Goal: Task Accomplishment & Management: Manage account settings

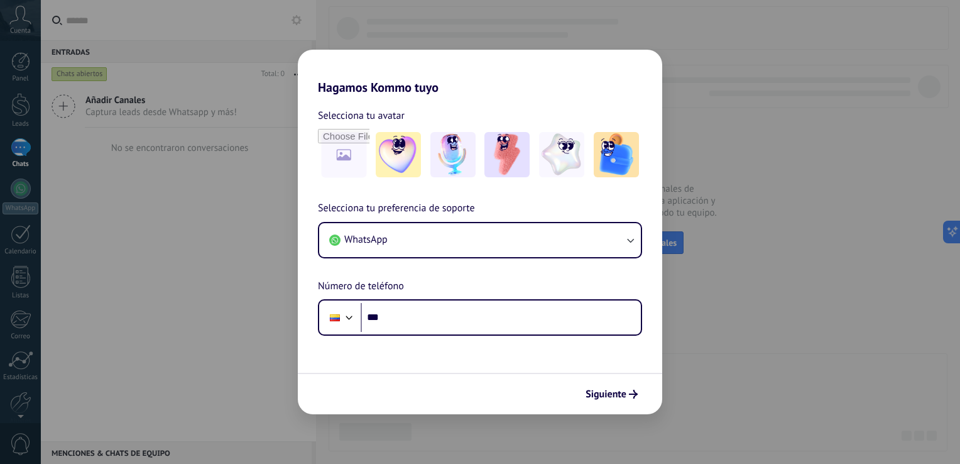
click at [16, 109] on div "Hagamos Kommo tuyo Selecciona tu avatar Selecciona tu preferencia de soporte Wh…" at bounding box center [480, 232] width 960 height 464
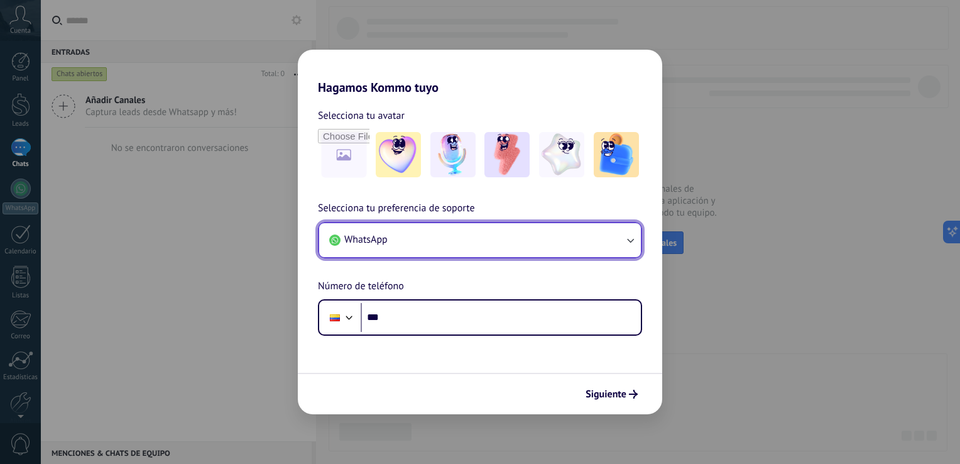
click at [547, 250] on button "WhatsApp" at bounding box center [480, 240] width 322 height 34
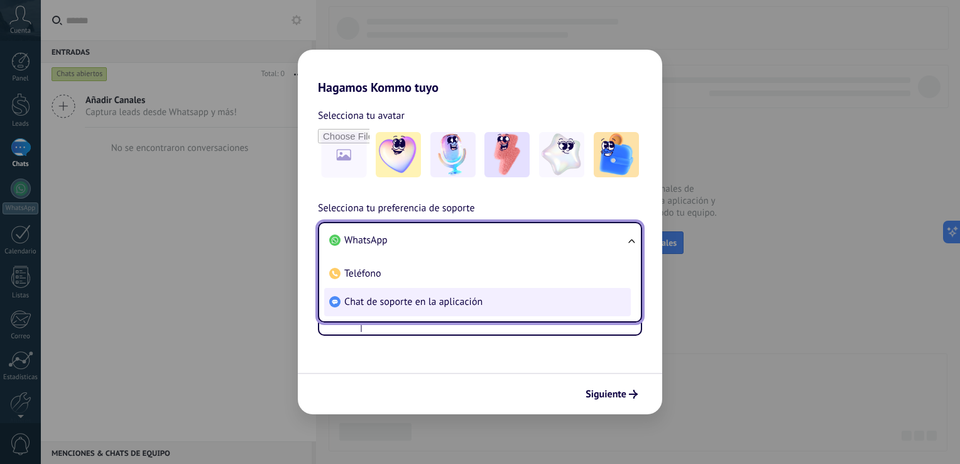
click at [449, 300] on span "Chat de soporte en la aplicación" at bounding box center [413, 301] width 138 height 13
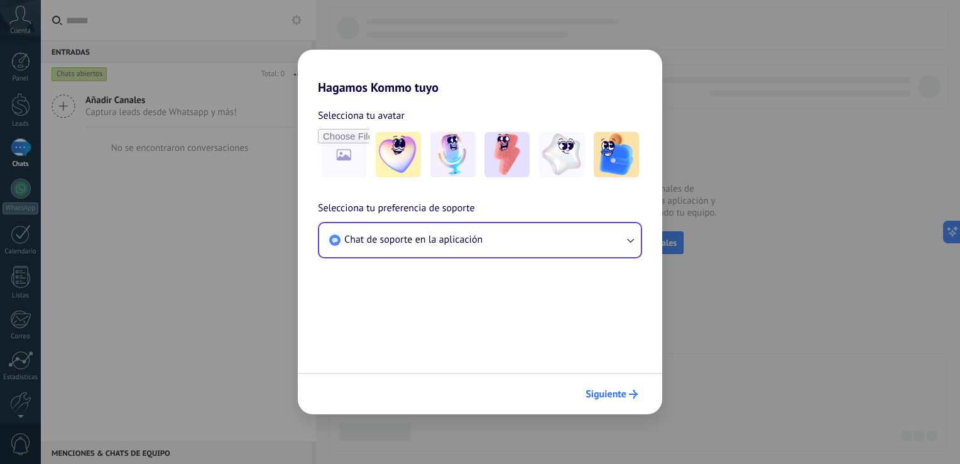
click at [603, 397] on span "Siguiente" at bounding box center [606, 394] width 41 height 9
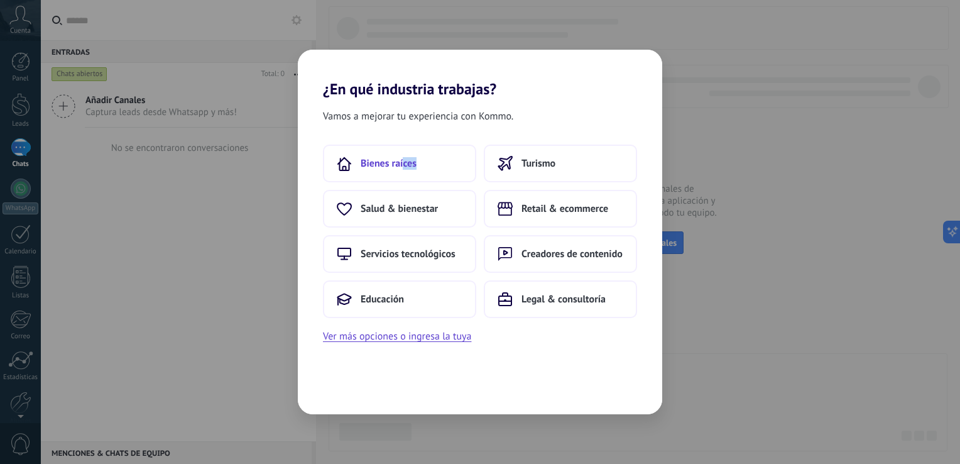
drag, startPoint x: 420, startPoint y: 185, endPoint x: 401, endPoint y: 164, distance: 28.0
click at [401, 164] on div "Bienes raíces Turismo Salud & bienestar Retail & ecommerce Servicios tecnológic…" at bounding box center [480, 231] width 314 height 173
click at [401, 164] on span "Bienes raíces" at bounding box center [389, 163] width 56 height 13
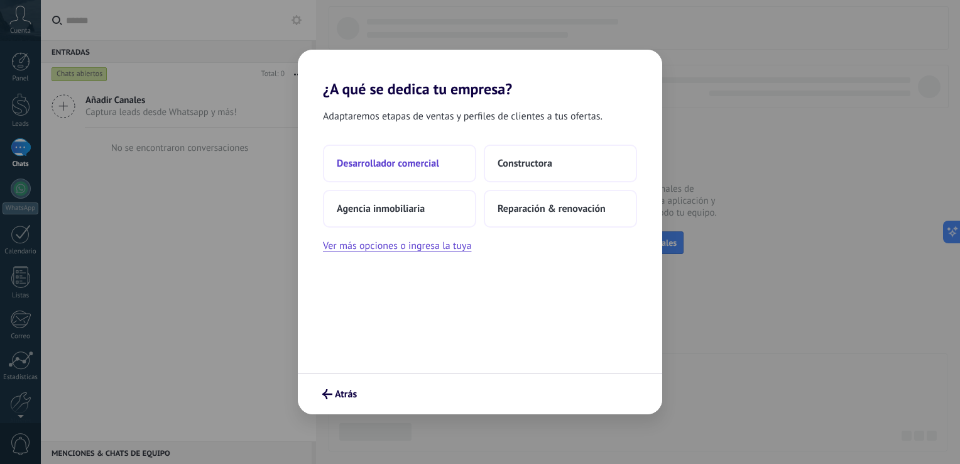
click at [395, 167] on span "Desarrollador comercial" at bounding box center [388, 163] width 102 height 13
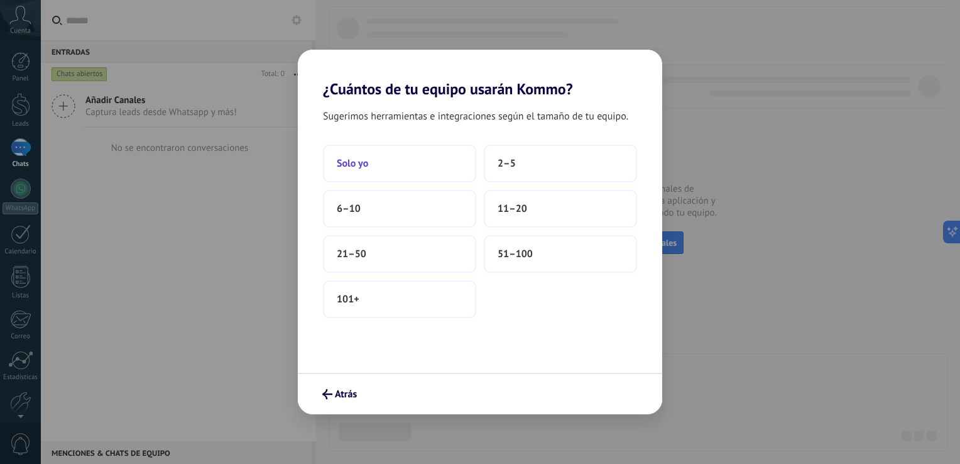
click at [446, 161] on button "Solo yo" at bounding box center [399, 164] width 153 height 38
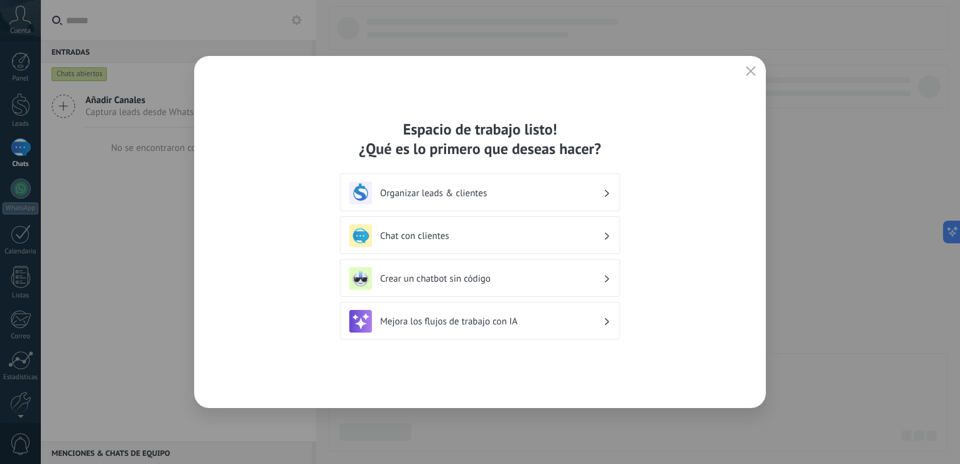
click at [750, 75] on icon "button" at bounding box center [751, 71] width 10 height 10
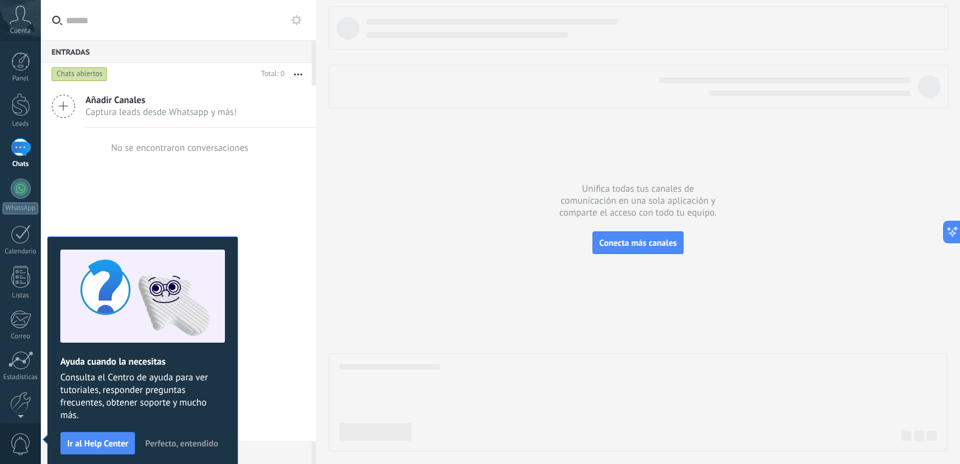
click at [185, 434] on button "Perfecto, entendido" at bounding box center [182, 443] width 84 height 19
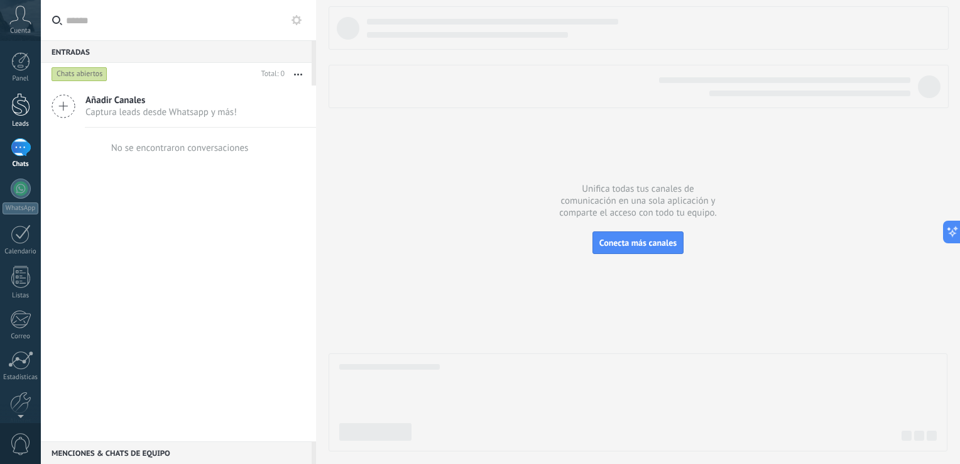
click at [23, 108] on div at bounding box center [20, 104] width 19 height 23
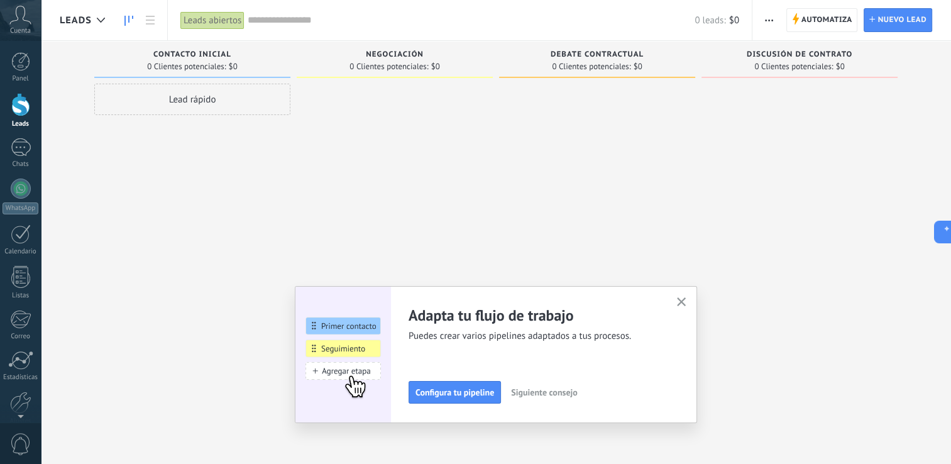
click at [771, 19] on icon "button" at bounding box center [769, 20] width 8 height 2
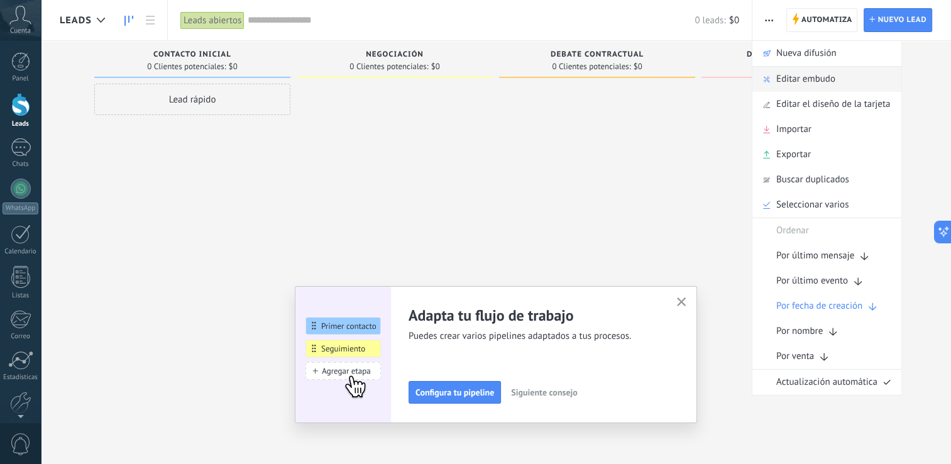
click at [799, 75] on span "Editar embudo" at bounding box center [805, 79] width 59 height 25
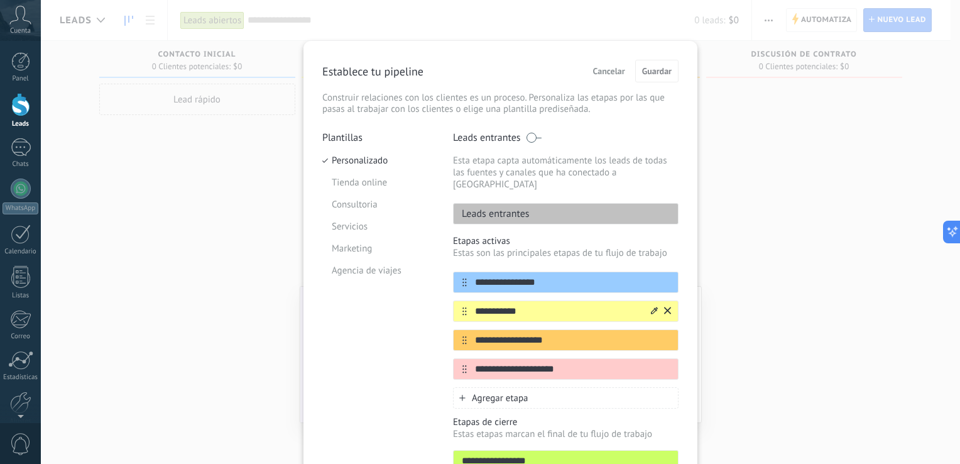
drag, startPoint x: 537, startPoint y: 303, endPoint x: 457, endPoint y: 297, distance: 80.0
click at [457, 300] on div "**********" at bounding box center [566, 310] width 226 height 21
type input "**********"
click at [562, 336] on div "**********" at bounding box center [566, 339] width 226 height 21
drag, startPoint x: 553, startPoint y: 330, endPoint x: 449, endPoint y: 329, distance: 103.7
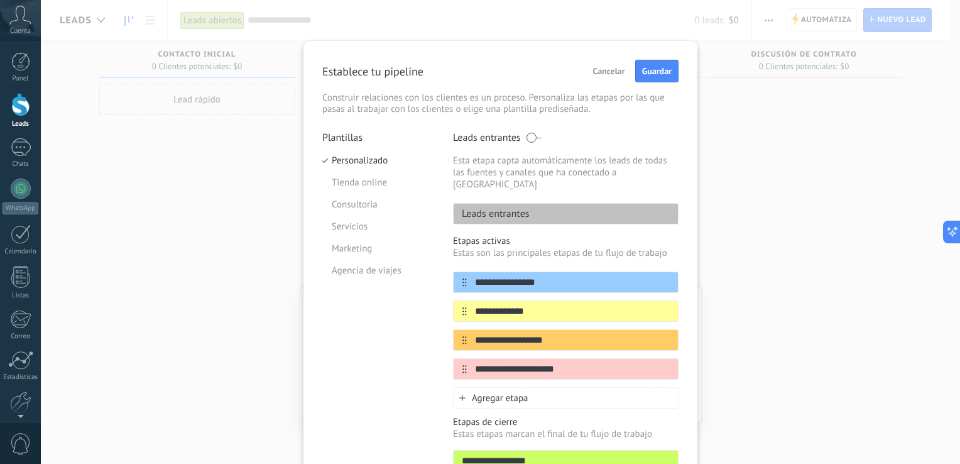
click at [449, 329] on div "**********" at bounding box center [500, 319] width 356 height 376
type input "********"
drag, startPoint x: 568, startPoint y: 356, endPoint x: 451, endPoint y: 354, distance: 117.5
click at [453, 358] on div "**********" at bounding box center [566, 368] width 226 height 21
type input "*******"
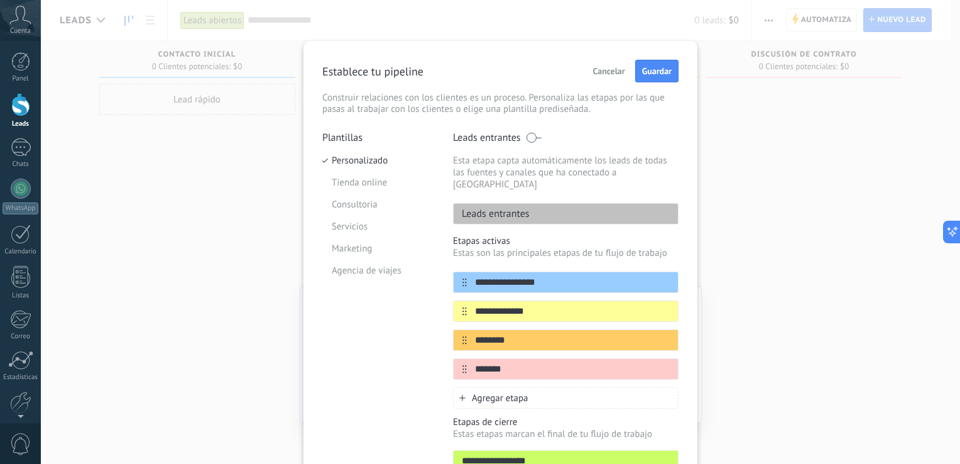
click at [400, 395] on div "Plantillas Personalizado Tienda online Consultoria Servicios Marketing Agencia …" at bounding box center [378, 319] width 112 height 376
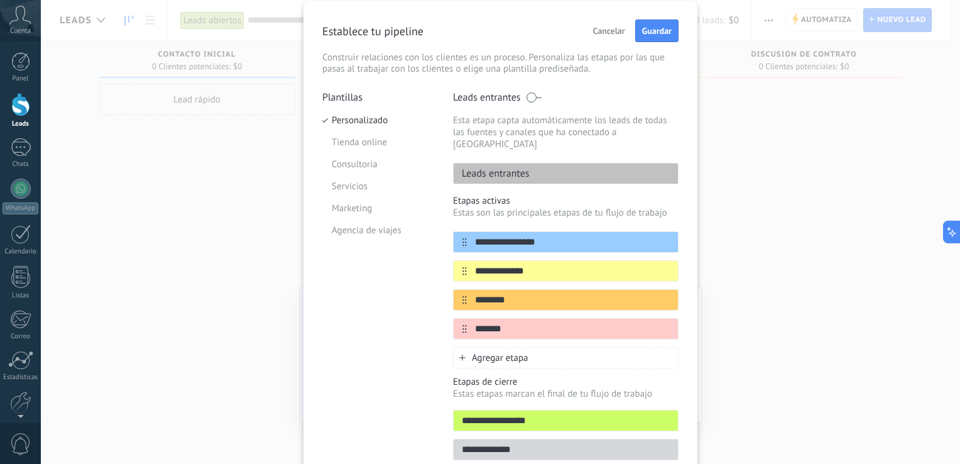
scroll to position [15, 0]
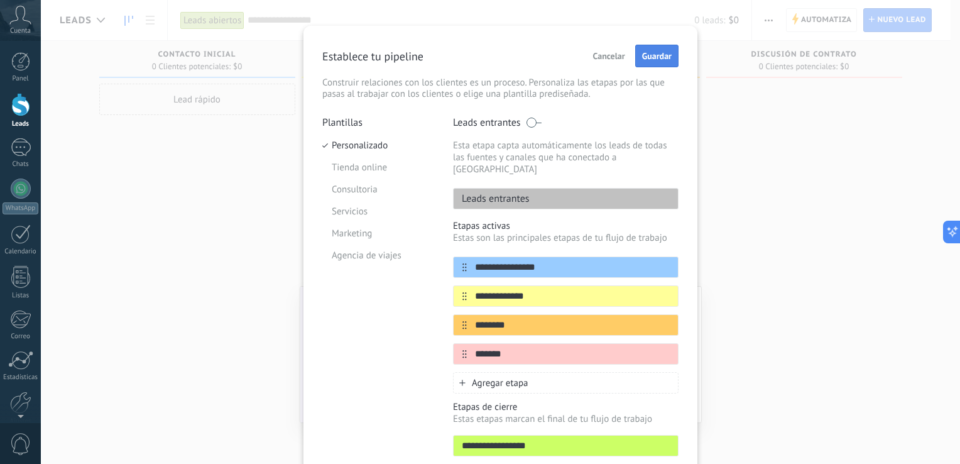
click at [649, 65] on button "Guardar" at bounding box center [656, 56] width 43 height 23
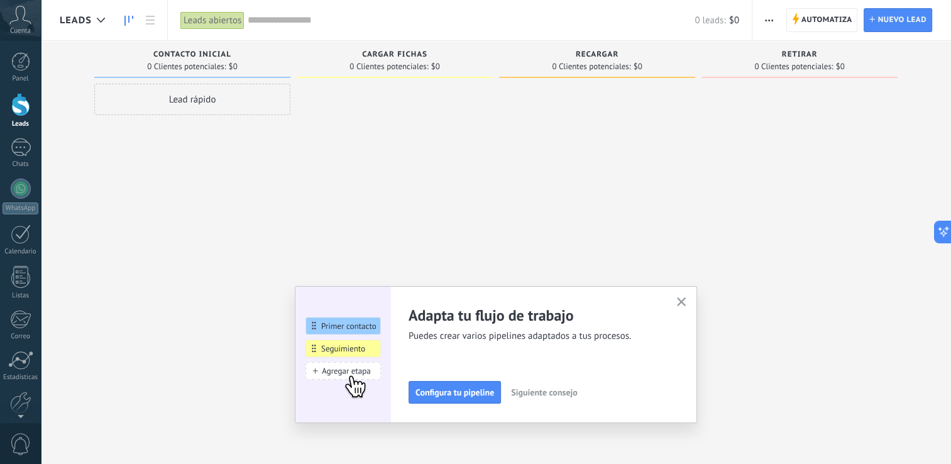
click at [685, 298] on icon "button" at bounding box center [681, 301] width 9 height 9
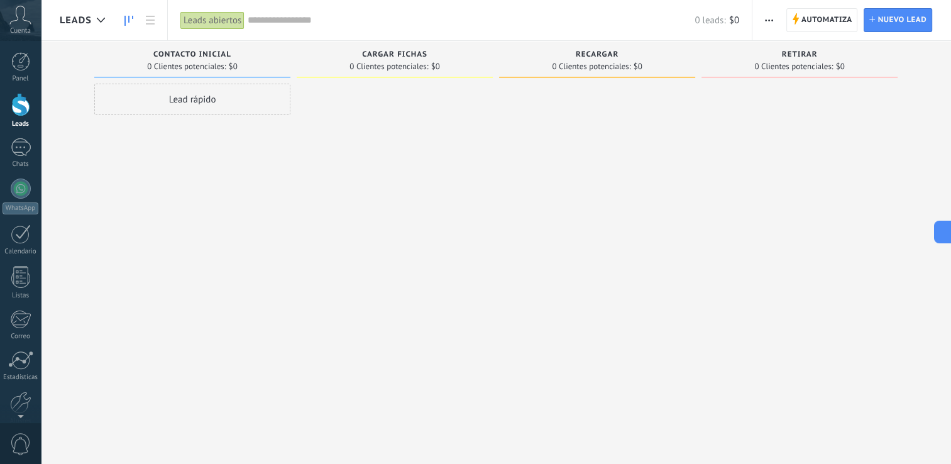
click at [767, 18] on span "button" at bounding box center [769, 20] width 8 height 24
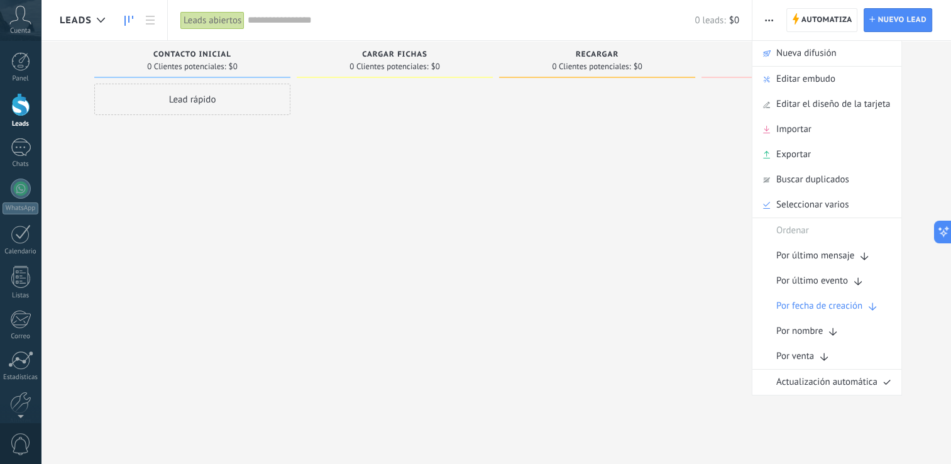
click at [604, 212] on div at bounding box center [597, 234] width 196 height 300
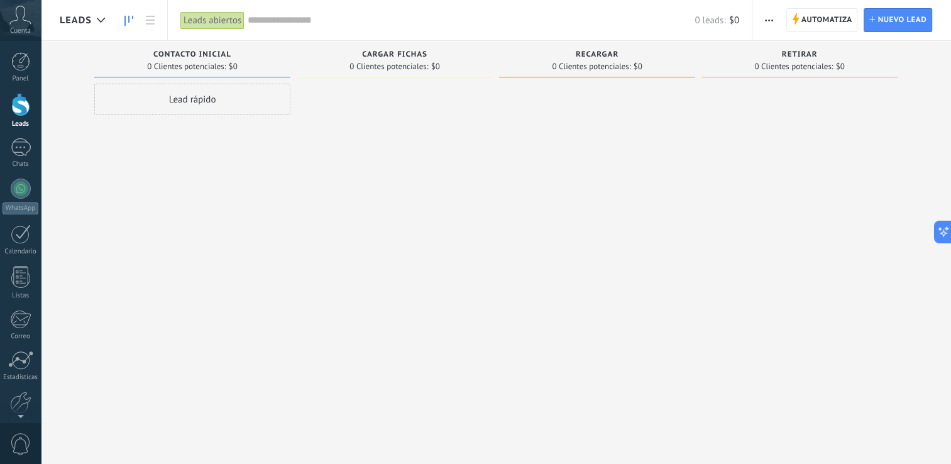
click at [772, 16] on span "button" at bounding box center [769, 20] width 8 height 24
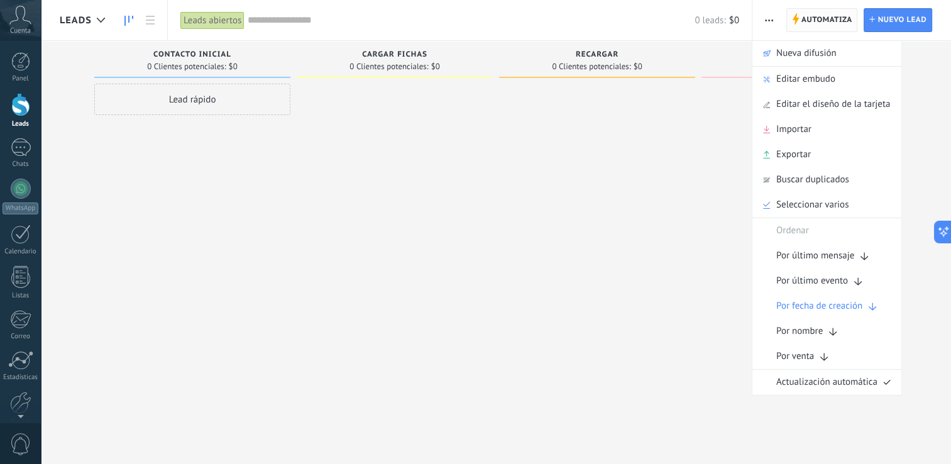
click at [804, 19] on span "Automatiza" at bounding box center [826, 20] width 51 height 23
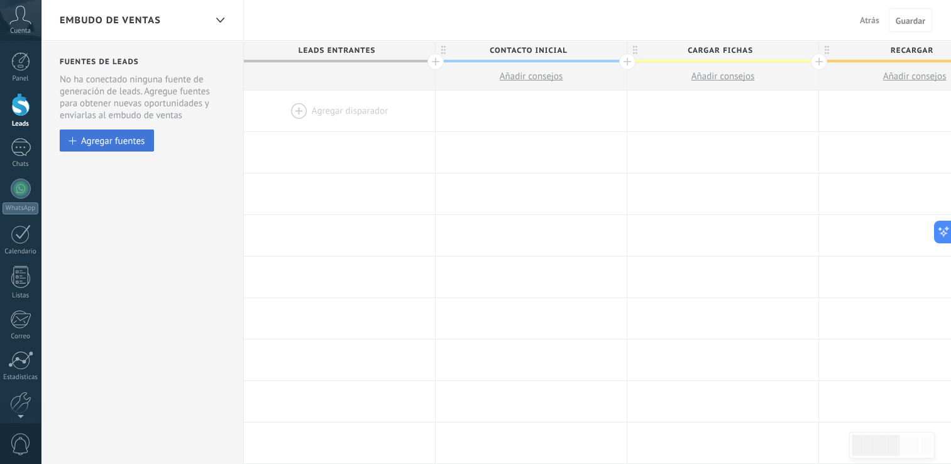
click at [129, 143] on div "Agregar fuentes" at bounding box center [112, 140] width 63 height 11
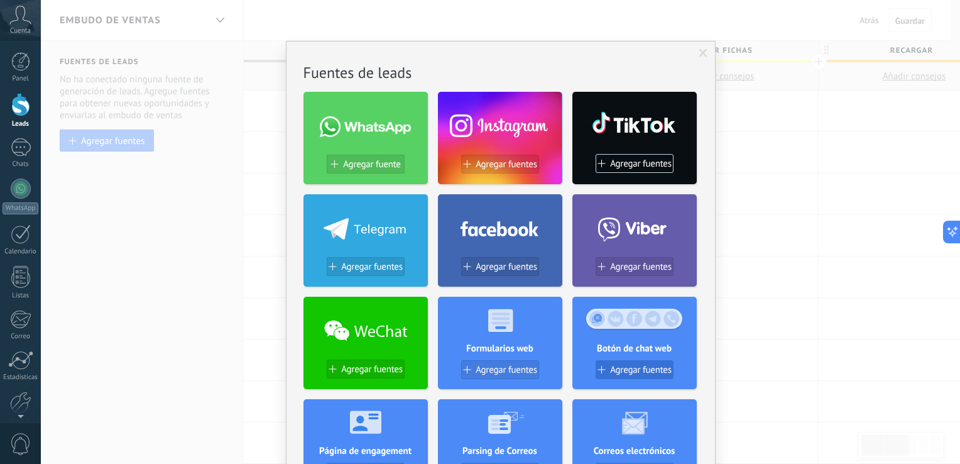
click at [606, 371] on div "Agregar fuentes" at bounding box center [634, 369] width 77 height 11
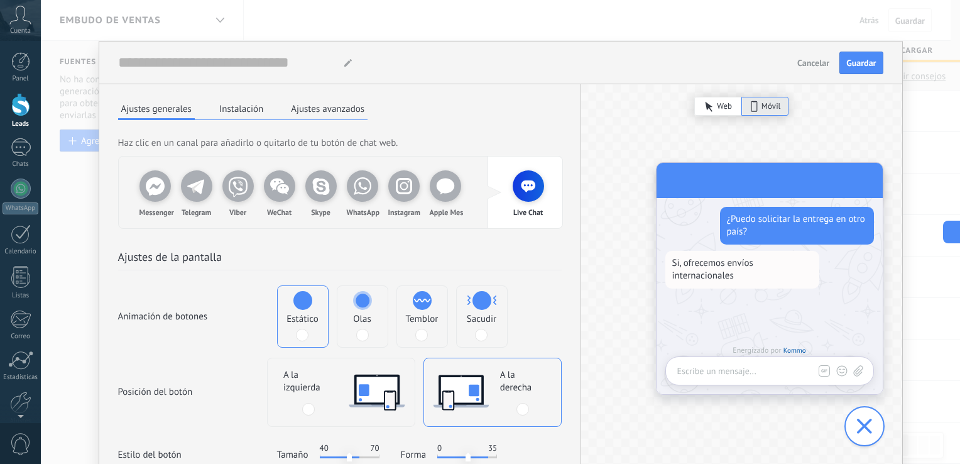
click at [359, 333] on span at bounding box center [362, 335] width 13 height 13
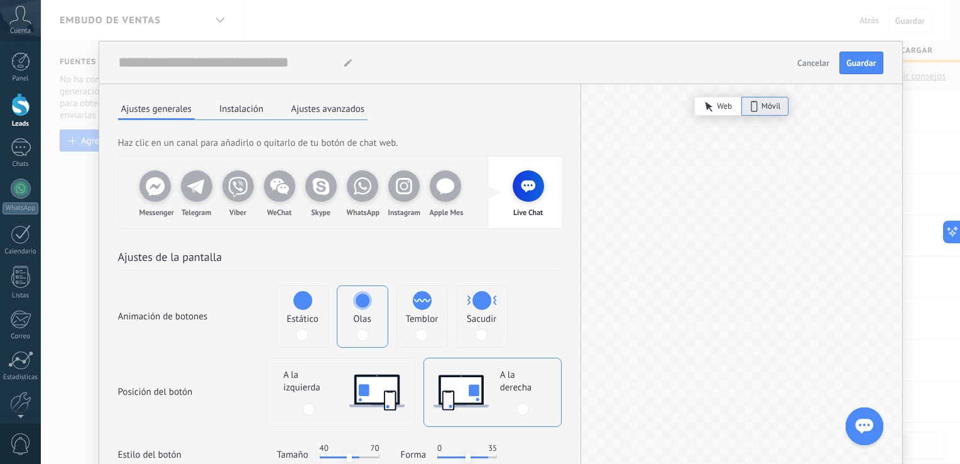
click at [446, 251] on h2 "Ajustes de la pantalla" at bounding box center [340, 259] width 444 height 21
click at [451, 251] on h2 "Ajustes de la pantalla" at bounding box center [340, 259] width 444 height 21
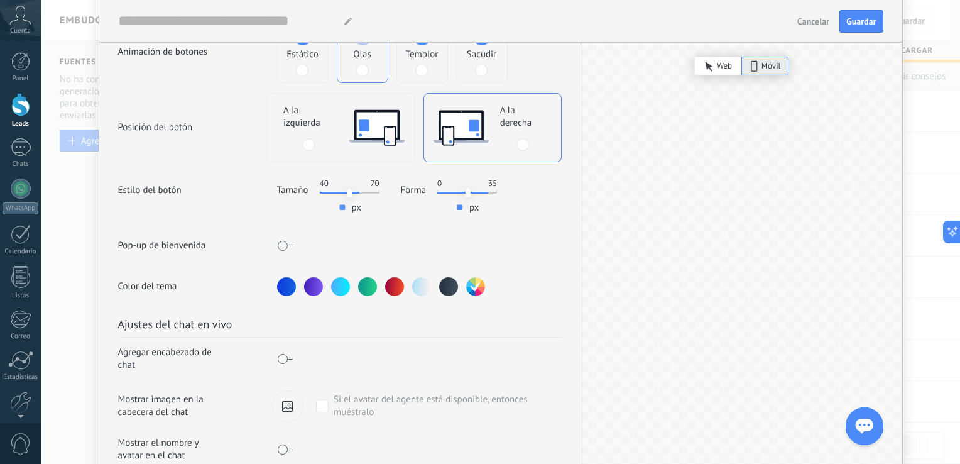
scroll to position [251, 0]
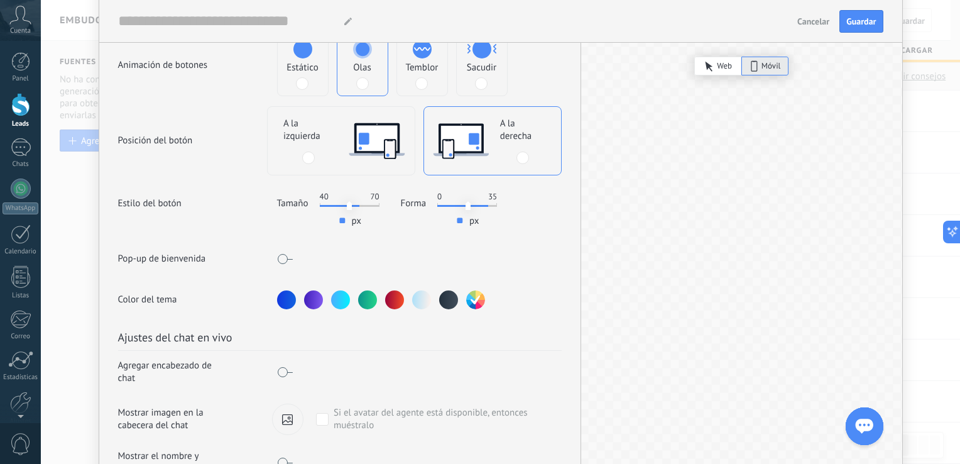
type input "**"
drag, startPoint x: 483, startPoint y: 204, endPoint x: 501, endPoint y: 207, distance: 18.4
type input "**"
click at [497, 207] on input "range" at bounding box center [467, 206] width 60 height 2
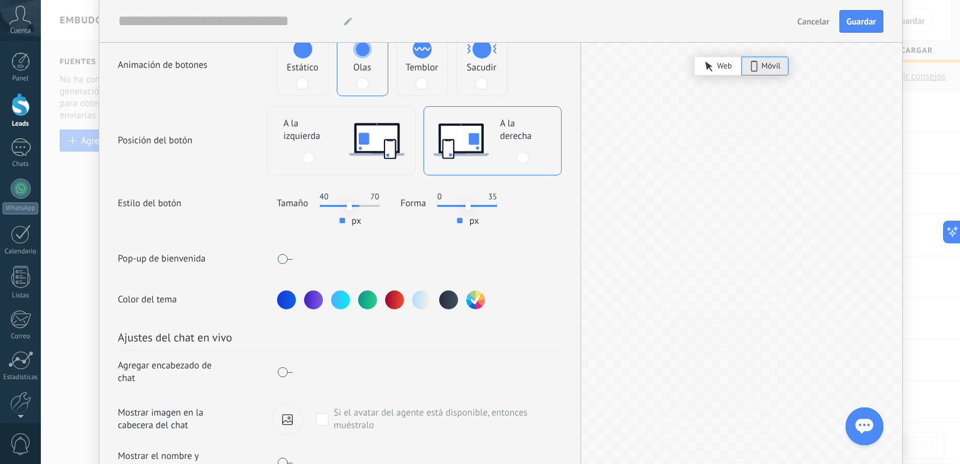
type input "**"
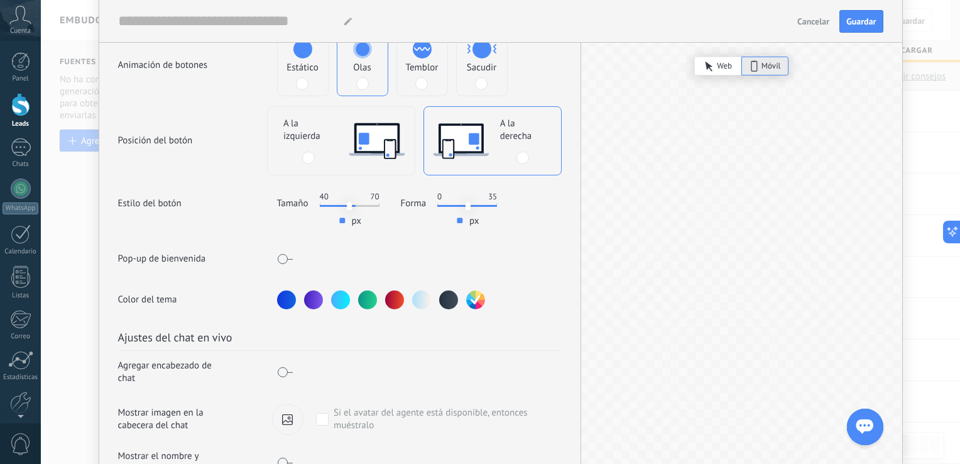
click at [352, 206] on input "range" at bounding box center [350, 206] width 60 height 2
click at [386, 233] on div "Ajustes de la pantalla Animación de botones Estático Olas Temblor Sacudir Posic…" at bounding box center [339, 143] width 481 height 332
click at [289, 260] on span at bounding box center [285, 259] width 16 height 10
click at [288, 368] on span at bounding box center [285, 372] width 16 height 10
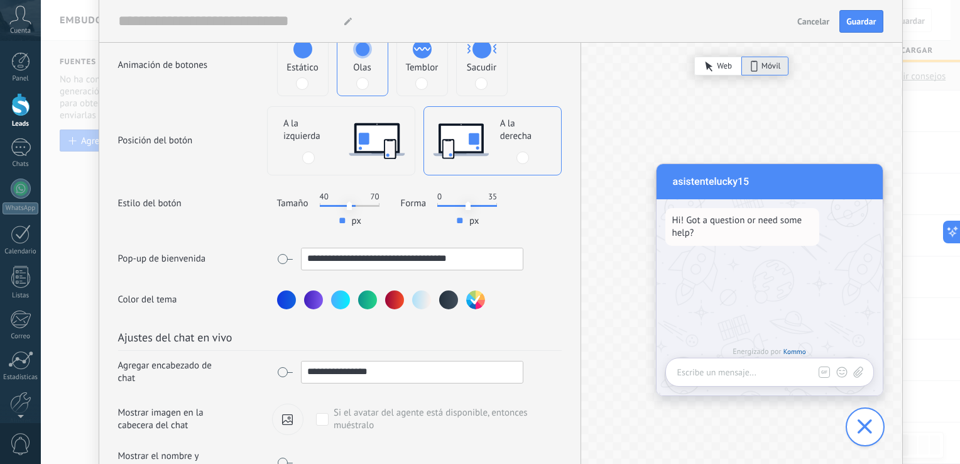
click at [282, 420] on icon at bounding box center [287, 419] width 11 height 11
click at [0, 0] on input "file" at bounding box center [0, 0] width 0 height 0
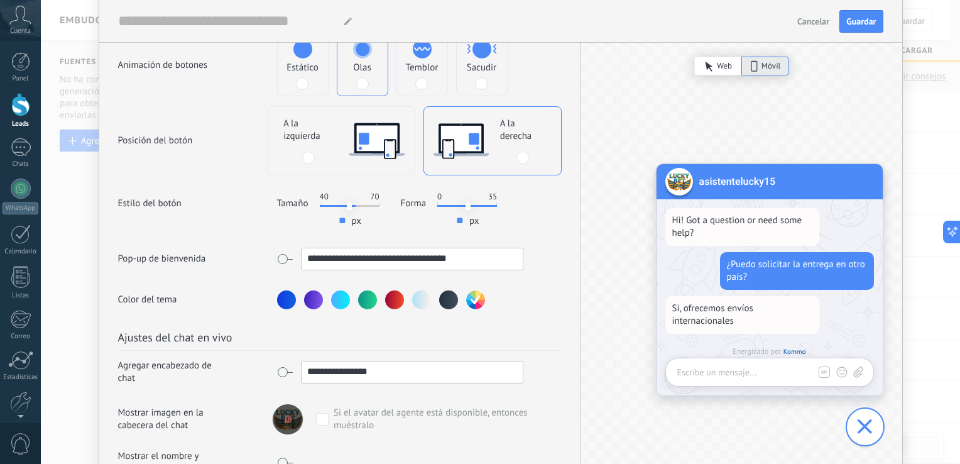
click at [566, 320] on div "**********" at bounding box center [339, 403] width 481 height 189
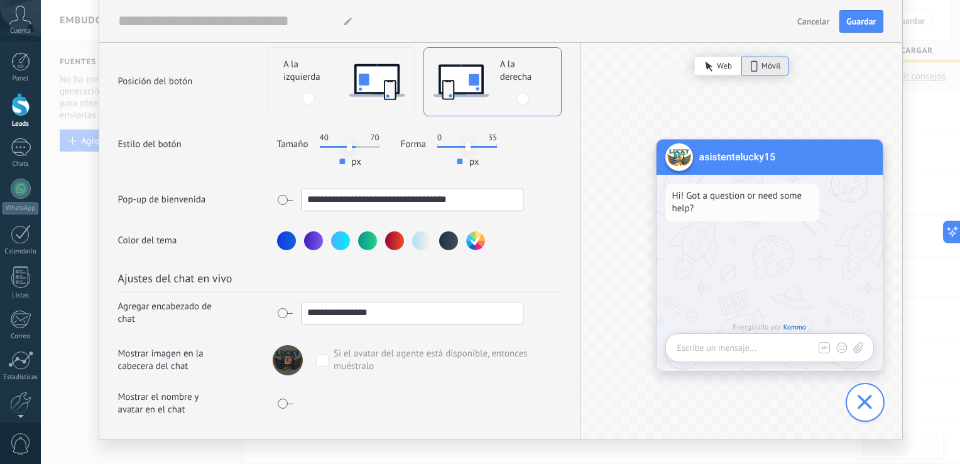
scroll to position [285, 0]
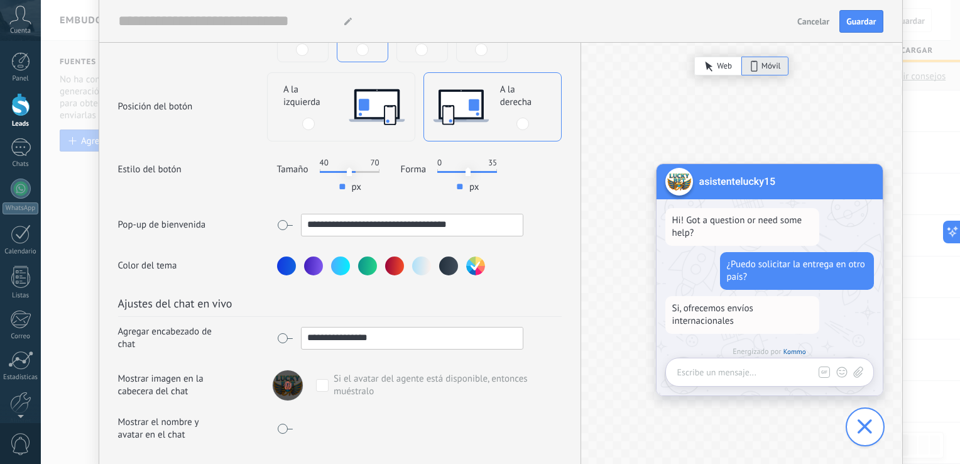
click at [364, 268] on div at bounding box center [367, 265] width 19 height 19
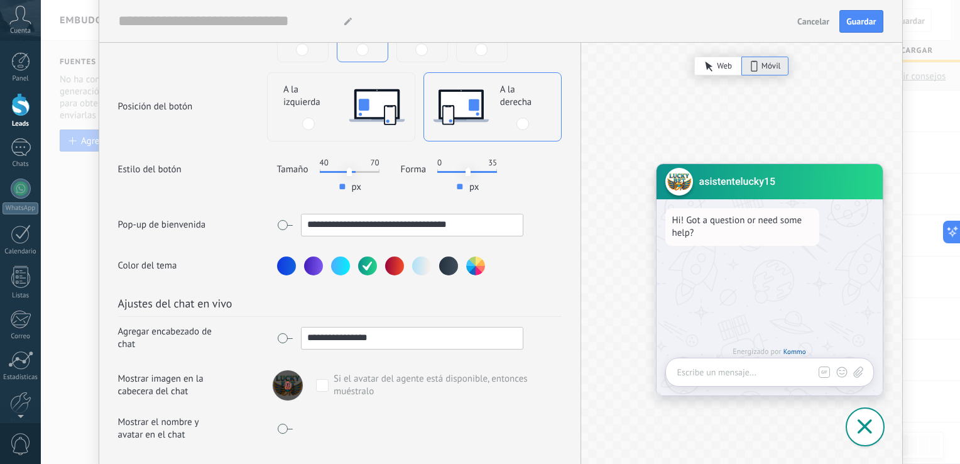
click at [478, 265] on button "button" at bounding box center [475, 265] width 19 height 19
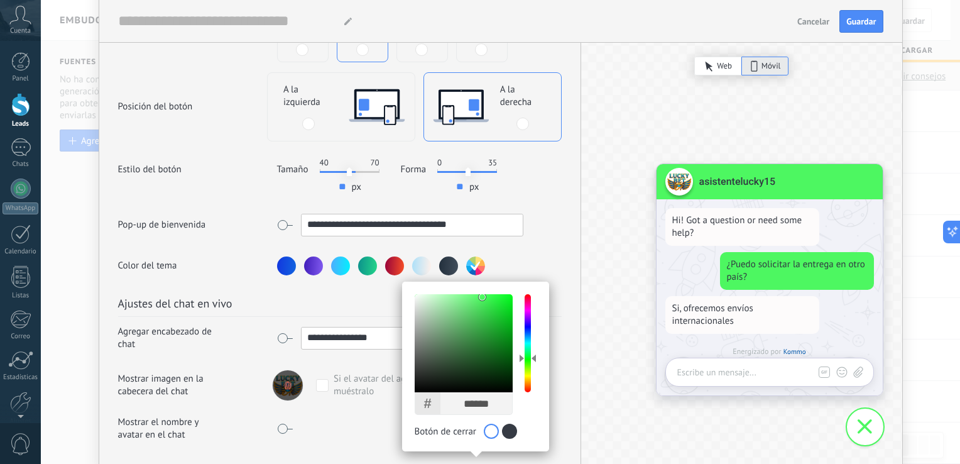
click at [527, 356] on div at bounding box center [528, 343] width 6 height 98
click at [527, 356] on div at bounding box center [528, 356] width 16 height 4
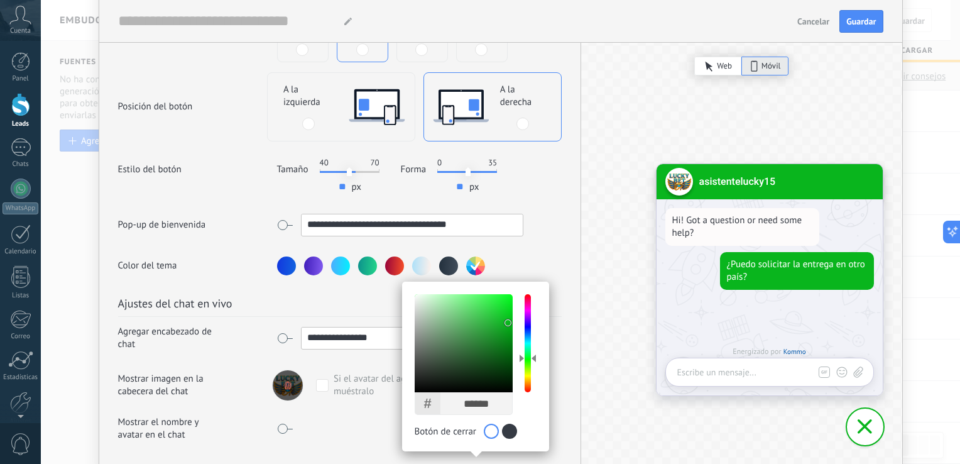
type input "******"
drag, startPoint x: 500, startPoint y: 336, endPoint x: 505, endPoint y: 318, distance: 18.9
click at [505, 318] on div at bounding box center [464, 343] width 98 height 98
click at [560, 251] on div "**********" at bounding box center [339, 109] width 481 height 332
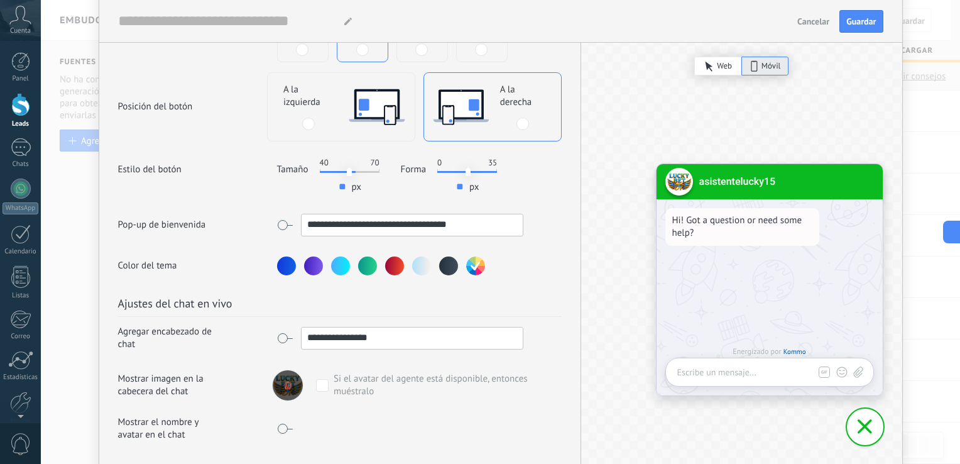
drag, startPoint x: 369, startPoint y: 336, endPoint x: 299, endPoint y: 337, distance: 70.4
click at [302, 337] on input "**********" at bounding box center [412, 337] width 221 height 20
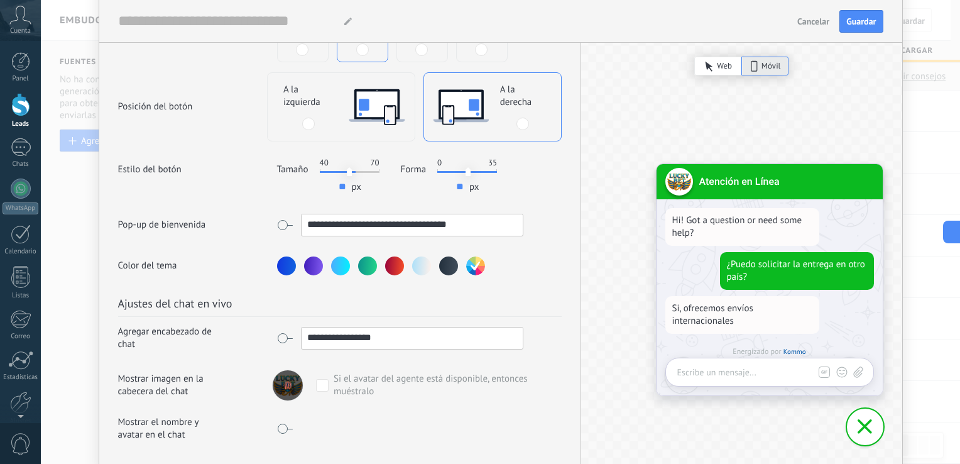
type input "**********"
drag, startPoint x: 473, startPoint y: 220, endPoint x: 261, endPoint y: 221, distance: 211.1
click at [261, 221] on div "**********" at bounding box center [340, 225] width 444 height 23
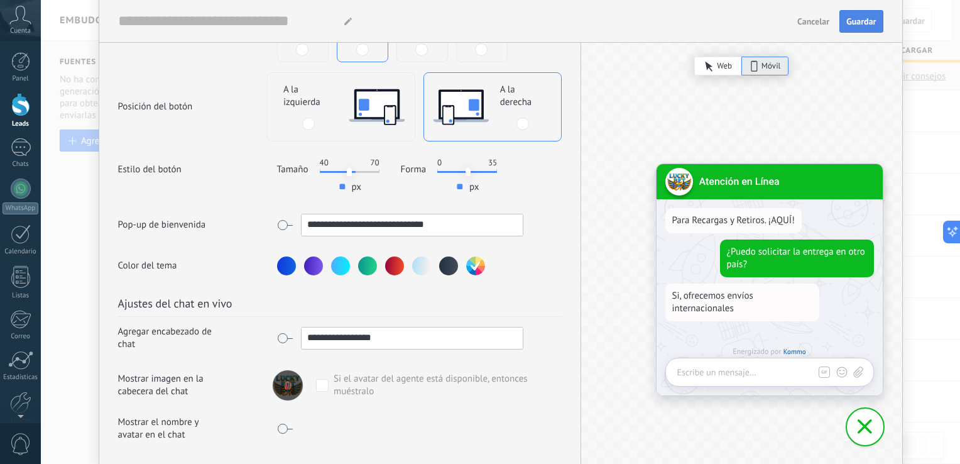
type input "**********"
click at [859, 19] on span "Guardar" at bounding box center [861, 21] width 30 height 9
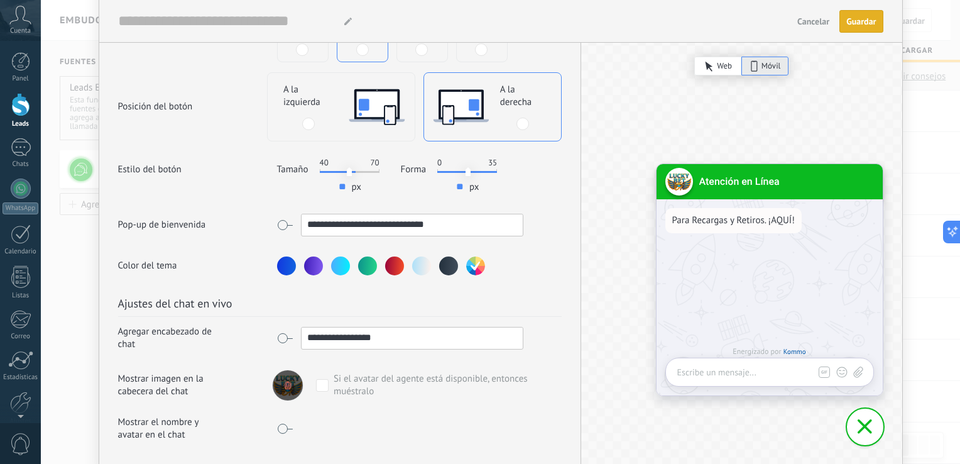
click at [582, 185] on div "Atención en Línea Para Recargas y Retiros. ¡AQUÍ! Energizado por Kommo Escribe …" at bounding box center [741, 131] width 321 height 665
click at [570, 167] on div "**********" at bounding box center [339, 109] width 481 height 332
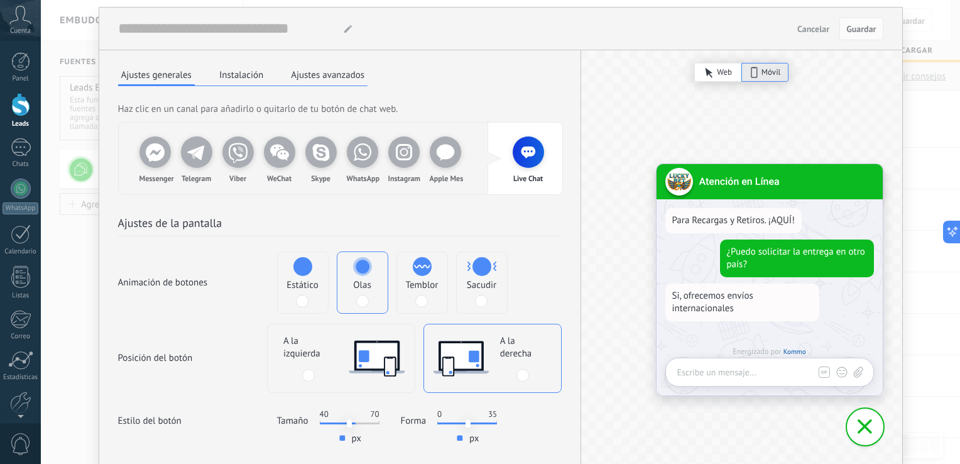
scroll to position [9, 0]
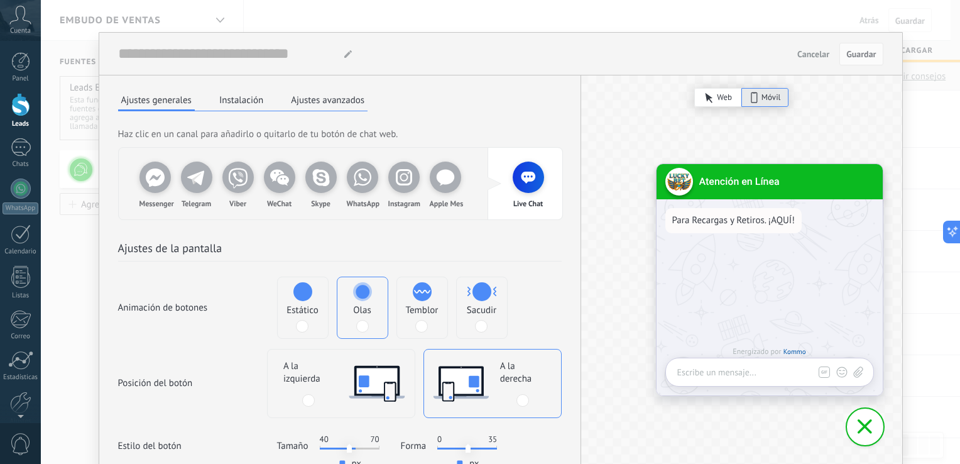
click at [341, 101] on button "Ajustes avanzados" at bounding box center [328, 99] width 80 height 19
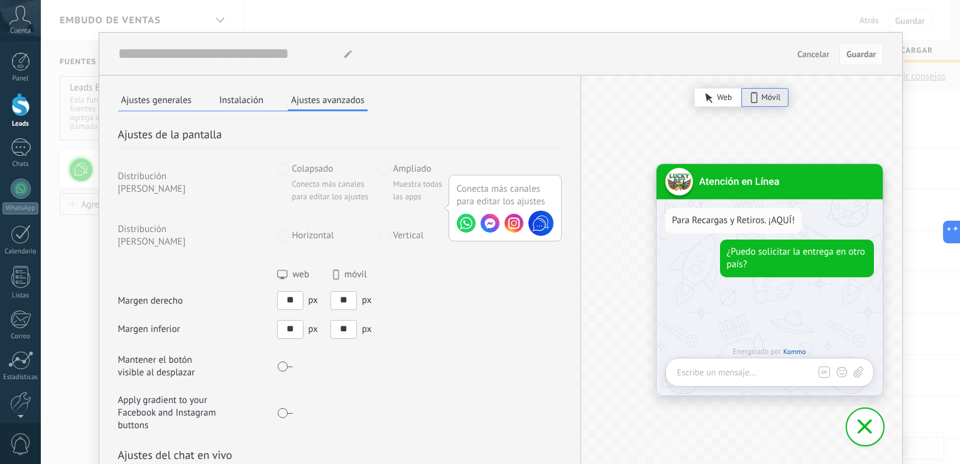
drag, startPoint x: 297, startPoint y: 287, endPoint x: 258, endPoint y: 288, distance: 38.4
click at [258, 288] on div "Margen derecho web móvil ** px ** px" at bounding box center [340, 288] width 444 height 41
type input "**"
drag, startPoint x: 345, startPoint y: 286, endPoint x: 320, endPoint y: 290, distance: 24.8
click at [320, 291] on div "** px ** px" at bounding box center [324, 300] width 95 height 19
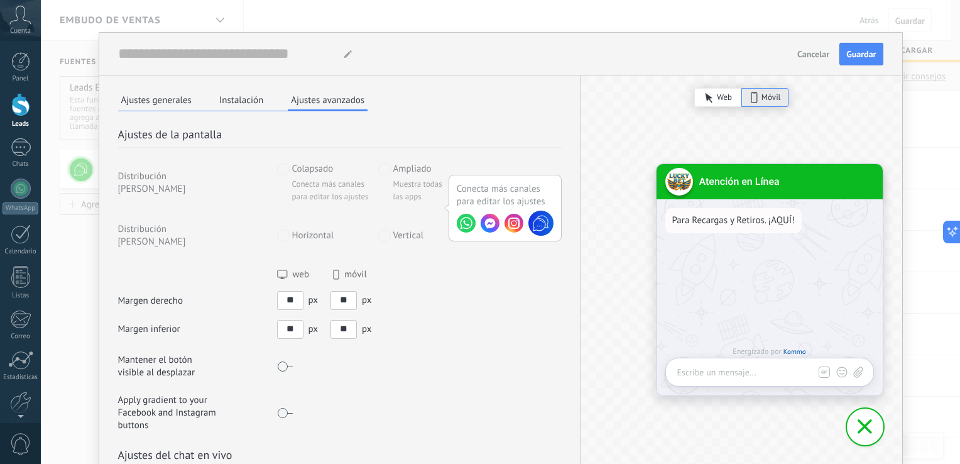
type input "**"
drag, startPoint x: 294, startPoint y: 314, endPoint x: 248, endPoint y: 317, distance: 46.0
click at [248, 320] on div "Margen inferior ** px ** px" at bounding box center [340, 329] width 444 height 19
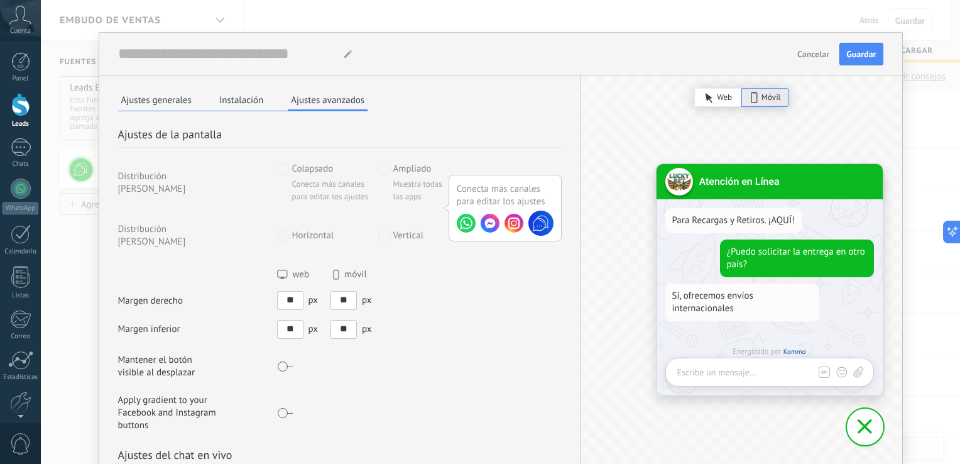
type input "**"
drag, startPoint x: 352, startPoint y: 313, endPoint x: 316, endPoint y: 320, distance: 36.6
click at [316, 320] on div "** px ** px" at bounding box center [324, 329] width 95 height 19
type input "**"
click at [535, 285] on div "Margen derecho web móvil ** px ** px" at bounding box center [340, 288] width 444 height 41
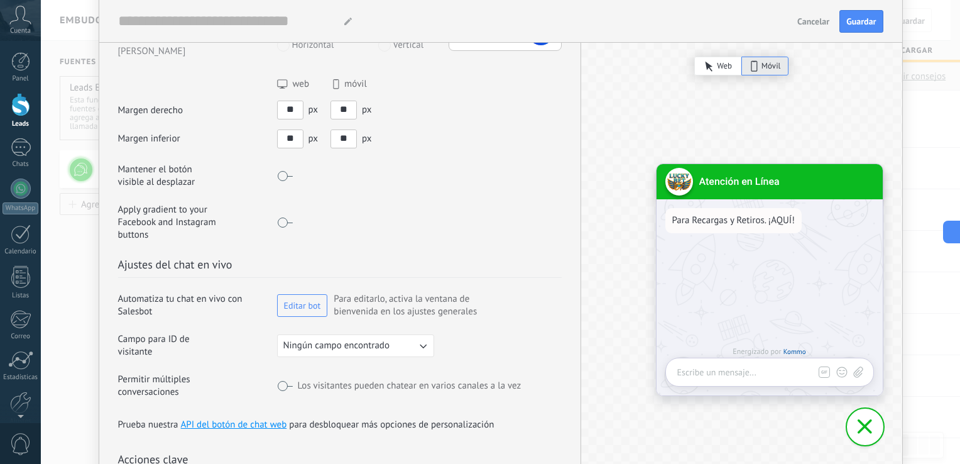
scroll to position [210, 0]
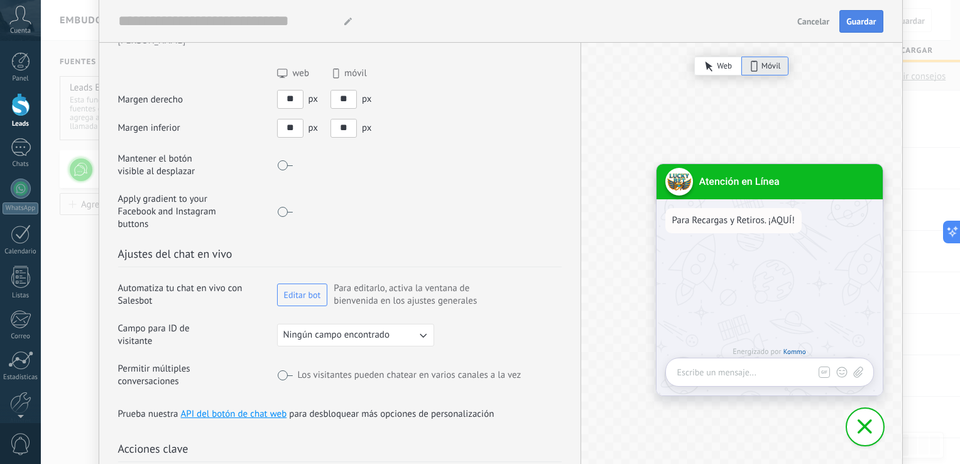
click at [856, 22] on span "Guardar" at bounding box center [861, 21] width 30 height 9
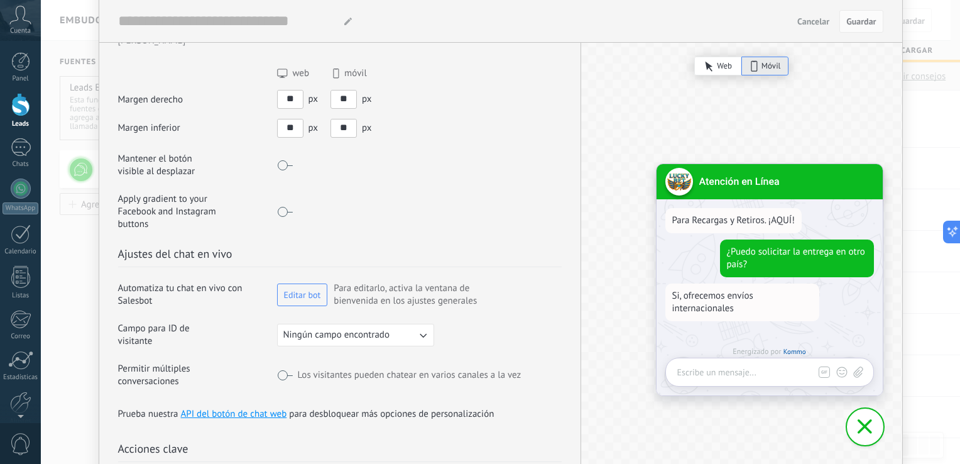
click at [802, 25] on span "Cancelar" at bounding box center [813, 21] width 32 height 9
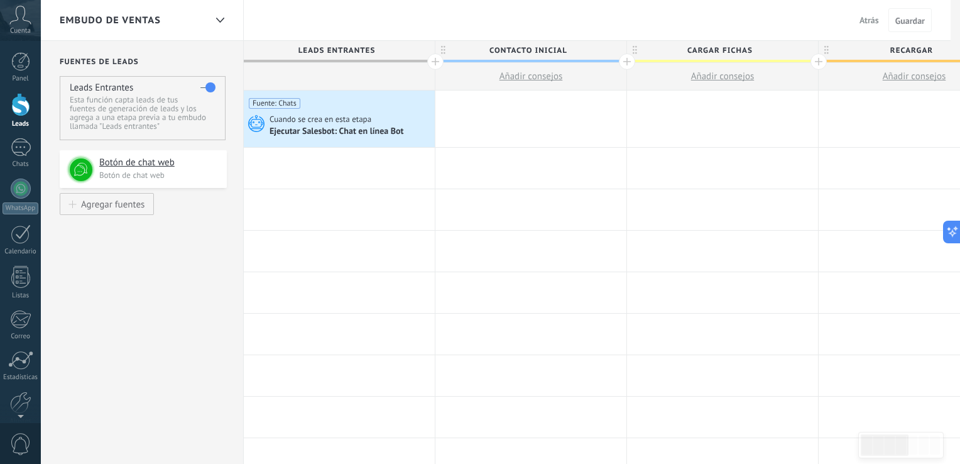
scroll to position [0, 0]
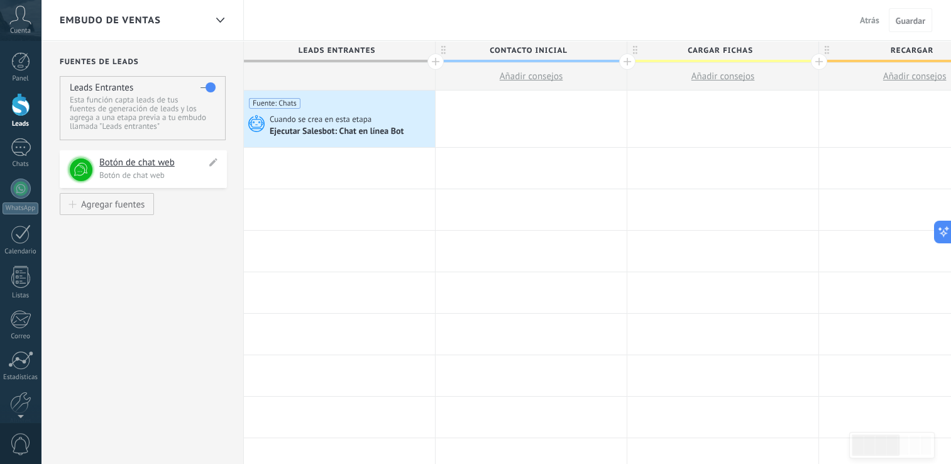
click at [138, 167] on h4 "Botón de chat web" at bounding box center [152, 162] width 107 height 13
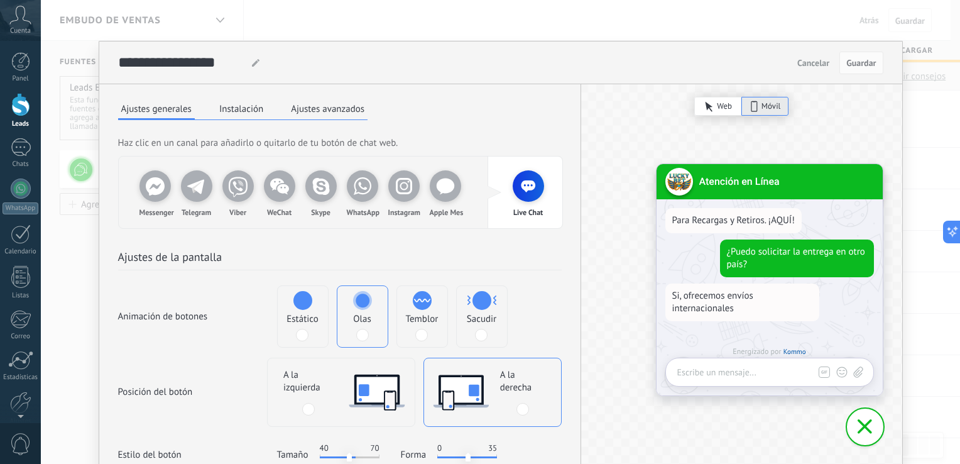
click at [312, 102] on button "Ajustes avanzados" at bounding box center [328, 108] width 80 height 19
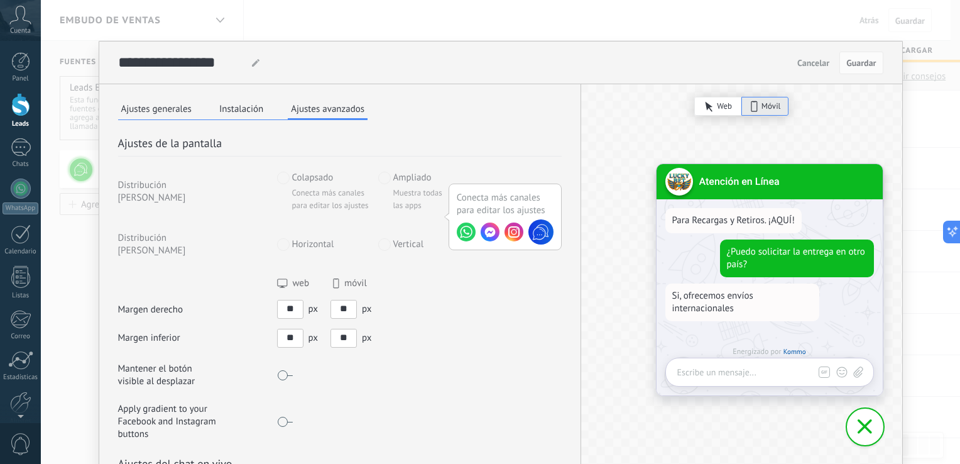
click at [259, 107] on button "Instalación" at bounding box center [241, 108] width 50 height 19
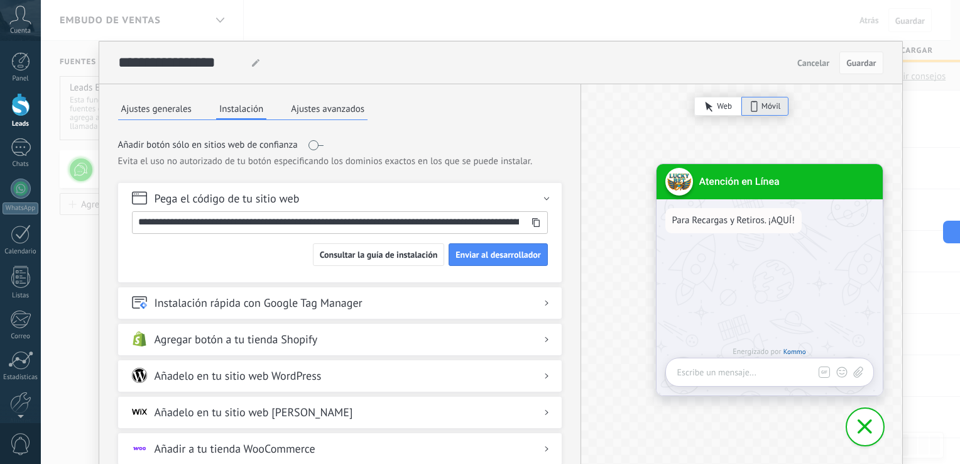
click at [532, 222] on use at bounding box center [536, 222] width 8 height 9
click at [153, 102] on button "Ajustes generales" at bounding box center [156, 108] width 77 height 19
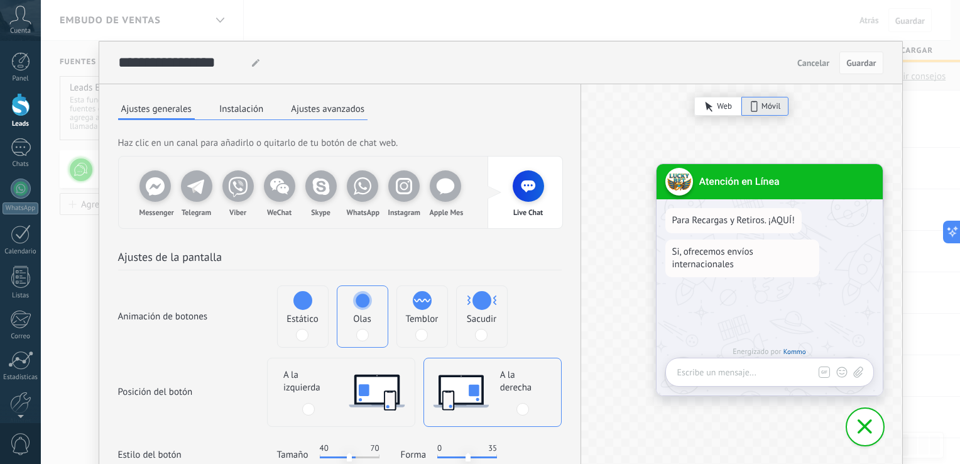
click at [333, 108] on button "Ajustes avanzados" at bounding box center [328, 108] width 80 height 19
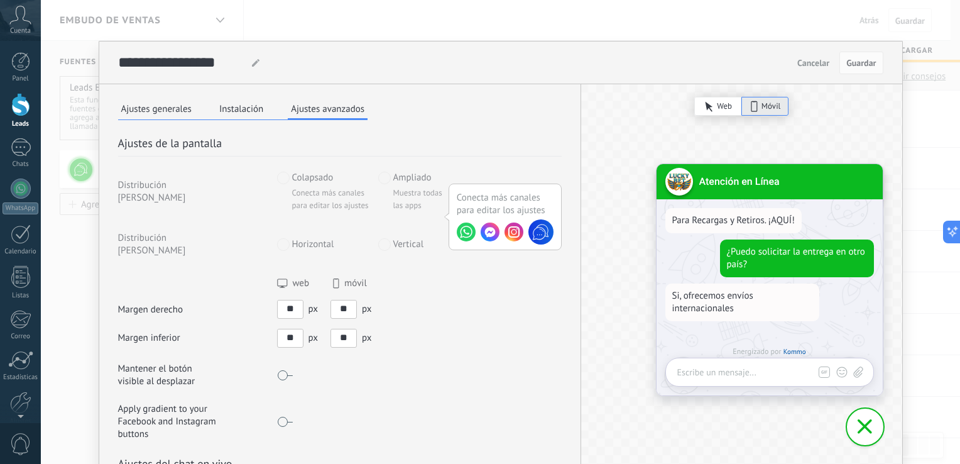
drag, startPoint x: 346, startPoint y: 297, endPoint x: 319, endPoint y: 297, distance: 27.7
click at [319, 300] on div "** px ** px" at bounding box center [324, 309] width 95 height 19
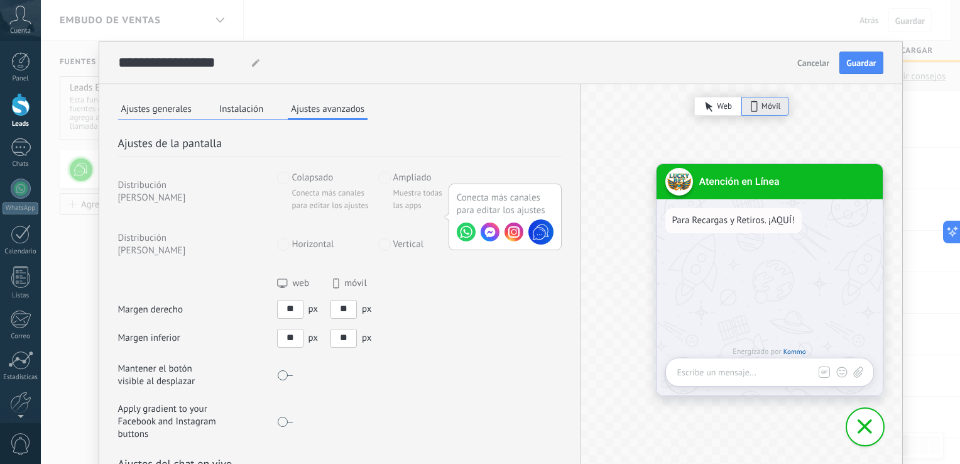
type input "**"
click at [867, 60] on span "Guardar" at bounding box center [861, 62] width 30 height 9
click at [807, 64] on span "Cancelar" at bounding box center [813, 62] width 32 height 9
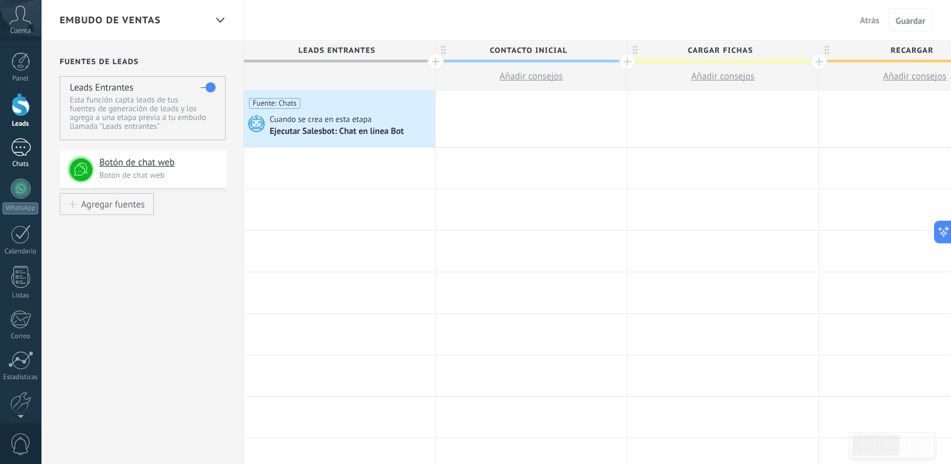
click at [25, 156] on div at bounding box center [21, 147] width 20 height 18
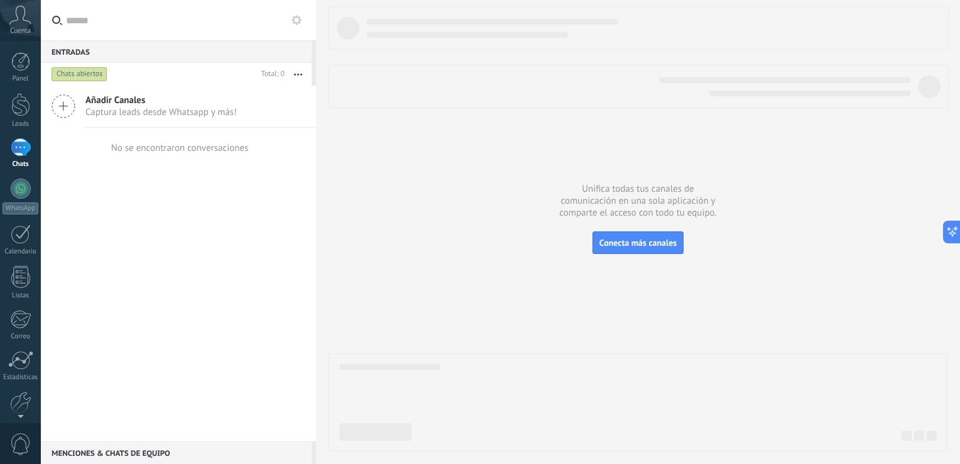
click at [23, 17] on use at bounding box center [20, 15] width 21 height 18
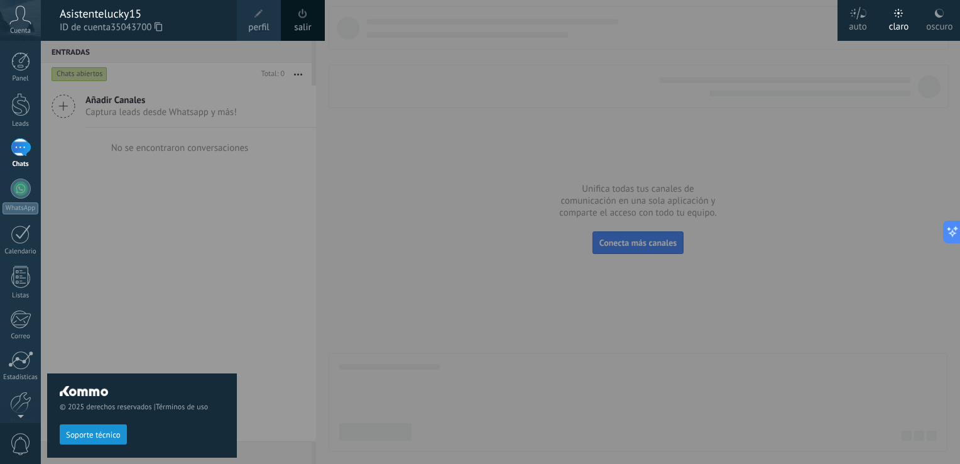
click at [23, 17] on use at bounding box center [20, 15] width 21 height 18
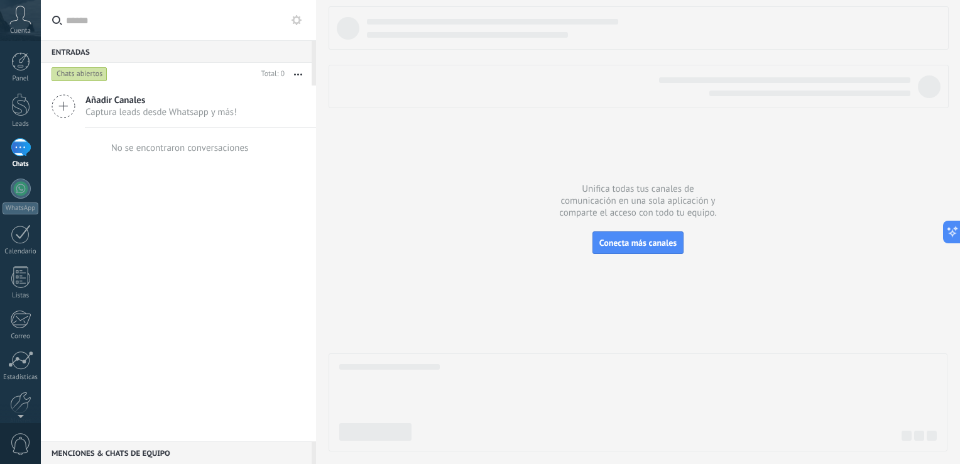
click at [23, 17] on use at bounding box center [20, 15] width 21 height 18
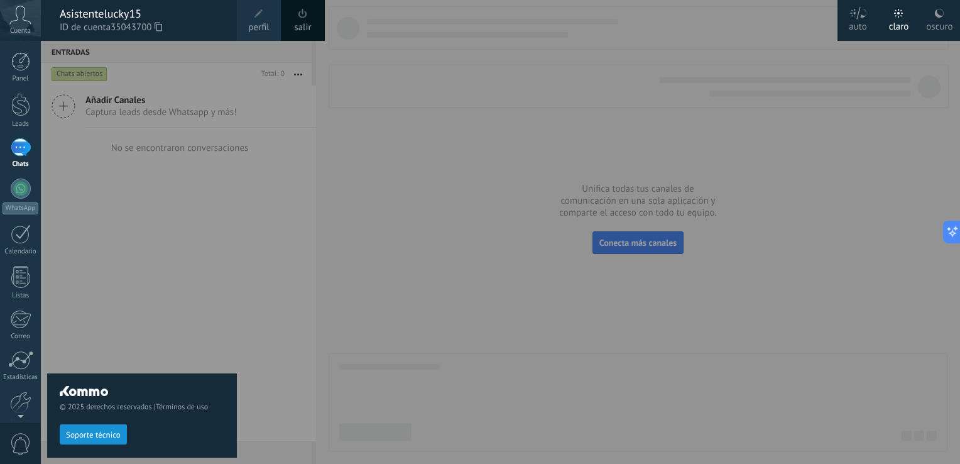
click at [265, 28] on span "perfil" at bounding box center [258, 28] width 21 height 14
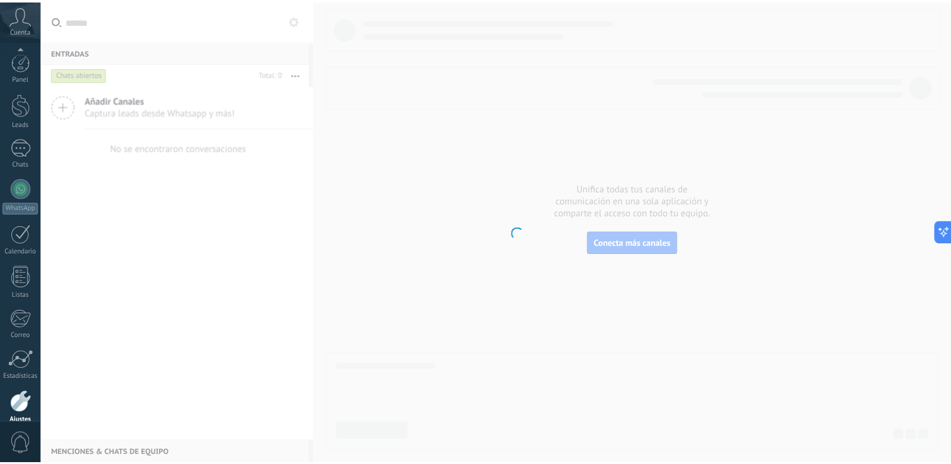
scroll to position [58, 0]
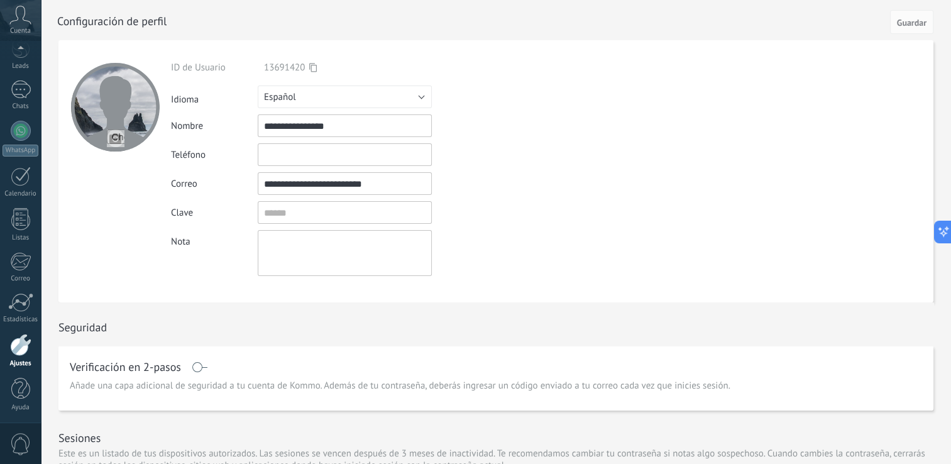
click at [116, 134] on input "file" at bounding box center [116, 138] width 18 height 18
type input "**********"
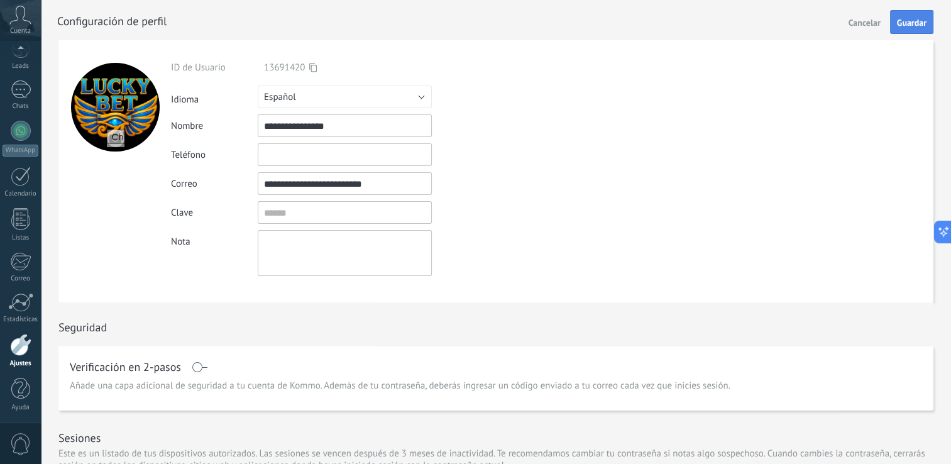
click at [902, 31] on button "Guardar" at bounding box center [911, 22] width 43 height 24
click at [18, 13] on icon at bounding box center [20, 15] width 22 height 19
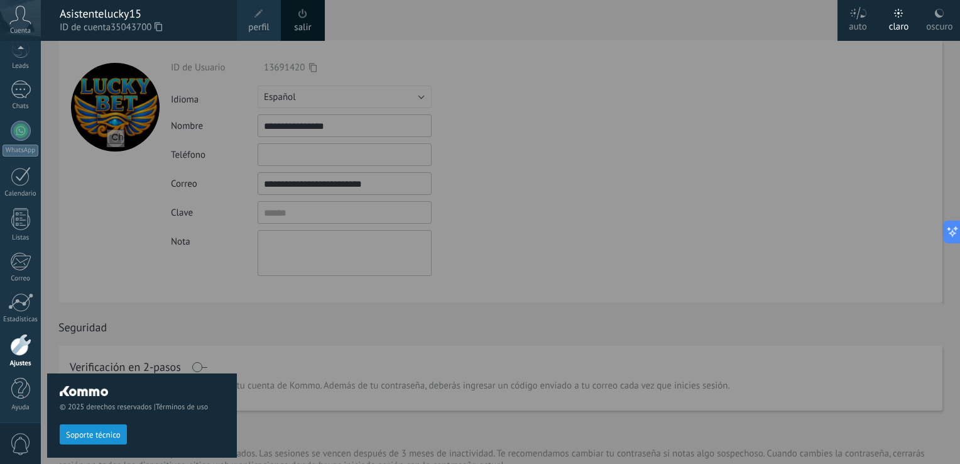
click at [309, 26] on link "salir" at bounding box center [302, 28] width 17 height 14
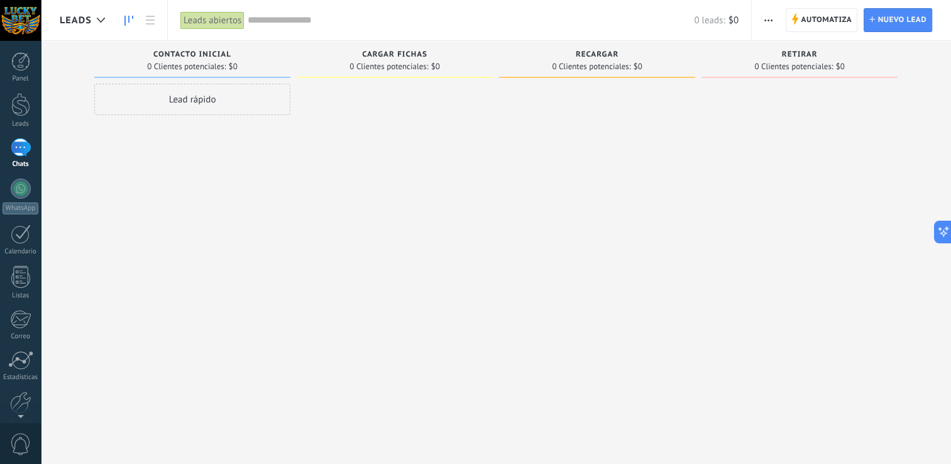
click at [23, 152] on div at bounding box center [21, 147] width 20 height 18
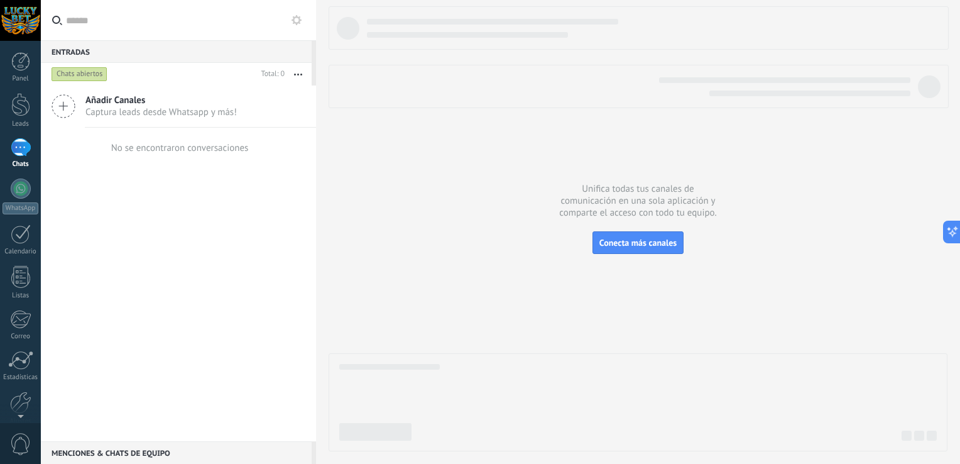
click at [296, 18] on icon at bounding box center [297, 20] width 10 height 10
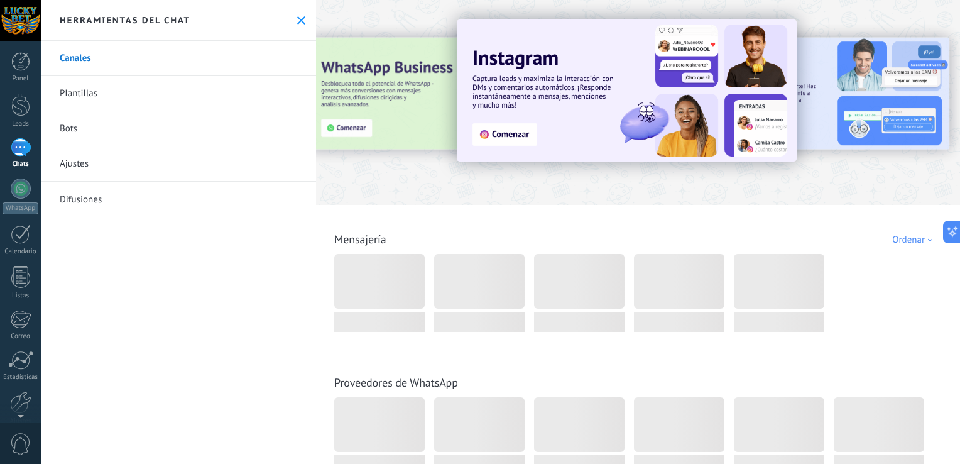
click at [73, 129] on link "Bots" at bounding box center [178, 128] width 275 height 35
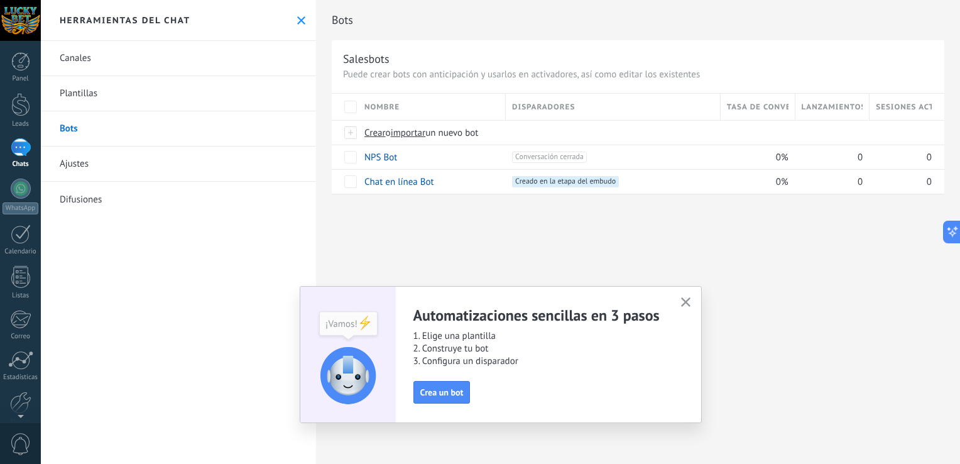
click at [692, 300] on button "button" at bounding box center [686, 302] width 16 height 17
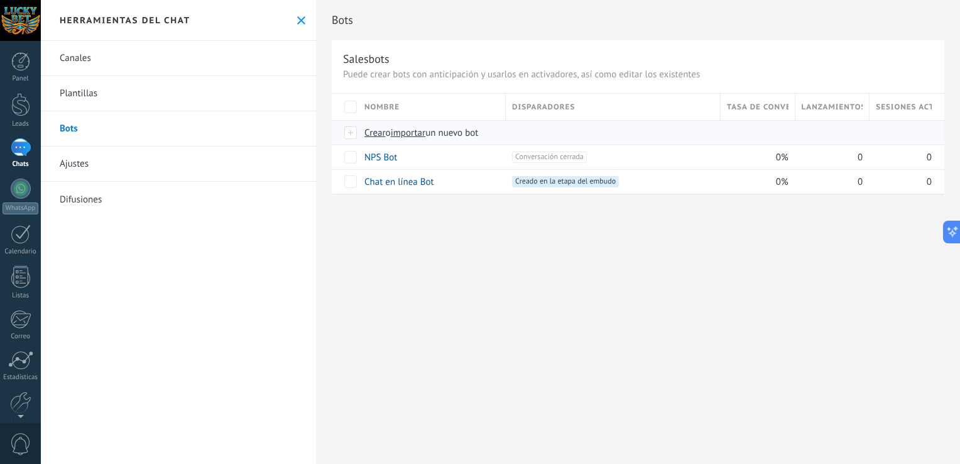
click at [410, 136] on span "importar" at bounding box center [408, 133] width 35 height 12
click at [0, 0] on input "importar un nuevo bot" at bounding box center [0, 0] width 0 height 0
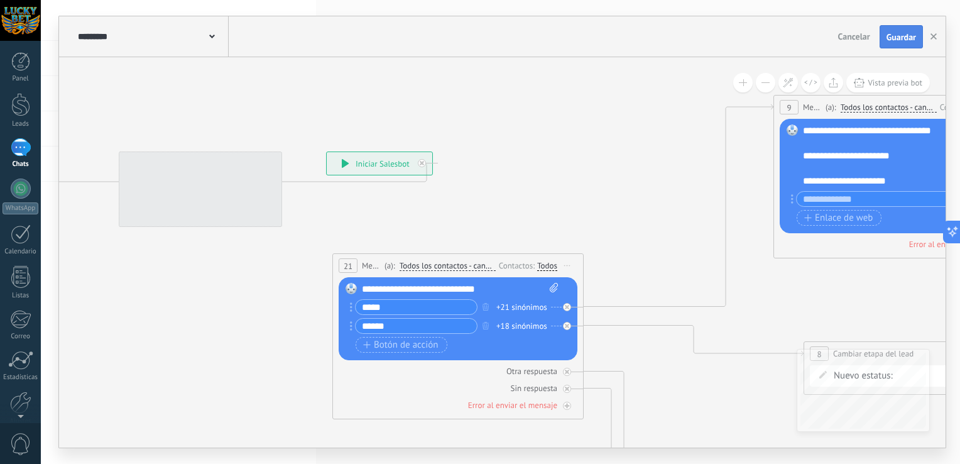
click at [900, 38] on span "Guardar" at bounding box center [902, 37] width 30 height 9
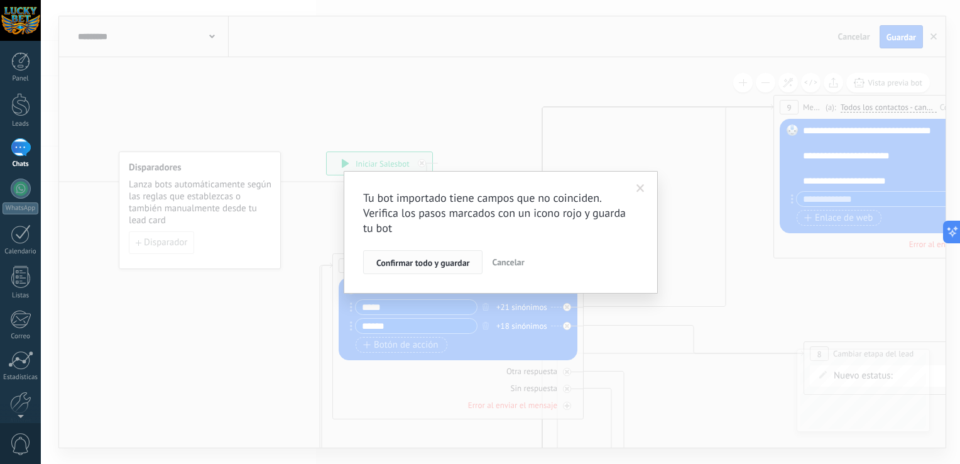
click at [432, 260] on span "Confirmar todo y guardar" at bounding box center [422, 262] width 93 height 9
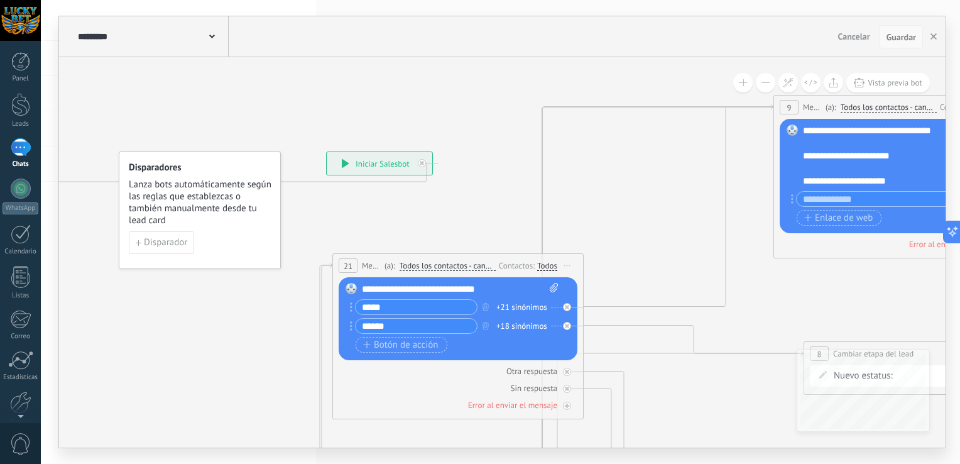
click at [897, 43] on button "Guardar" at bounding box center [901, 37] width 43 height 24
click at [936, 38] on icon "button" at bounding box center [934, 36] width 6 height 6
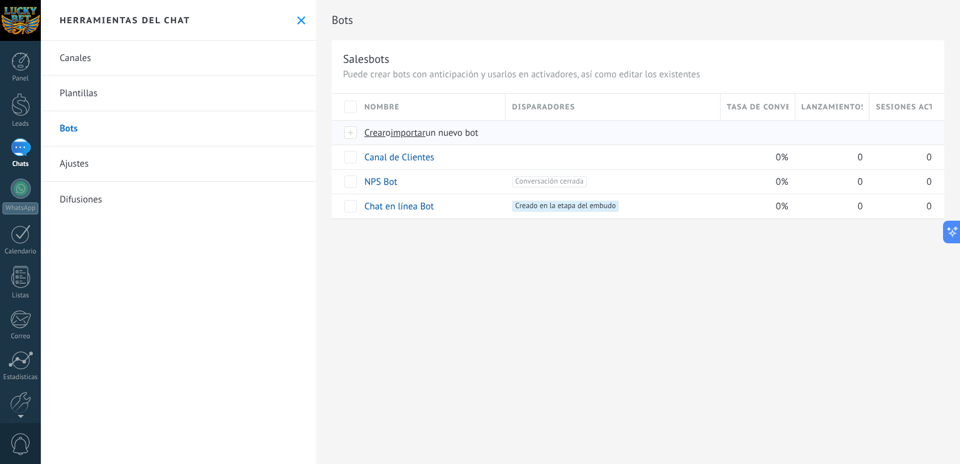
click at [416, 127] on span "importar" at bounding box center [408, 133] width 35 height 12
click at [0, 0] on input "importar un nuevo bot" at bounding box center [0, 0] width 0 height 0
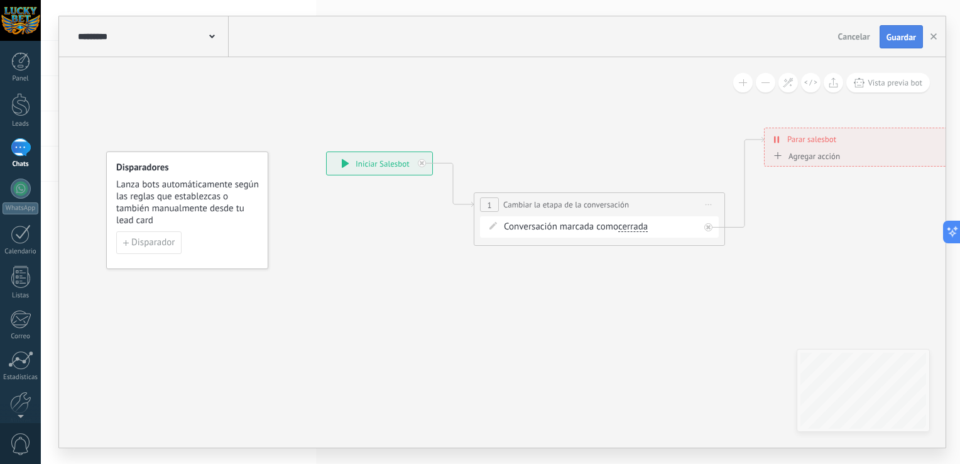
click at [905, 34] on span "Guardar" at bounding box center [902, 37] width 30 height 9
click at [937, 39] on button "button" at bounding box center [933, 37] width 19 height 24
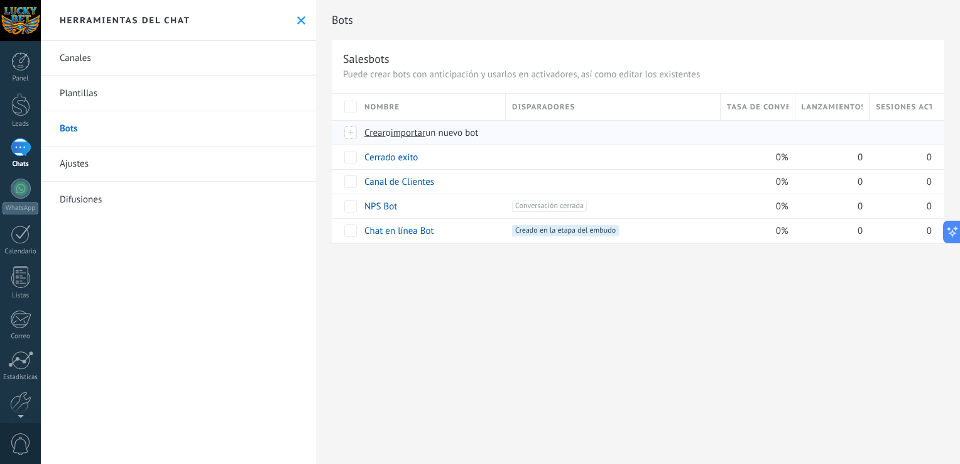
click at [410, 131] on span "importar" at bounding box center [408, 133] width 35 height 12
click at [0, 0] on input "importar un nuevo bot" at bounding box center [0, 0] width 0 height 0
click at [413, 131] on span "importar" at bounding box center [408, 133] width 35 height 12
click at [0, 0] on input "importar un nuevo bot" at bounding box center [0, 0] width 0 height 0
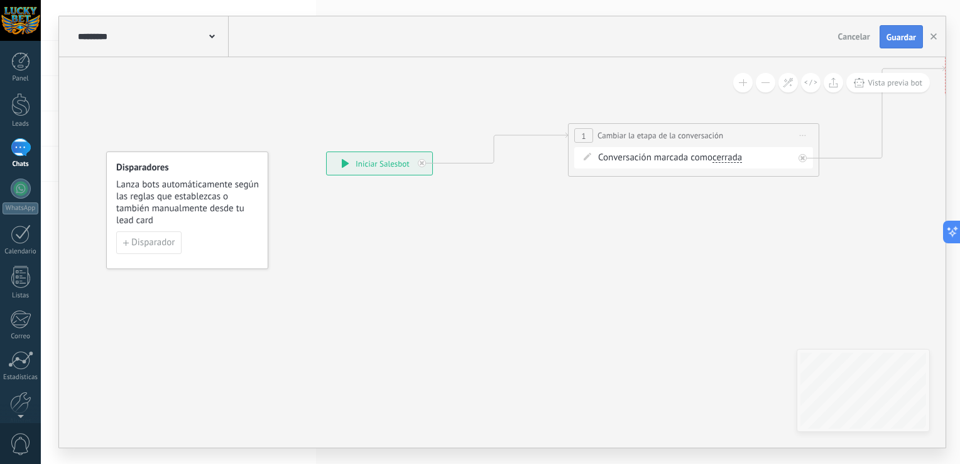
click at [907, 35] on span "Guardar" at bounding box center [902, 37] width 30 height 9
click at [938, 39] on button "button" at bounding box center [933, 37] width 19 height 24
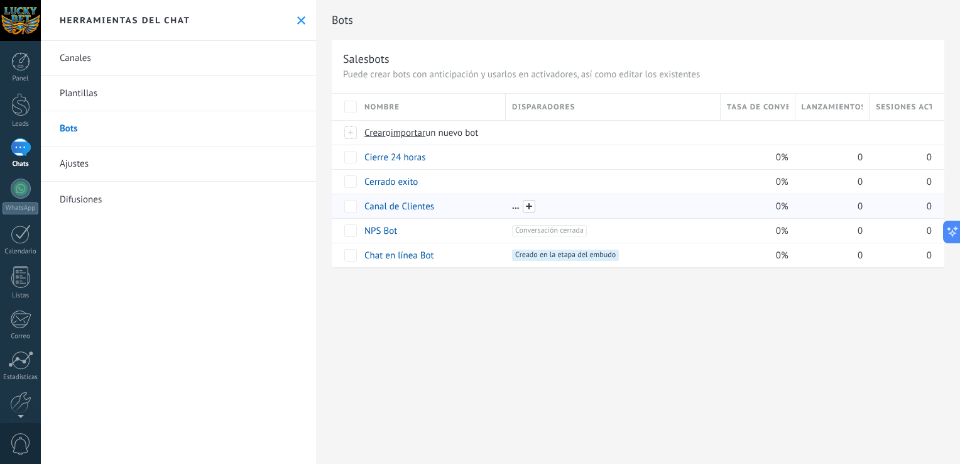
drag, startPoint x: 508, startPoint y: 212, endPoint x: 528, endPoint y: 209, distance: 20.9
click at [528, 209] on span at bounding box center [529, 206] width 13 height 13
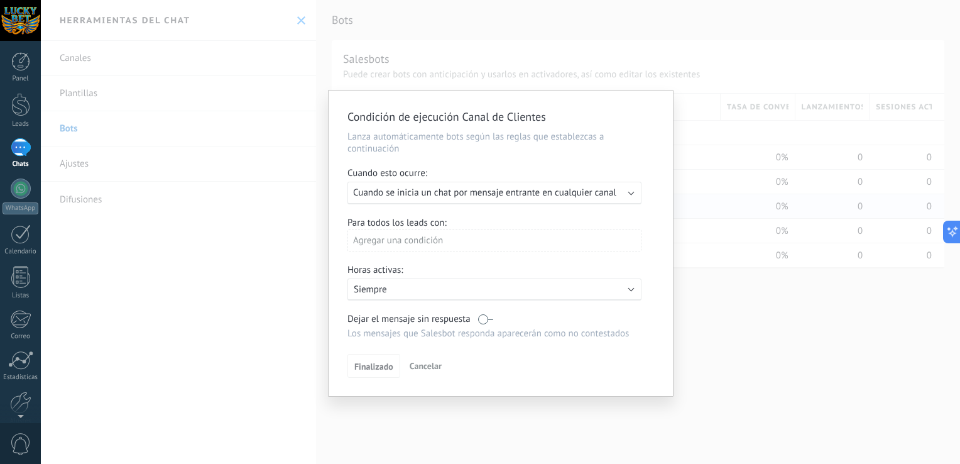
click at [514, 223] on div "Para todos los leads con:" at bounding box center [500, 223] width 307 height 12
click at [562, 217] on div "Para todos los leads con: Agregar una condición" at bounding box center [500, 239] width 307 height 44
click at [588, 200] on div "Ejecutar: Cuando se inicia un chat por mensaje entrante en cualquier canal" at bounding box center [494, 193] width 294 height 23
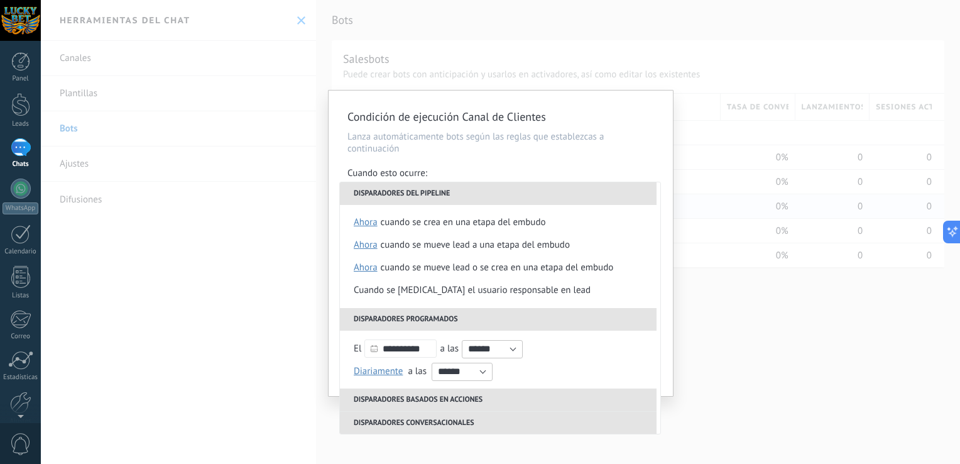
click at [635, 143] on p "Lanza automáticamente bots según las reglas que establezcas a continuación" at bounding box center [500, 143] width 307 height 24
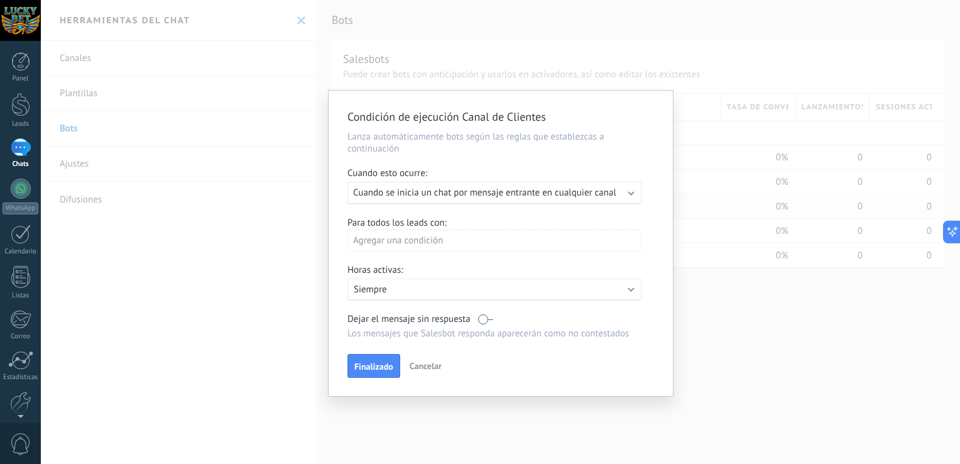
click at [605, 172] on div "Cuando esto ocurre:" at bounding box center [500, 174] width 307 height 14
click at [470, 243] on div "Agregar una condición" at bounding box center [494, 240] width 294 height 22
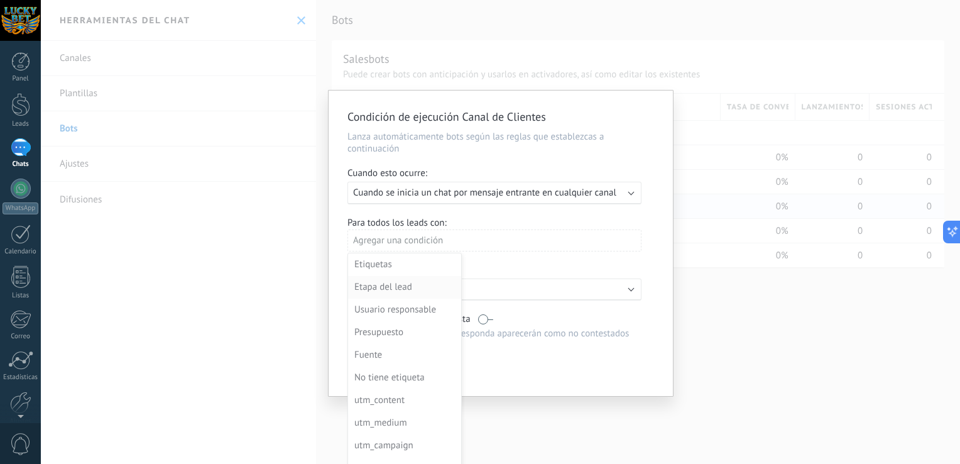
click at [393, 289] on div "Etapa del lead" at bounding box center [403, 287] width 98 height 18
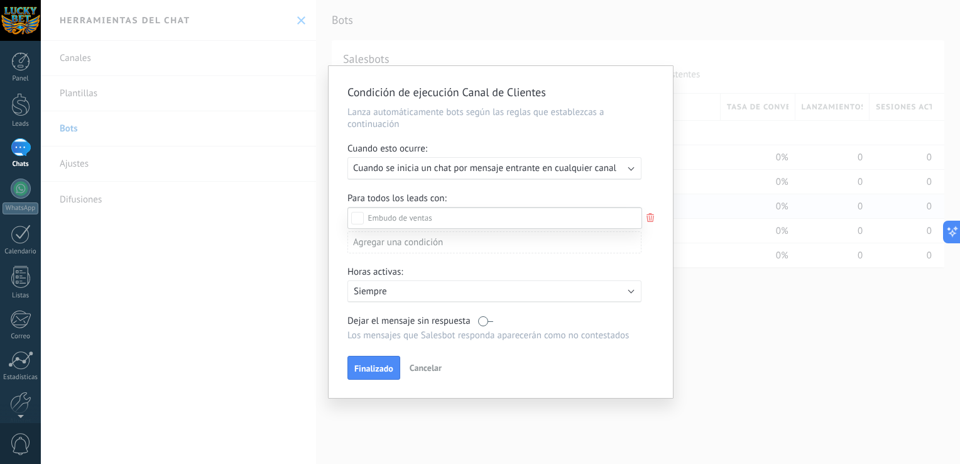
click at [502, 127] on div at bounding box center [500, 232] width 919 height 464
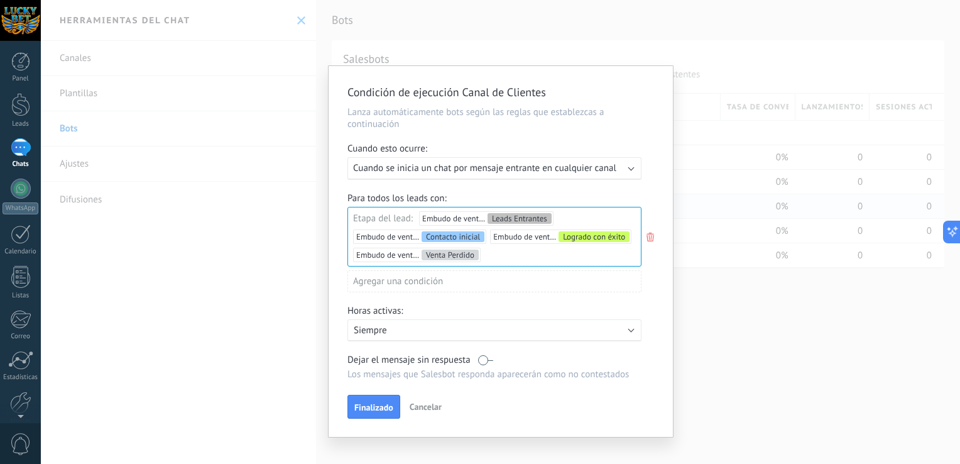
click at [417, 288] on div "Agregar una condición" at bounding box center [494, 281] width 294 height 22
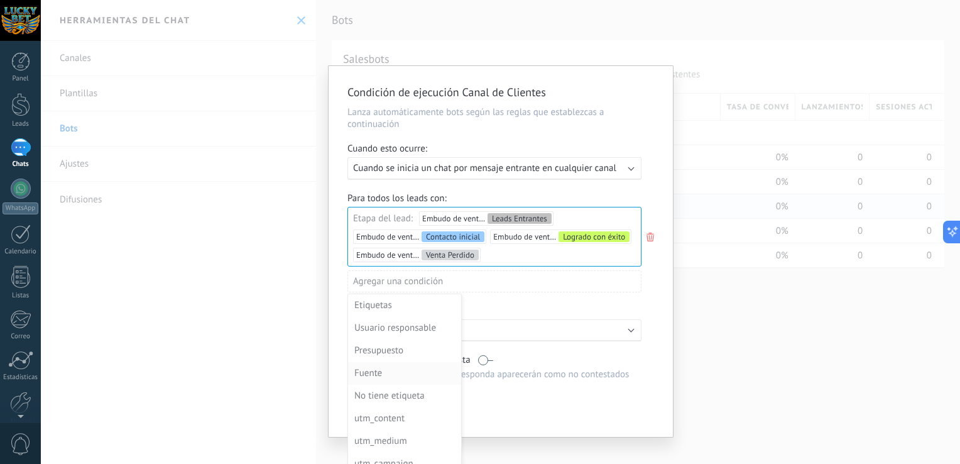
click at [373, 375] on div "Fuente" at bounding box center [403, 373] width 98 height 18
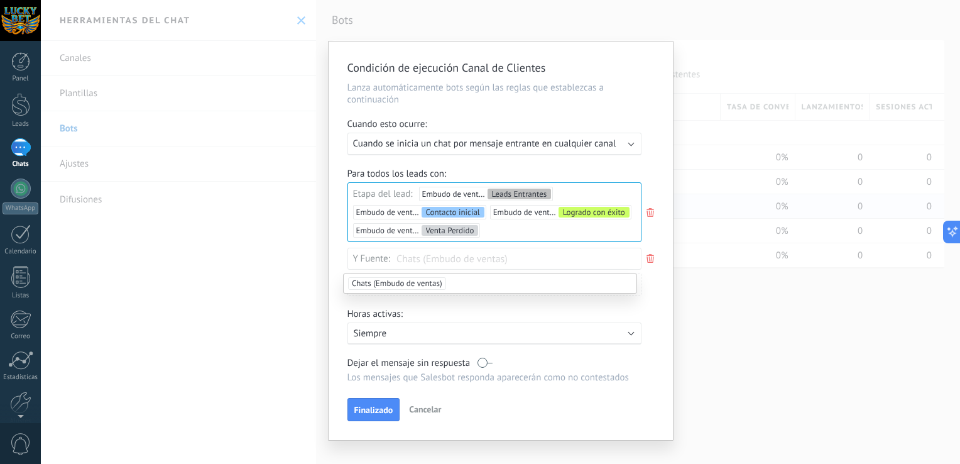
click at [415, 277] on span "Chats (Embudo de ventas)" at bounding box center [397, 283] width 98 height 13
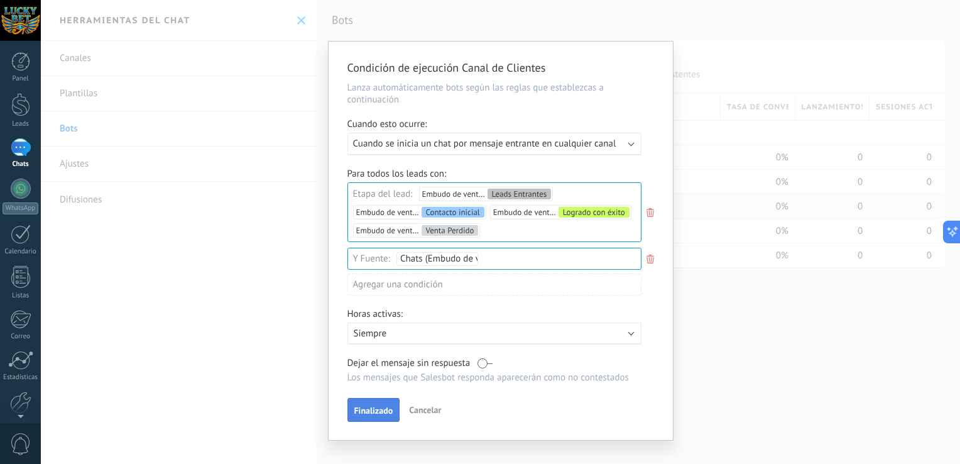
click at [375, 406] on span "Finalizado" at bounding box center [373, 410] width 39 height 9
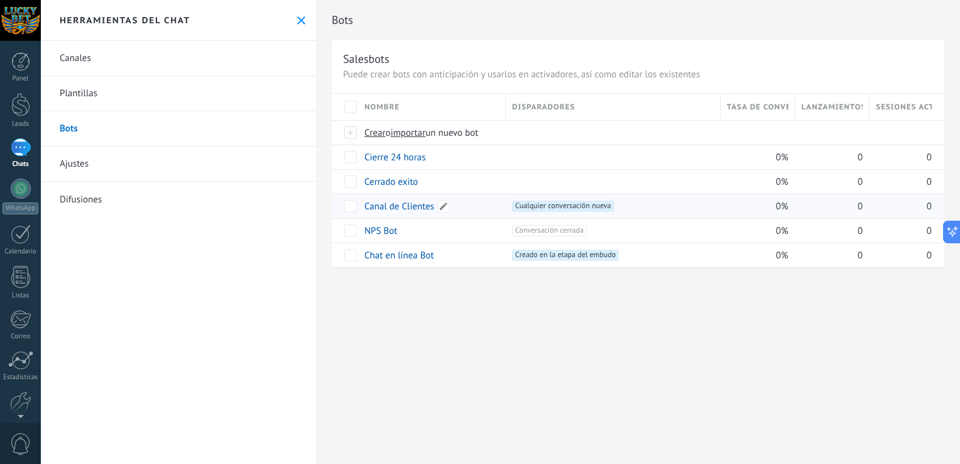
click at [397, 204] on link "Canal de Clientes" at bounding box center [399, 206] width 70 height 12
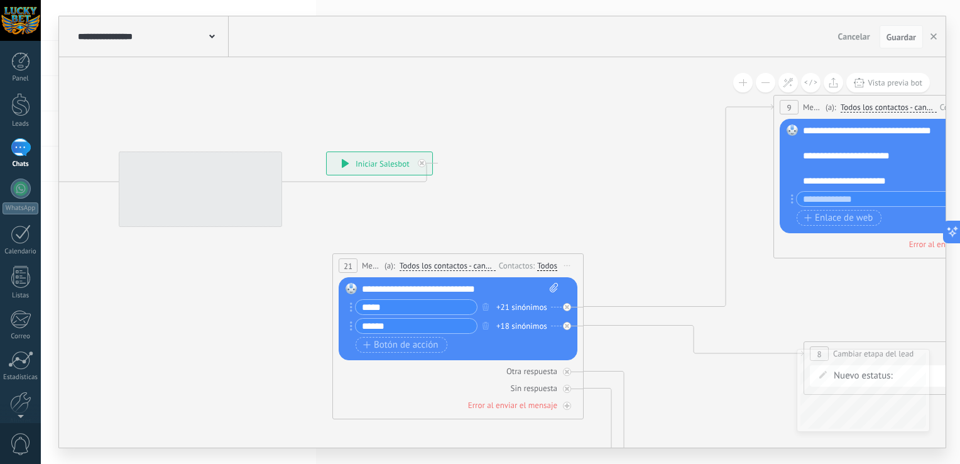
drag, startPoint x: 698, startPoint y: 212, endPoint x: 630, endPoint y: 173, distance: 77.7
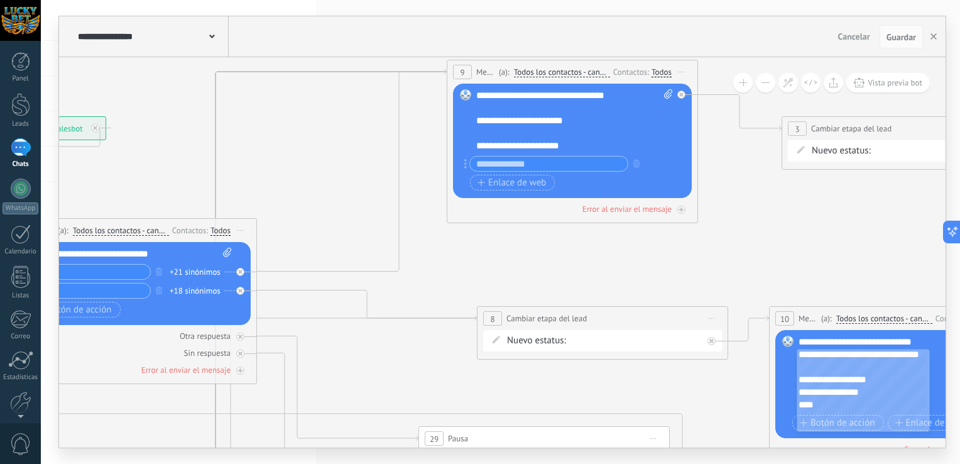
drag, startPoint x: 735, startPoint y: 258, endPoint x: 476, endPoint y: 261, distance: 259.5
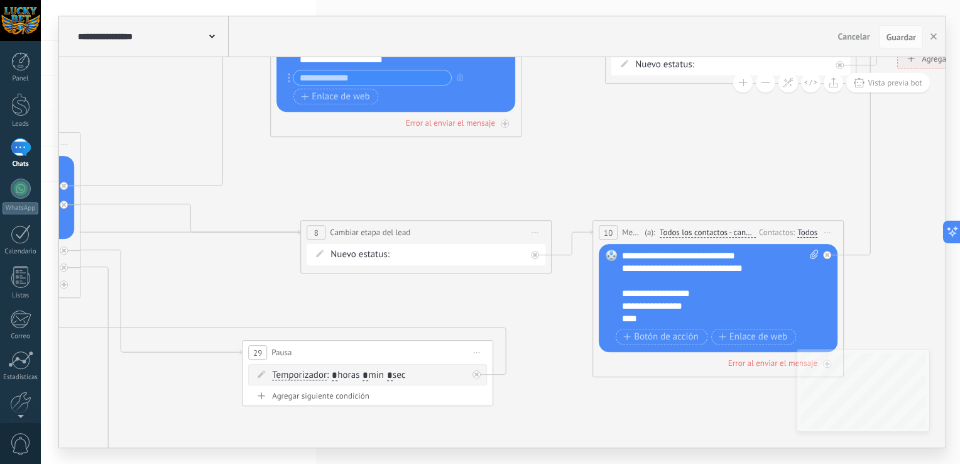
drag, startPoint x: 743, startPoint y: 235, endPoint x: 566, endPoint y: 150, distance: 196.2
click at [689, 279] on div "**********" at bounding box center [720, 287] width 197 height 75
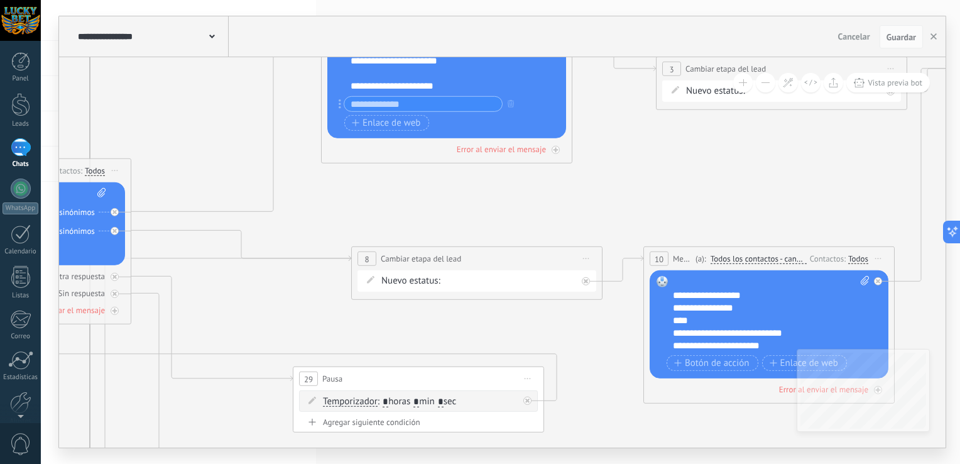
drag, startPoint x: 572, startPoint y: 162, endPoint x: 623, endPoint y: 189, distance: 57.3
click at [938, 40] on button "button" at bounding box center [933, 37] width 19 height 24
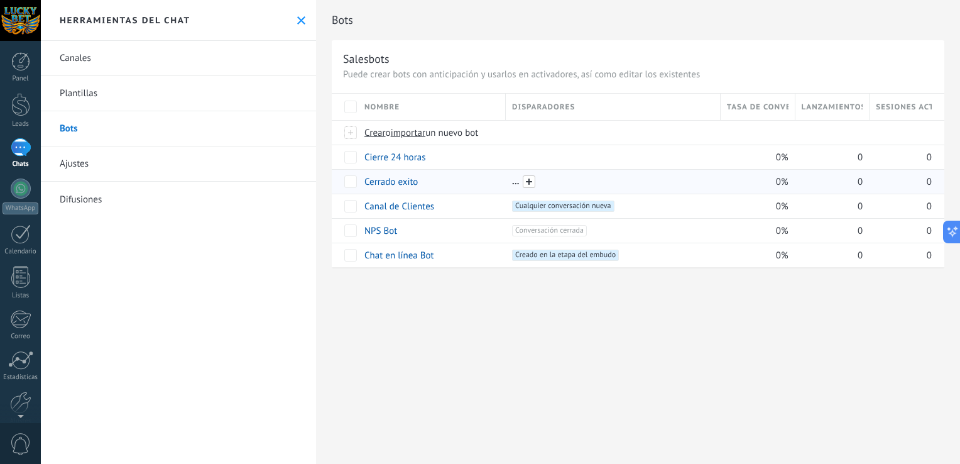
click at [532, 182] on span at bounding box center [529, 181] width 13 height 13
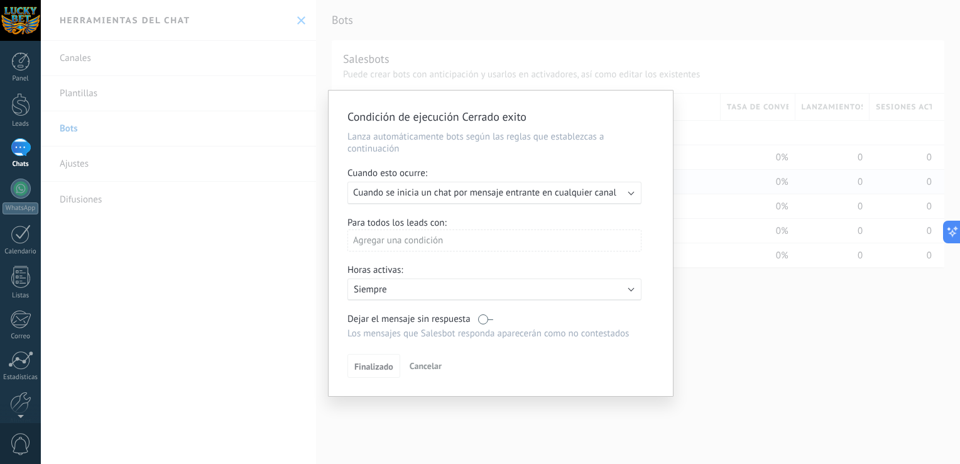
click at [515, 195] on span "Cuando se inicia un chat por mensaje entrante en cualquier canal" at bounding box center [484, 193] width 263 height 12
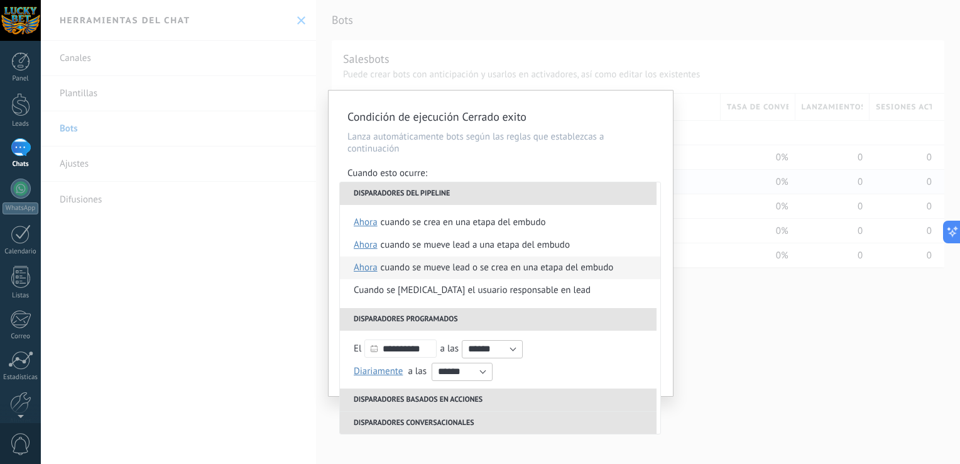
click at [368, 267] on span "ahora" at bounding box center [366, 267] width 24 height 23
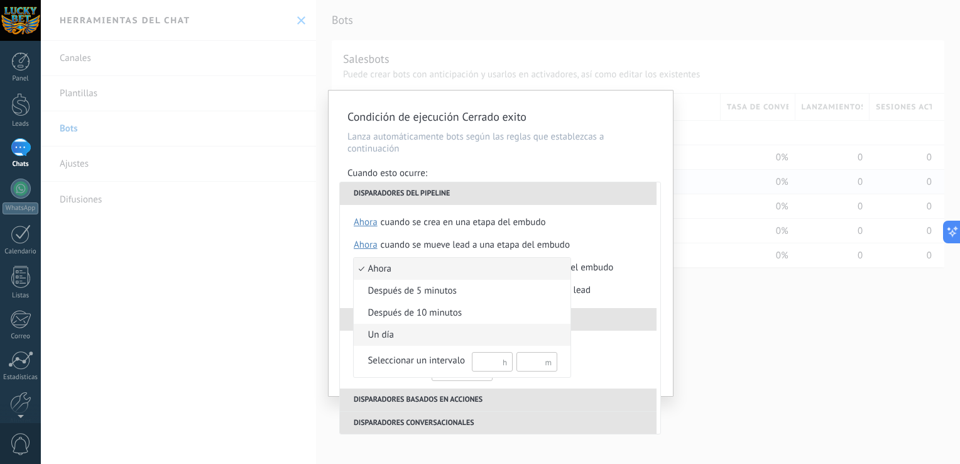
click at [380, 334] on span "un día" at bounding box center [456, 335] width 204 height 13
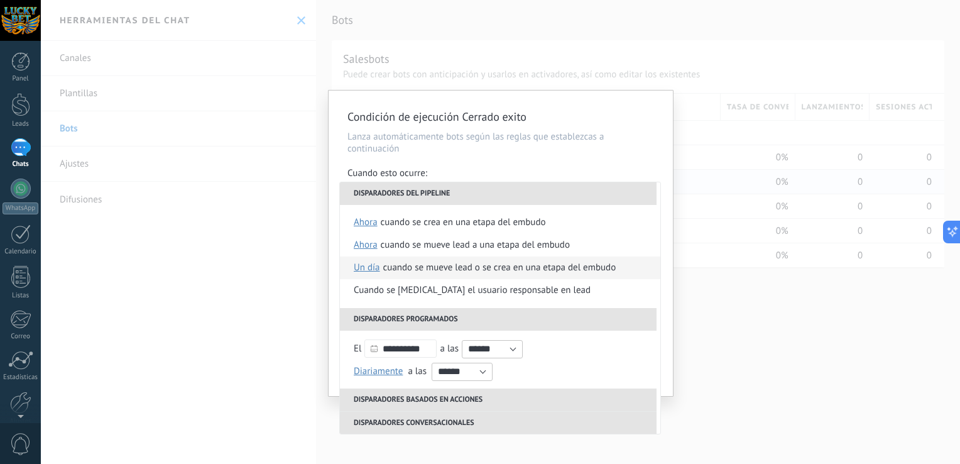
click at [459, 265] on div "Cuando se mueve lead o se crea en una etapa del embudo" at bounding box center [499, 267] width 233 height 23
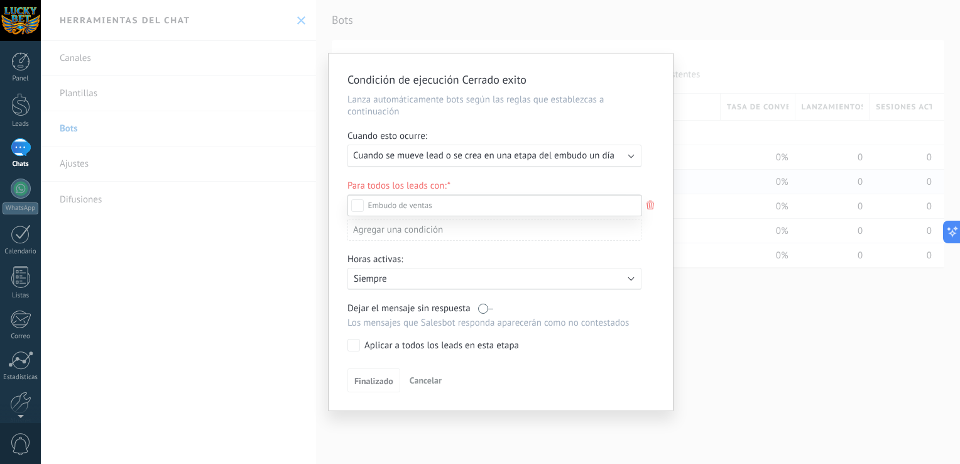
click at [566, 118] on div at bounding box center [500, 232] width 919 height 464
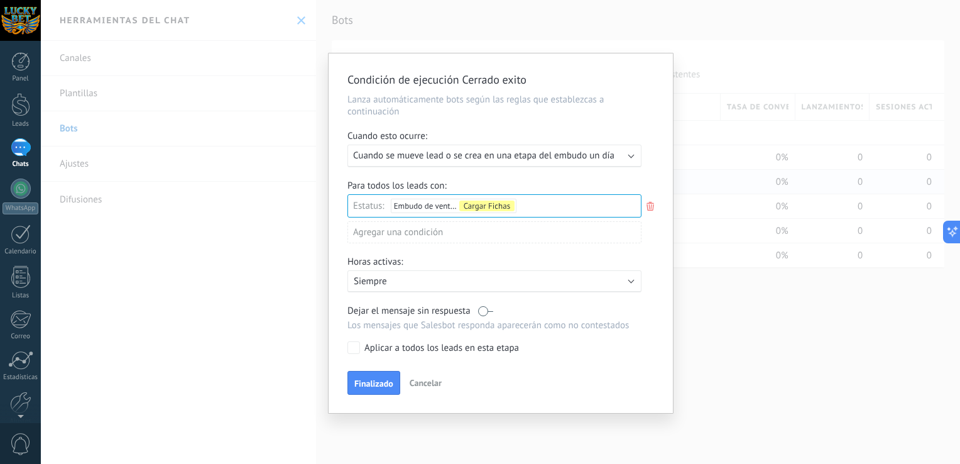
click at [0, 0] on div "Leads Entrantes Contacto inicial Cargar Fichas Recargar Retirar Logrado con éxi…" at bounding box center [0, 0] width 0 height 0
click at [379, 378] on div "Leads Entrantes Contacto inicial Cargar Fichas Recargar Retirar Logrado con éxi…" at bounding box center [494, 327] width 295 height 265
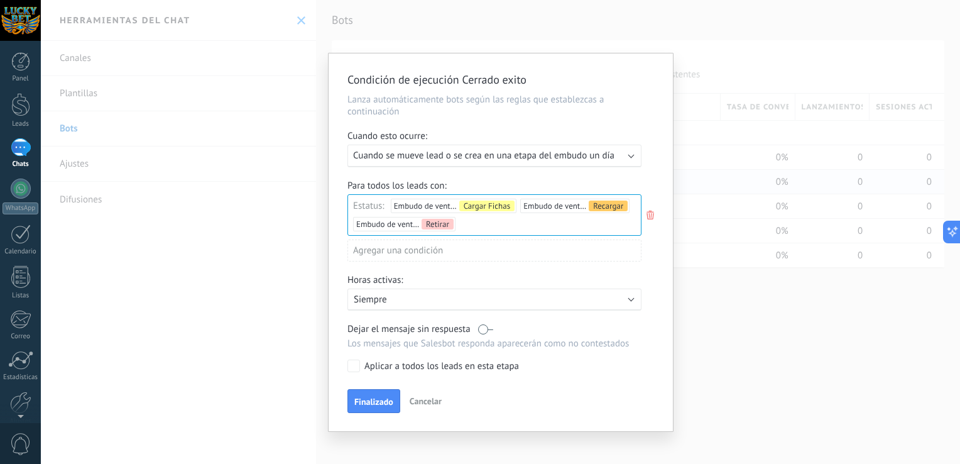
click at [454, 258] on div "Agregar una condición" at bounding box center [494, 250] width 294 height 22
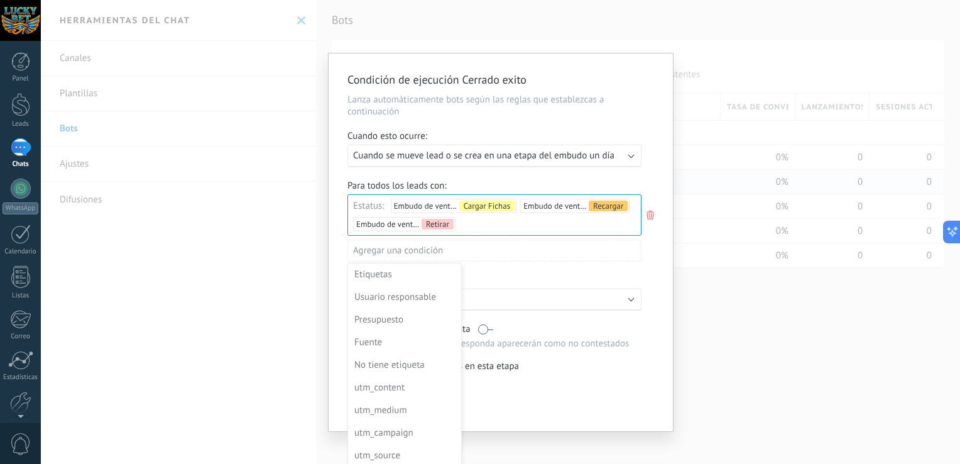
click at [500, 277] on div at bounding box center [501, 242] width 344 height 378
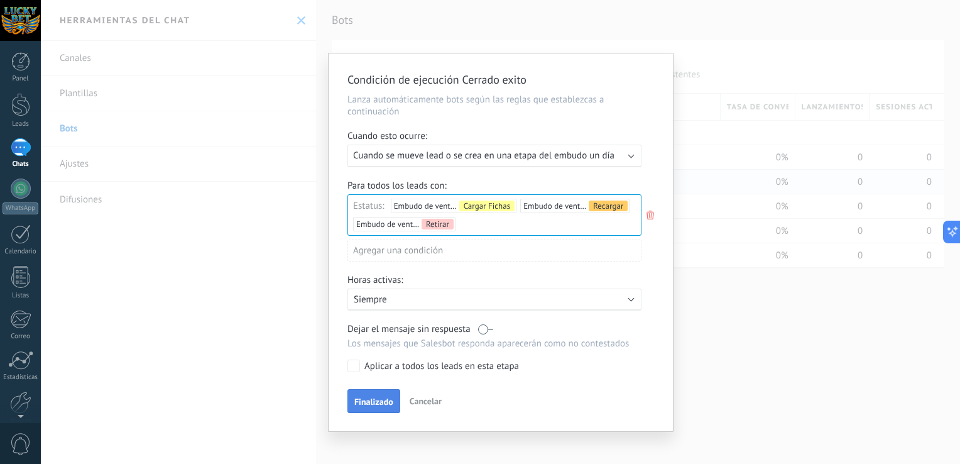
click at [373, 398] on span "Finalizado" at bounding box center [373, 401] width 39 height 9
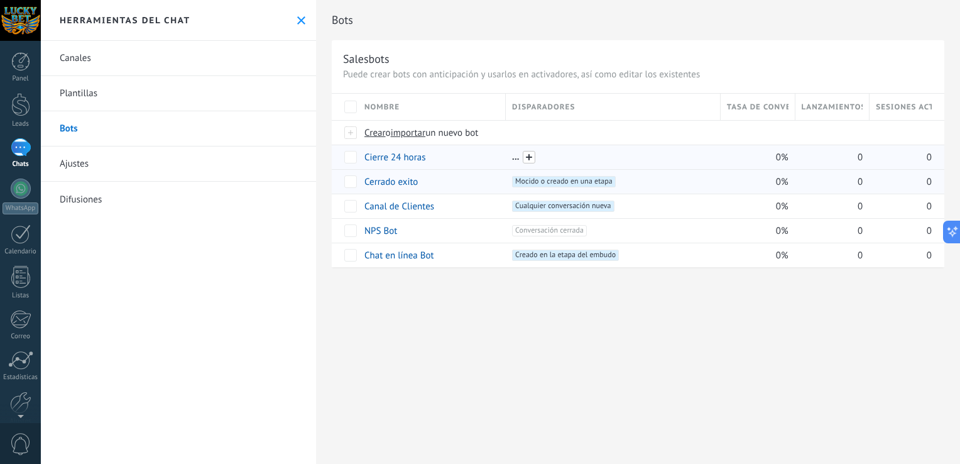
click at [527, 156] on span at bounding box center [529, 157] width 13 height 13
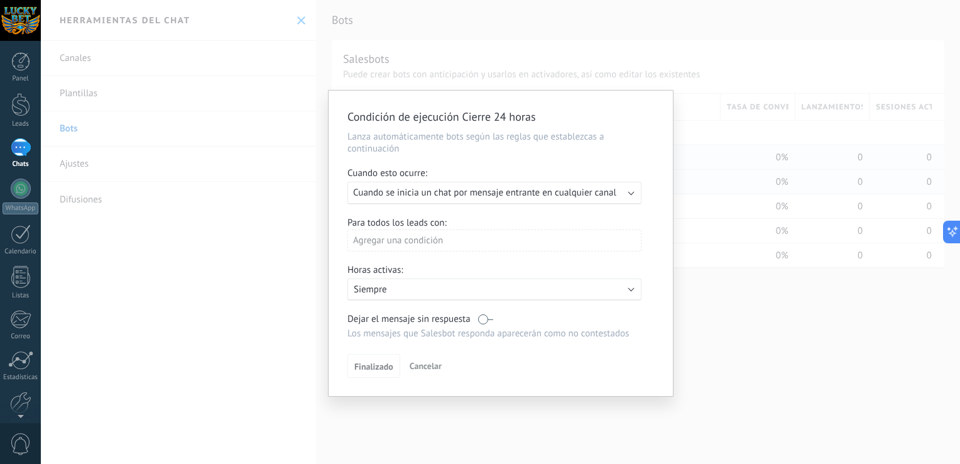
click at [509, 202] on div "Ejecutar: Cuando se inicia un chat por mensaje entrante en cualquier canal" at bounding box center [494, 193] width 294 height 23
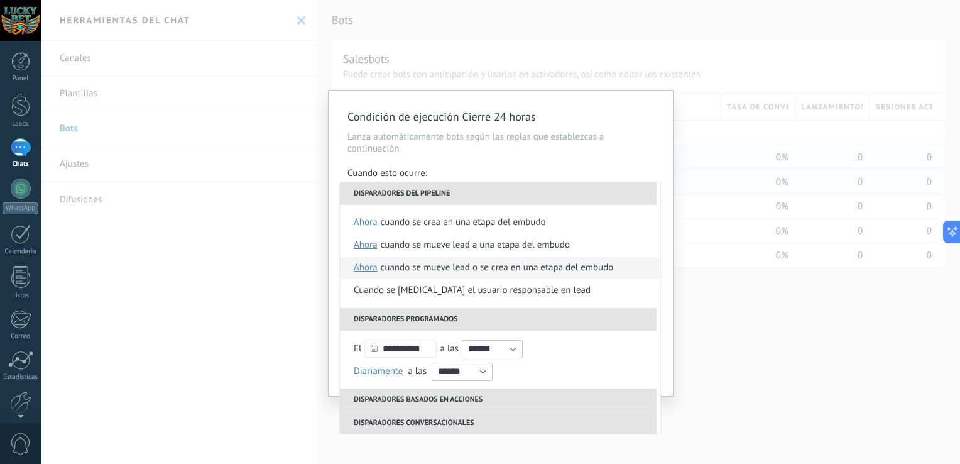
click at [366, 271] on span "ahora" at bounding box center [366, 267] width 24 height 23
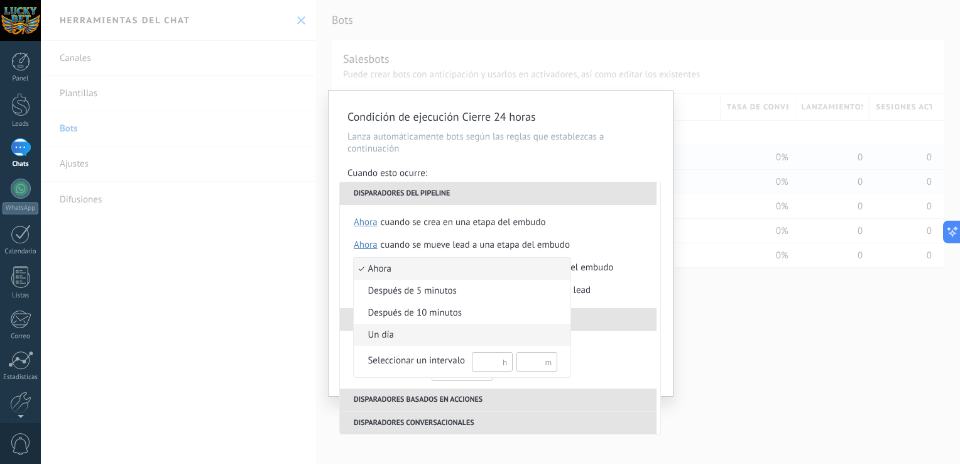
click at [376, 332] on span "un día" at bounding box center [456, 335] width 204 height 13
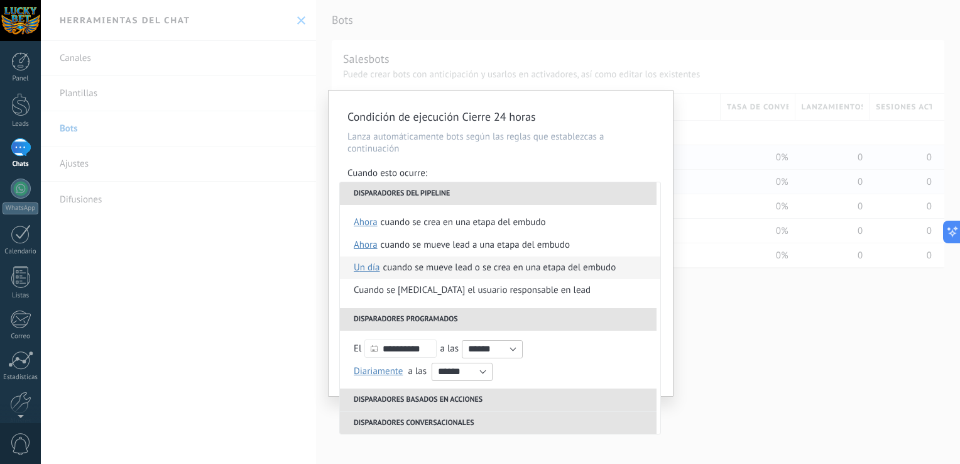
click at [440, 263] on div "Cuando se mueve lead o se crea en una etapa del embudo" at bounding box center [499, 267] width 233 height 23
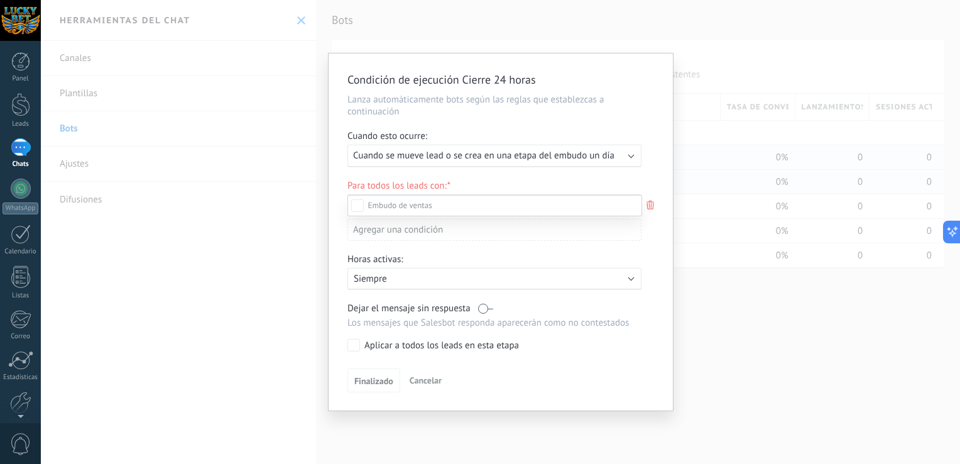
click at [532, 109] on div at bounding box center [500, 232] width 919 height 464
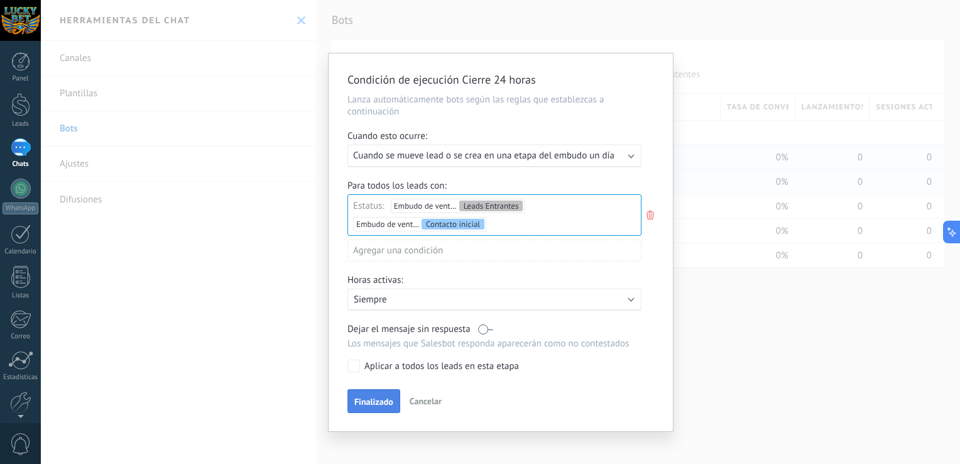
click at [385, 395] on button "Finalizado" at bounding box center [373, 401] width 53 height 24
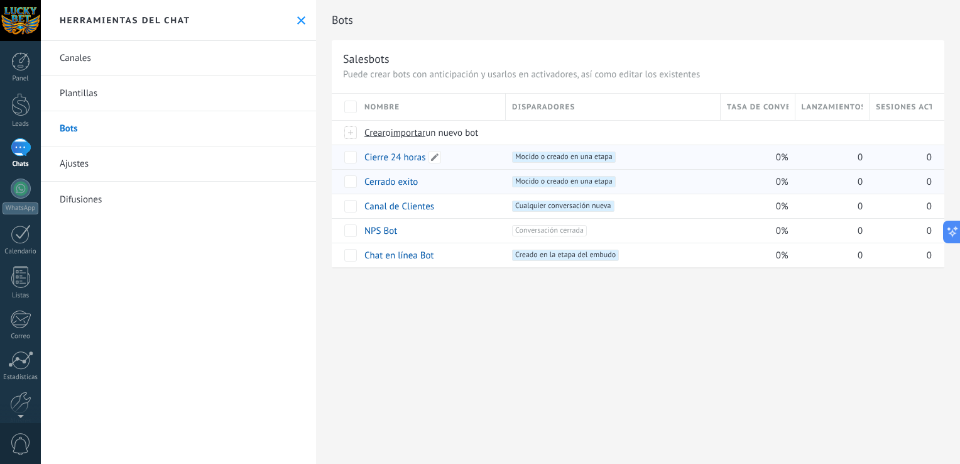
click at [405, 156] on link "Cierre 24 horas" at bounding box center [395, 157] width 62 height 12
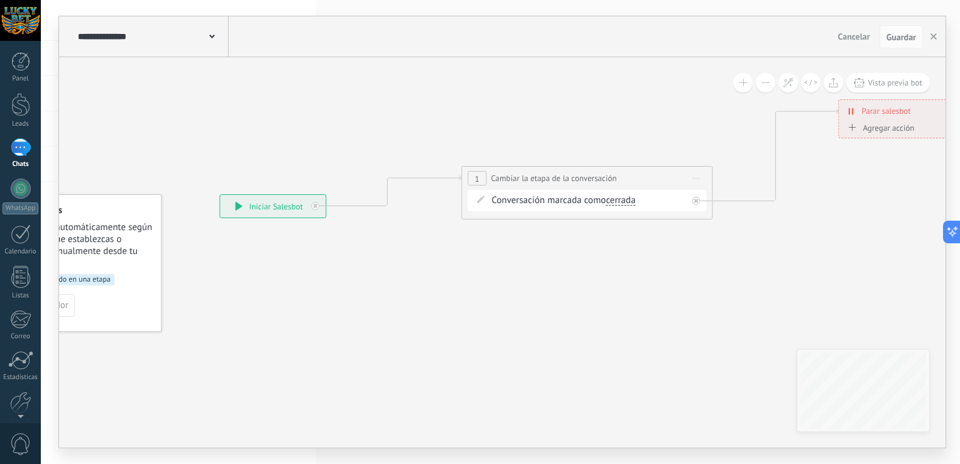
drag, startPoint x: 762, startPoint y: 221, endPoint x: 655, endPoint y: 263, distance: 115.1
click at [655, 263] on icon at bounding box center [646, 159] width 1482 height 748
click at [934, 37] on use "button" at bounding box center [934, 36] width 6 height 6
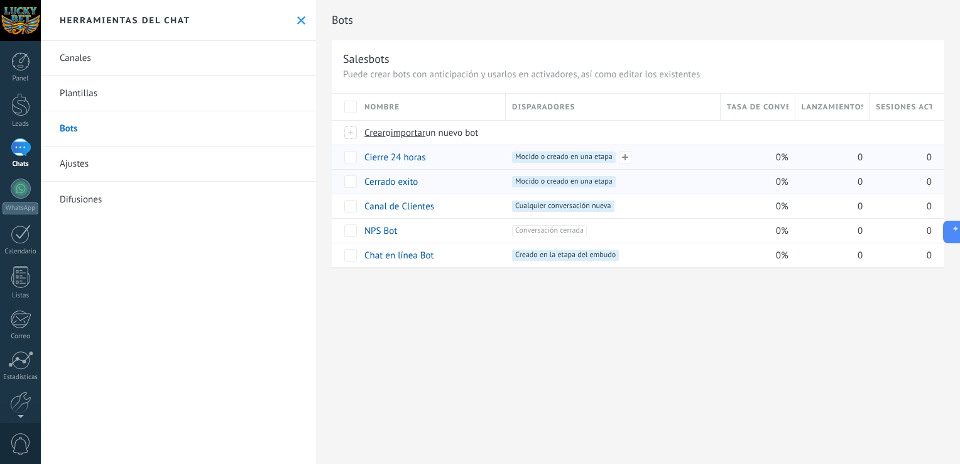
click at [530, 160] on span "Mocido o creado en una etapa +0" at bounding box center [564, 156] width 104 height 11
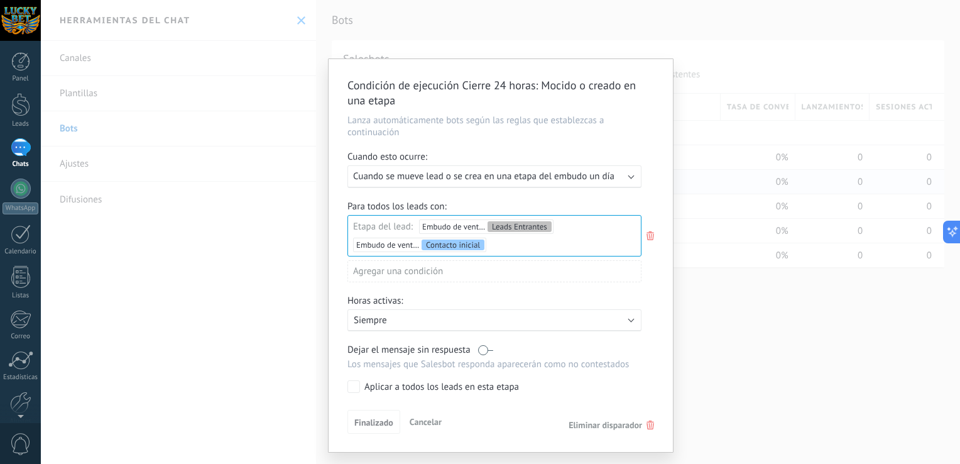
click at [0, 0] on div "Leads Entrantes Contacto inicial Cargar Fichas Recargar Retirar Logrado con éxi…" at bounding box center [0, 0] width 0 height 0
click at [586, 137] on div at bounding box center [500, 232] width 919 height 464
click at [377, 418] on span "Finalizado" at bounding box center [373, 422] width 39 height 9
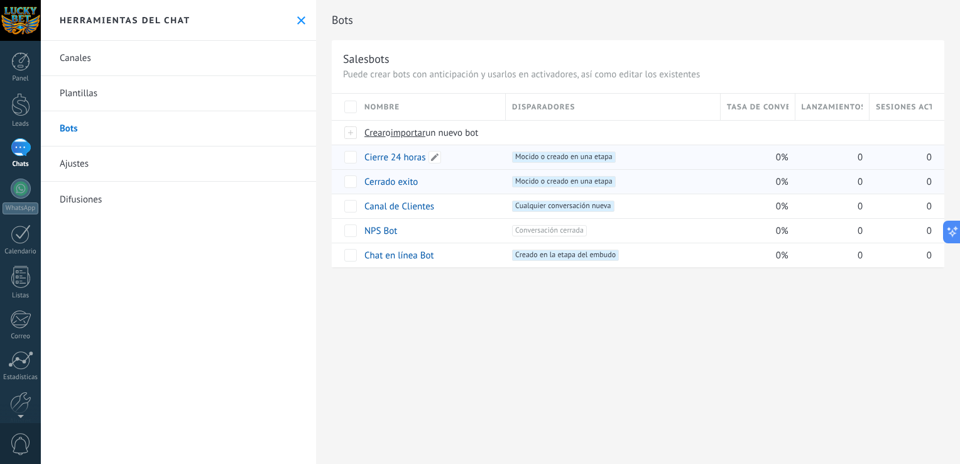
click at [407, 157] on link "Cierre 24 horas" at bounding box center [395, 157] width 62 height 12
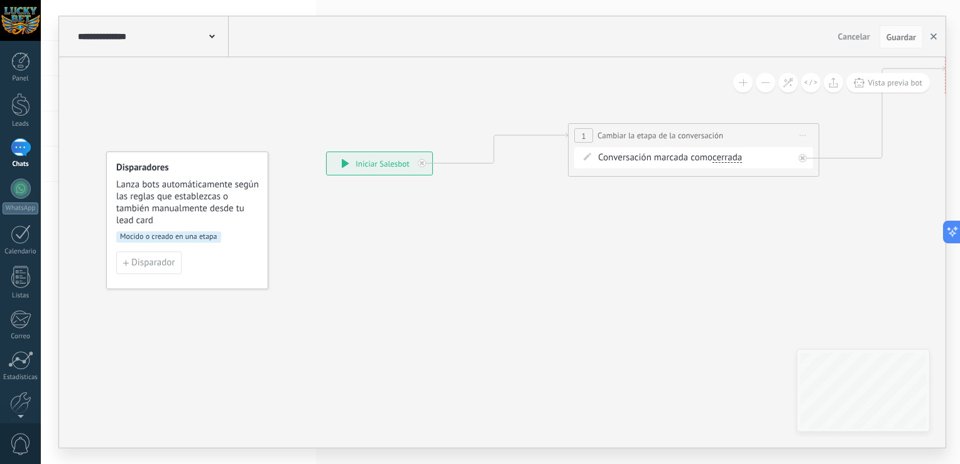
click at [939, 36] on button "button" at bounding box center [933, 37] width 19 height 24
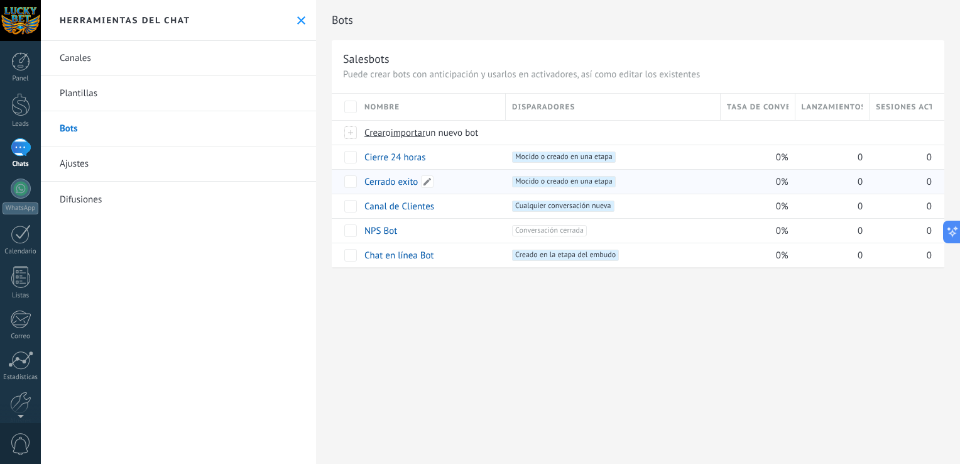
click at [388, 184] on link "Cerrado exito" at bounding box center [390, 182] width 53 height 12
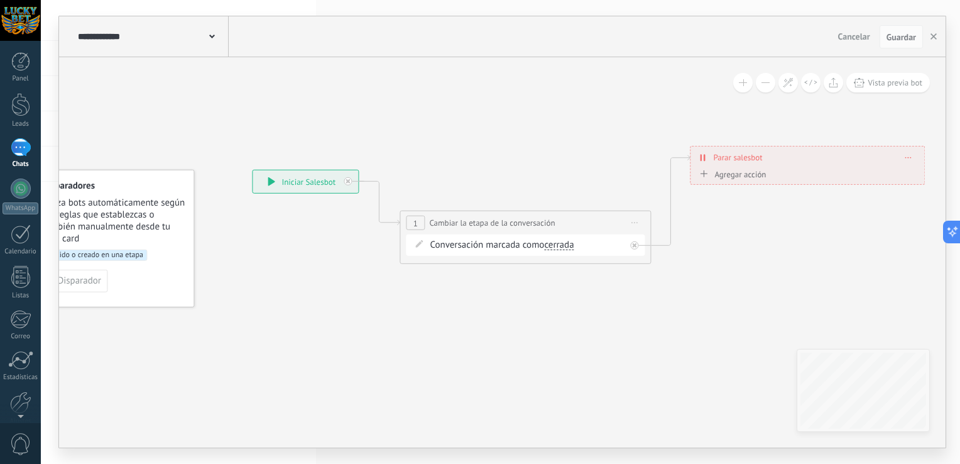
drag, startPoint x: 459, startPoint y: 178, endPoint x: 385, endPoint y: 196, distance: 76.4
click at [385, 196] on icon at bounding box center [588, 205] width 1301 height 746
click at [635, 222] on icon at bounding box center [635, 222] width 6 height 1
click at [675, 256] on div "Cambiar nombre" at bounding box center [692, 261] width 124 height 21
click at [934, 40] on button "button" at bounding box center [933, 37] width 19 height 24
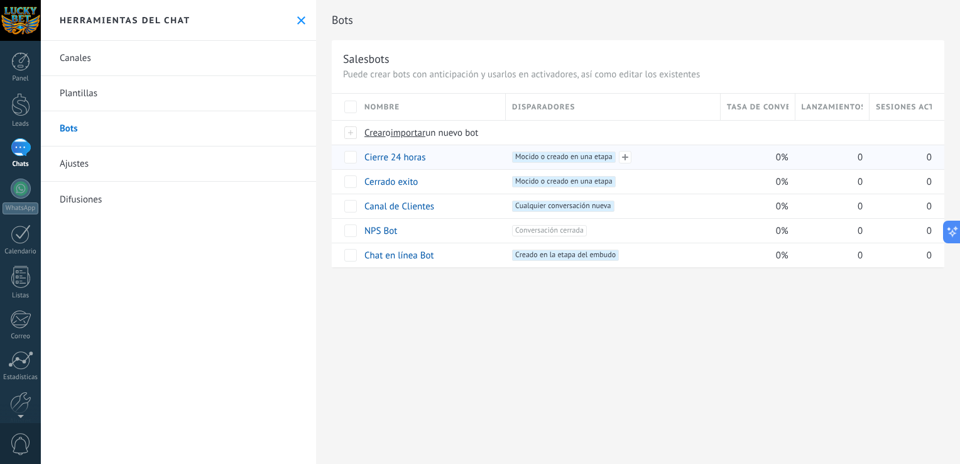
click at [528, 160] on span "Mocido o creado en una etapa +0" at bounding box center [564, 156] width 104 height 11
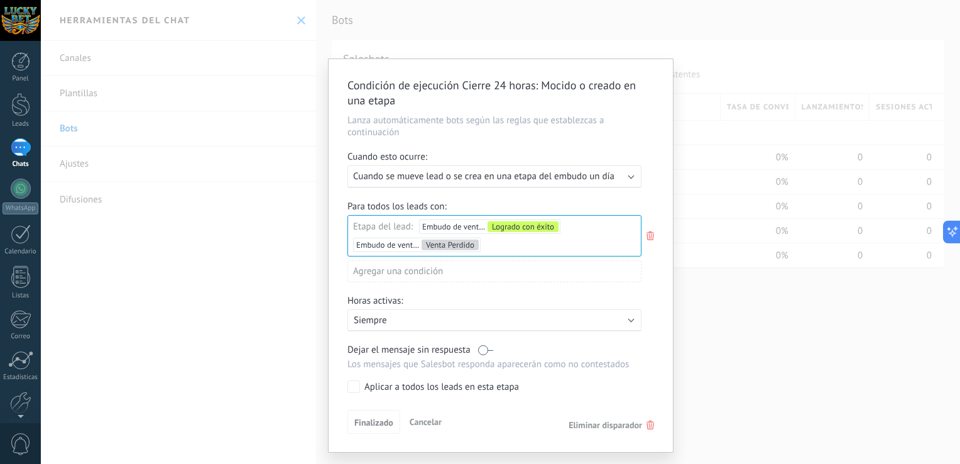
click at [0, 0] on div "Leads Entrantes Contacto inicial Cargar Fichas Recargar Retirar Logrado con éxi…" at bounding box center [0, 0] width 0 height 0
click at [0, 0] on label "Venta Perdido" at bounding box center [0, 0] width 0 height 0
click at [0, 0] on label "Contacto inicial" at bounding box center [0, 0] width 0 height 0
click at [478, 145] on div at bounding box center [500, 232] width 919 height 464
click at [376, 418] on span "Finalizado" at bounding box center [373, 422] width 39 height 9
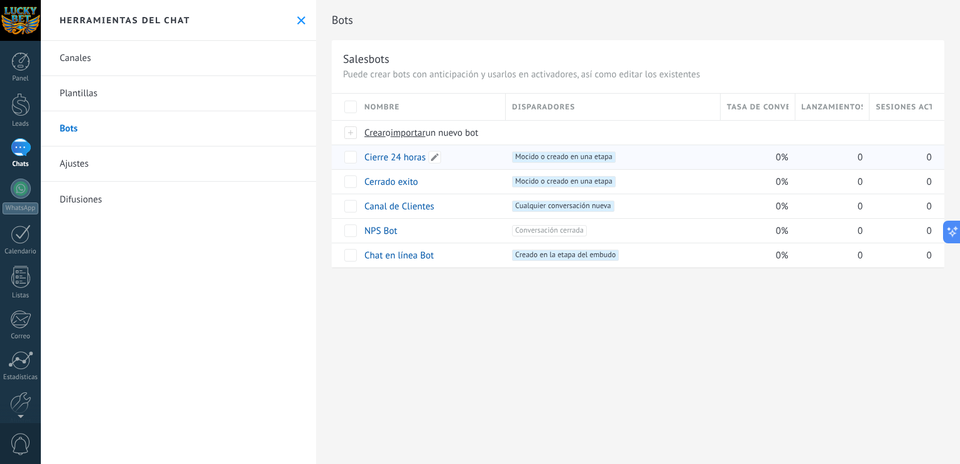
click at [412, 155] on link "Cierre 24 horas" at bounding box center [395, 157] width 62 height 12
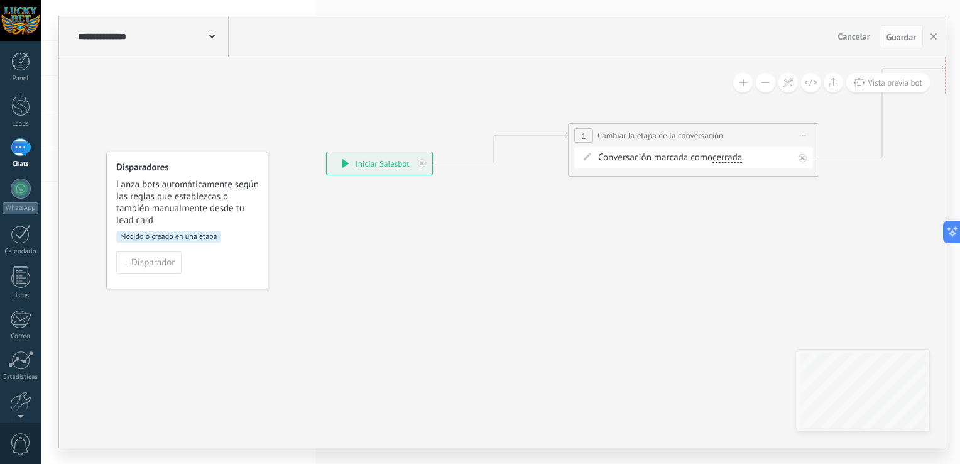
click at [799, 140] on span "Iniciar vista previa aquí Cambiar nombre Duplicar [GEOGRAPHIC_DATA]" at bounding box center [803, 135] width 20 height 18
click at [735, 224] on icon at bounding box center [753, 116] width 1482 height 748
click at [801, 158] on icon at bounding box center [803, 158] width 4 height 4
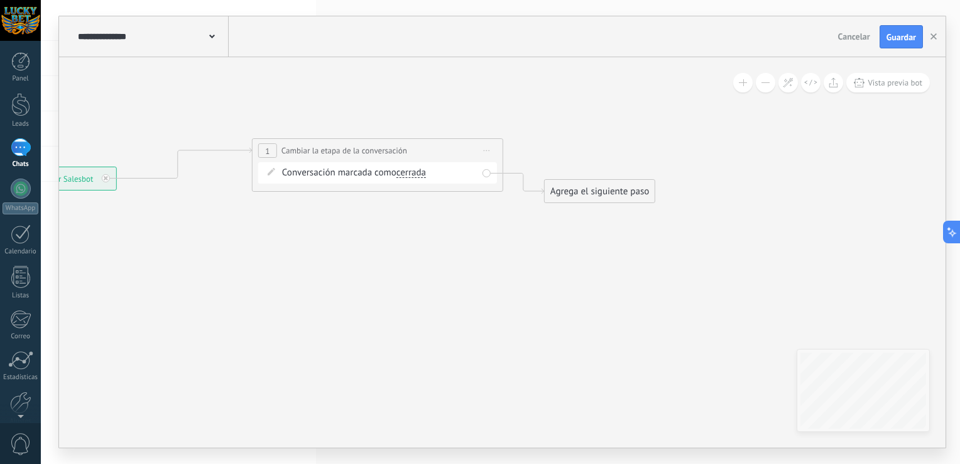
drag, startPoint x: 801, startPoint y: 241, endPoint x: 484, endPoint y: 256, distance: 316.4
click at [484, 256] on icon at bounding box center [311, 170] width 1231 height 693
drag, startPoint x: 583, startPoint y: 199, endPoint x: 611, endPoint y: 148, distance: 57.7
click at [611, 148] on div "Agrega el siguiente paso" at bounding box center [627, 141] width 110 height 21
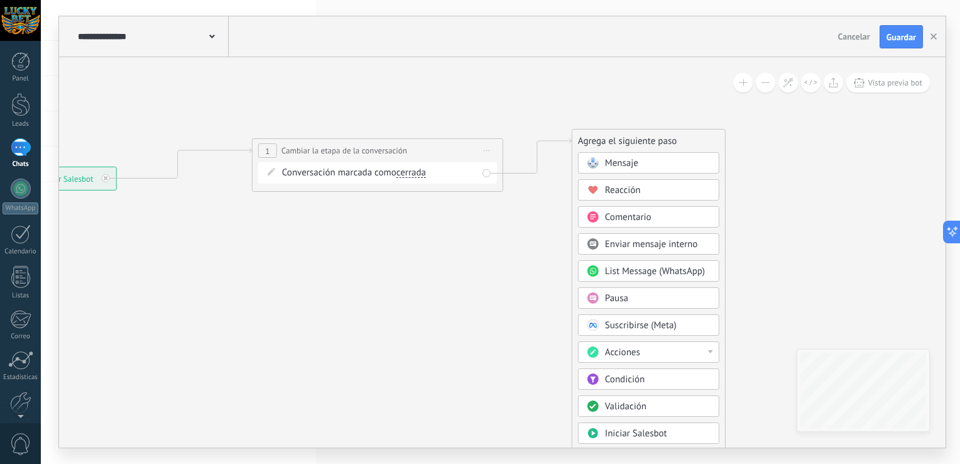
click at [656, 354] on div "Acciones" at bounding box center [658, 352] width 106 height 13
click at [676, 413] on div "Cambiar etapa del lead" at bounding box center [649, 416] width 140 height 21
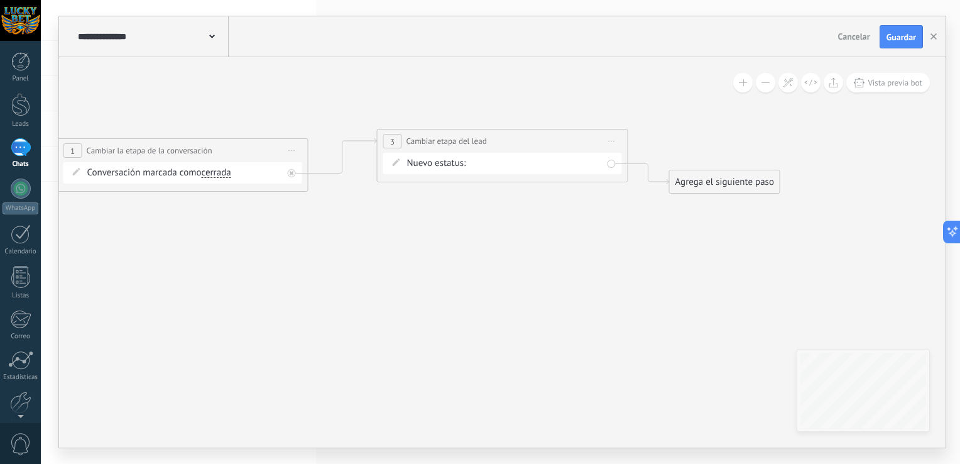
click at [0, 0] on div "Contacto inicial Cargar Fichas Recargar Retirar Logrado con éxito Venta Perdido" at bounding box center [0, 0] width 0 height 0
click at [0, 0] on label "Venta Perdido" at bounding box center [0, 0] width 0 height 0
drag, startPoint x: 711, startPoint y: 180, endPoint x: 725, endPoint y: 148, distance: 34.3
click at [725, 148] on div "Agrega el siguiente paso" at bounding box center [738, 150] width 110 height 21
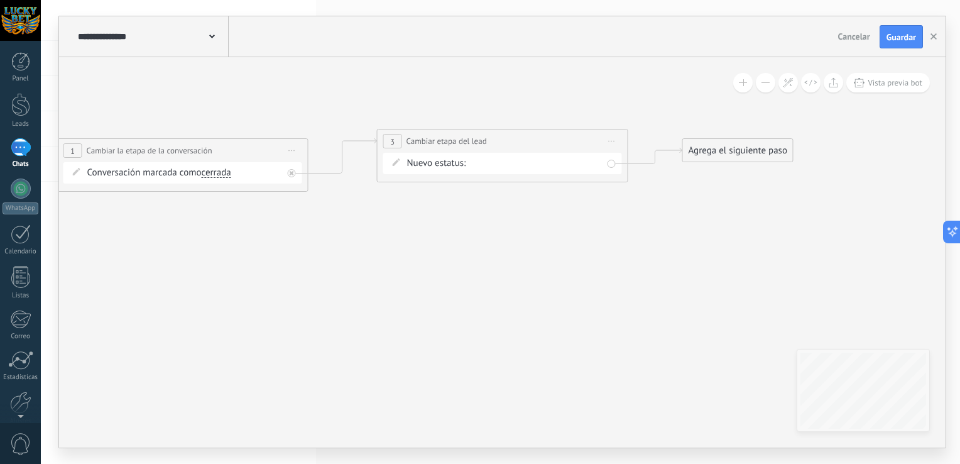
click at [0, 0] on div "Contacto inicial Cargar Fichas Recargar Retirar Logrado con éxito Venta Perdido" at bounding box center [0, 0] width 0 height 0
click at [0, 0] on label "Logrado con éxito" at bounding box center [0, 0] width 0 height 0
click at [720, 158] on div "Agrega el siguiente paso" at bounding box center [738, 150] width 110 height 21
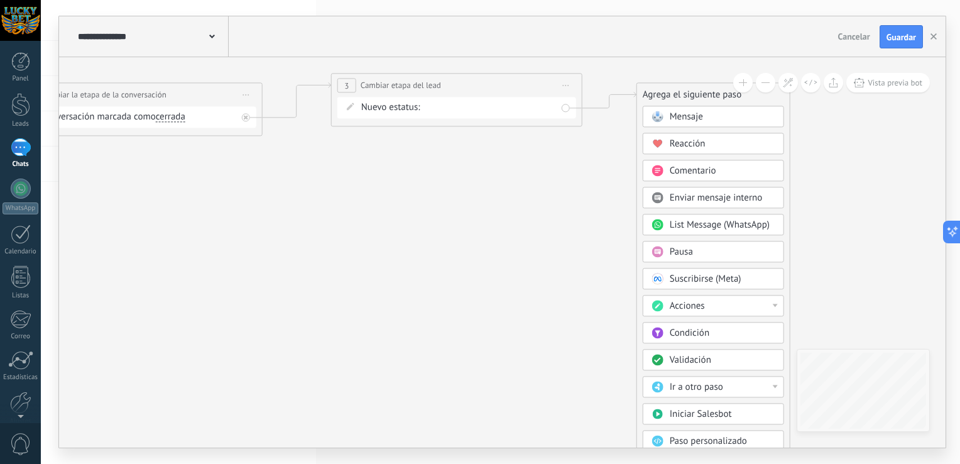
drag, startPoint x: 640, startPoint y: 303, endPoint x: 594, endPoint y: 203, distance: 109.9
click at [594, 203] on icon at bounding box center [236, 104] width 1563 height 691
click at [769, 87] on button at bounding box center [765, 82] width 19 height 19
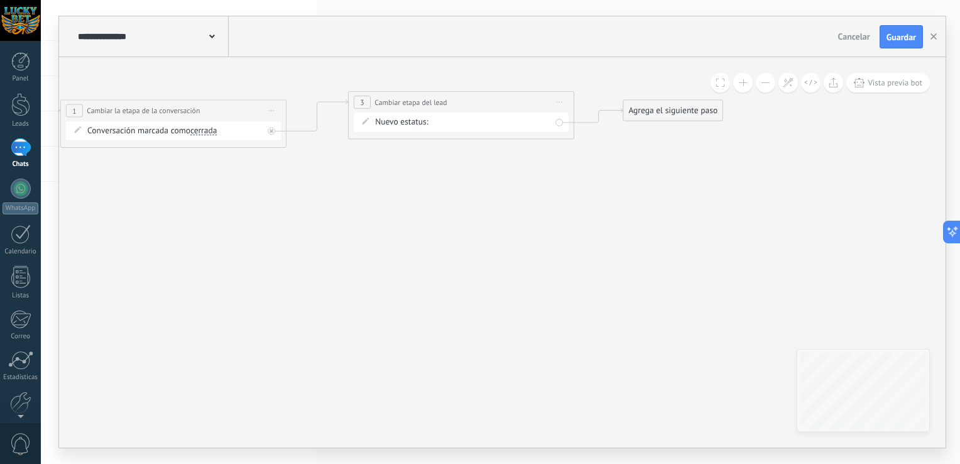
click at [769, 87] on button at bounding box center [765, 82] width 19 height 19
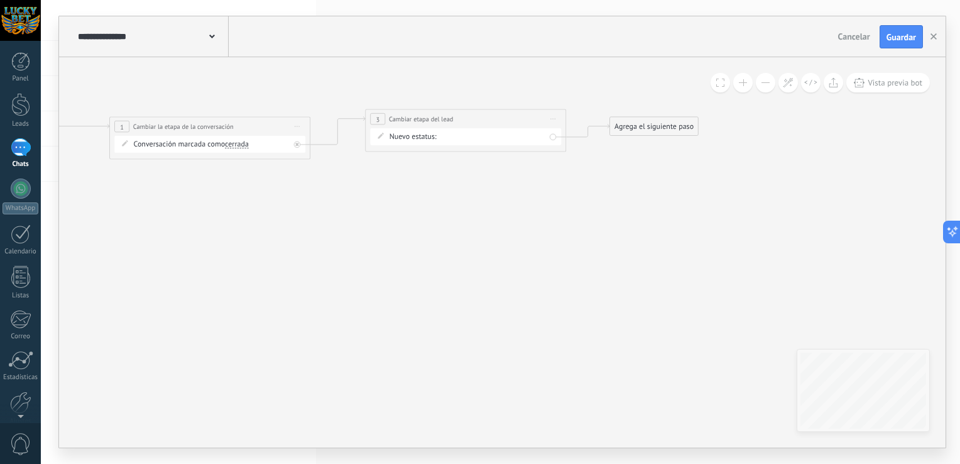
click at [769, 87] on button at bounding box center [765, 82] width 19 height 19
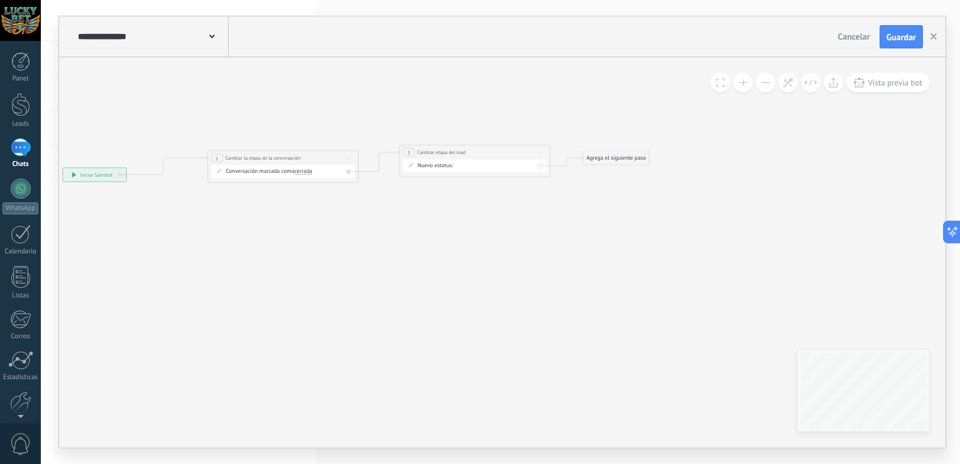
click at [606, 162] on div "Agrega el siguiente paso" at bounding box center [616, 158] width 66 height 13
click at [648, 417] on div "Parar Salesbot" at bounding box center [634, 420] width 63 height 8
click at [907, 33] on span "Guardar" at bounding box center [902, 37] width 30 height 9
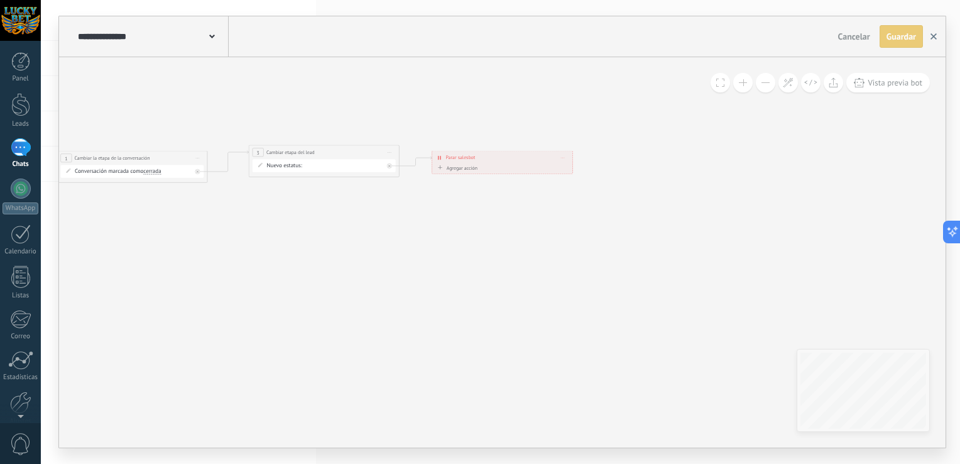
click at [933, 36] on icon "button" at bounding box center [934, 36] width 6 height 6
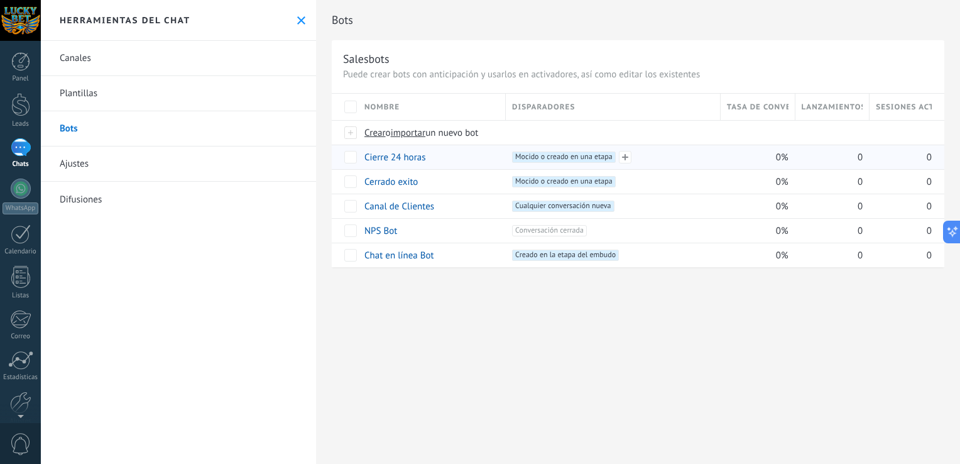
click at [543, 160] on span "Mocido o creado en una etapa +0" at bounding box center [564, 156] width 104 height 11
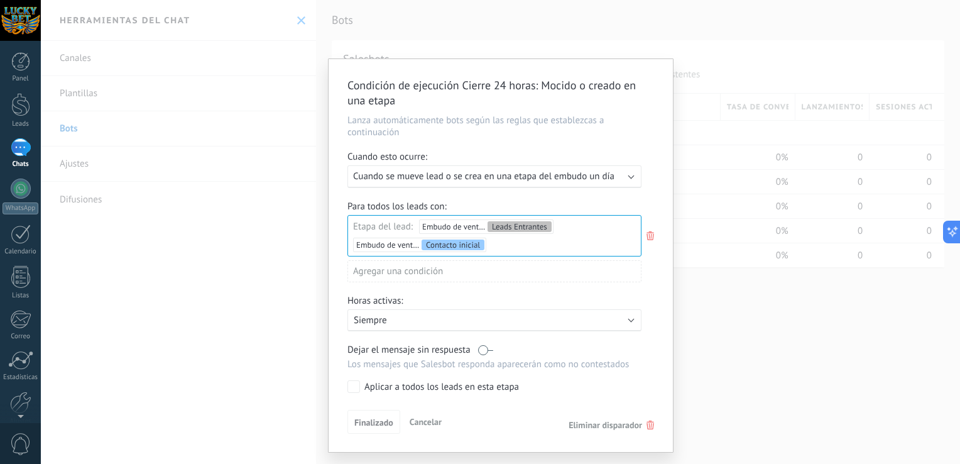
click at [486, 273] on div "Agregar una condición" at bounding box center [494, 271] width 294 height 22
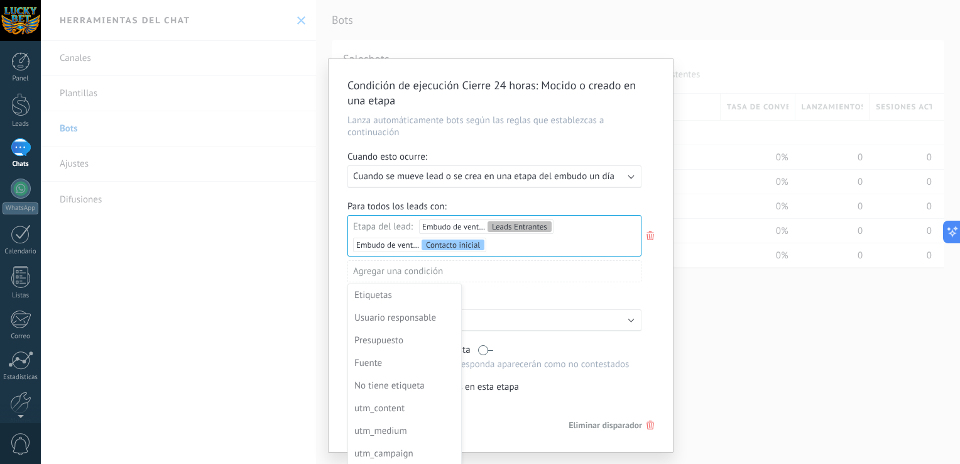
click at [731, 292] on div "Condición de ejecución Cierre 24 horas : Mocido o creado en una etapa Lanza aut…" at bounding box center [500, 232] width 919 height 464
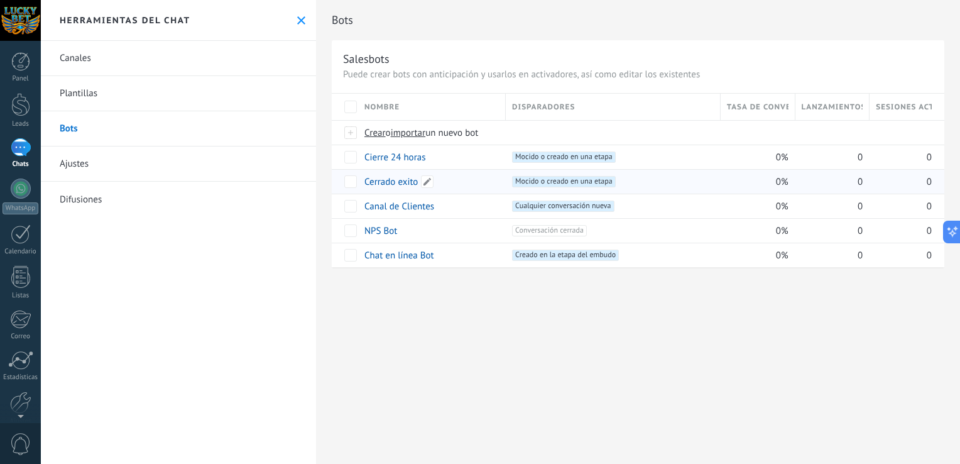
click at [400, 182] on link "Cerrado exito" at bounding box center [390, 182] width 53 height 12
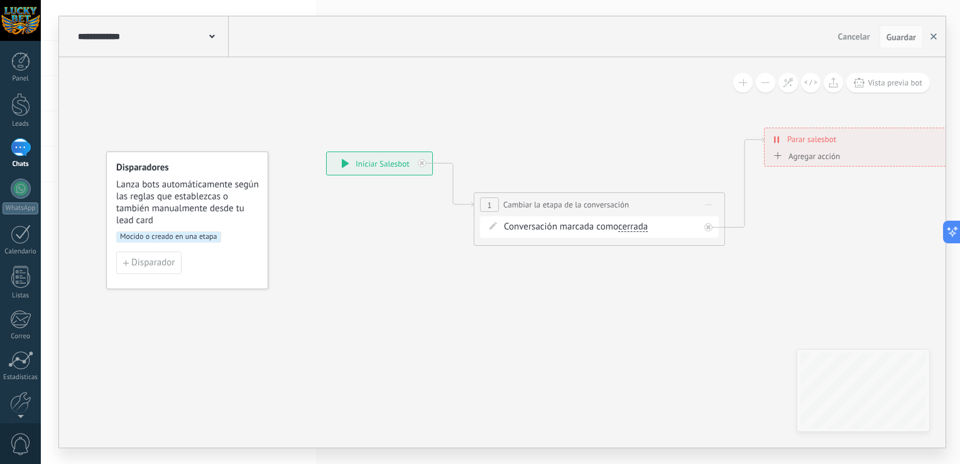
click at [935, 39] on icon "button" at bounding box center [934, 36] width 6 height 6
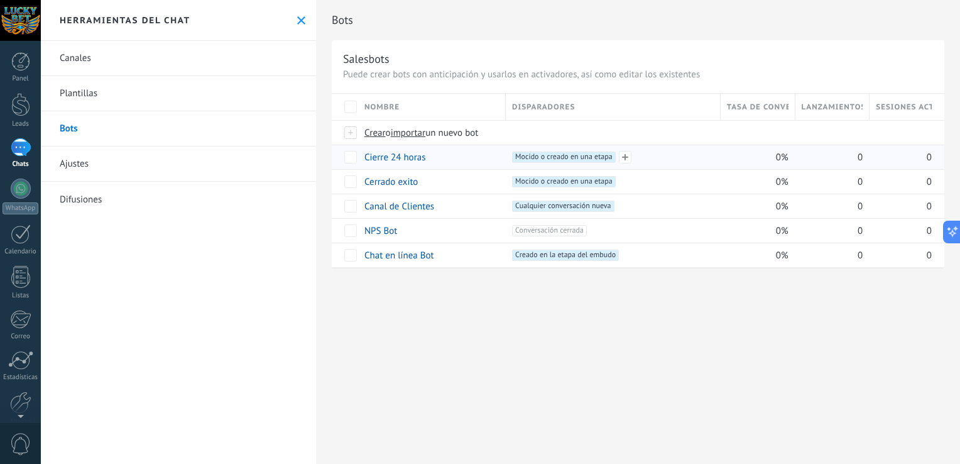
click at [522, 160] on span "Mocido o creado en una etapa +0" at bounding box center [564, 156] width 104 height 11
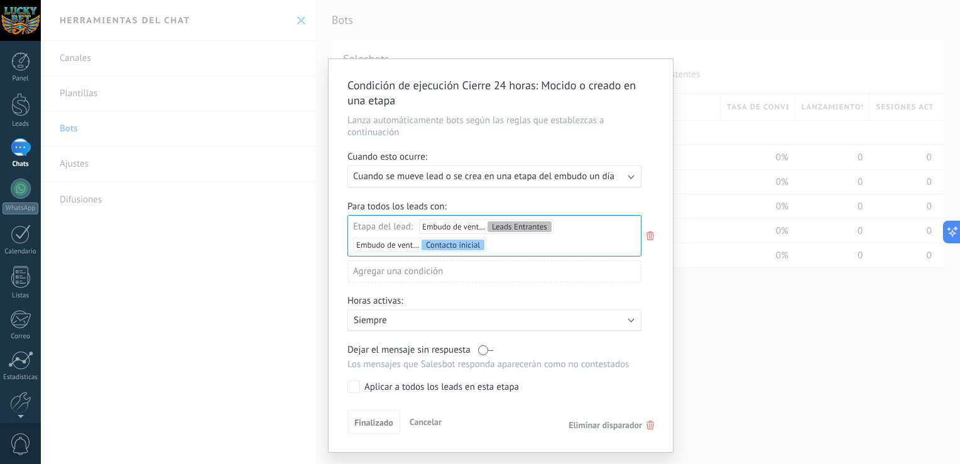
click at [0, 0] on div "Leads Entrantes Contacto inicial Cargar Fichas Recargar Retirar Logrado con éxi…" at bounding box center [0, 0] width 0 height 0
click at [550, 147] on div at bounding box center [500, 232] width 919 height 464
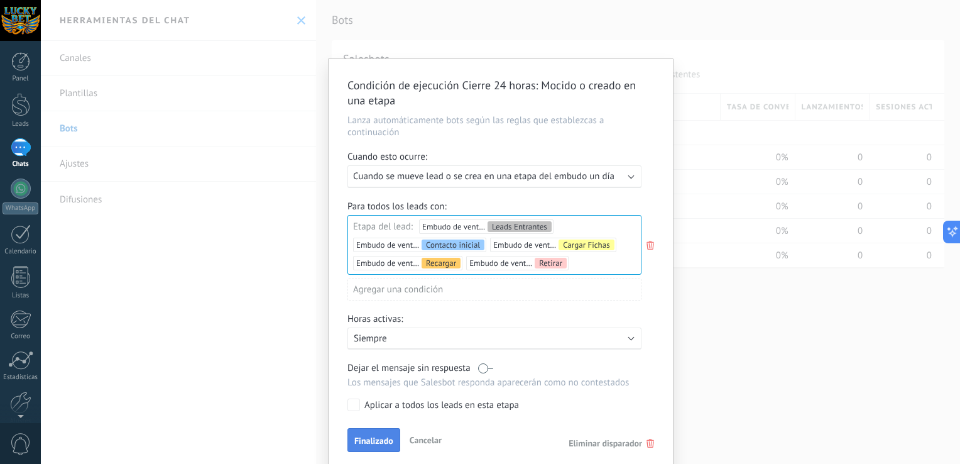
click at [385, 429] on button "Finalizado" at bounding box center [373, 440] width 53 height 24
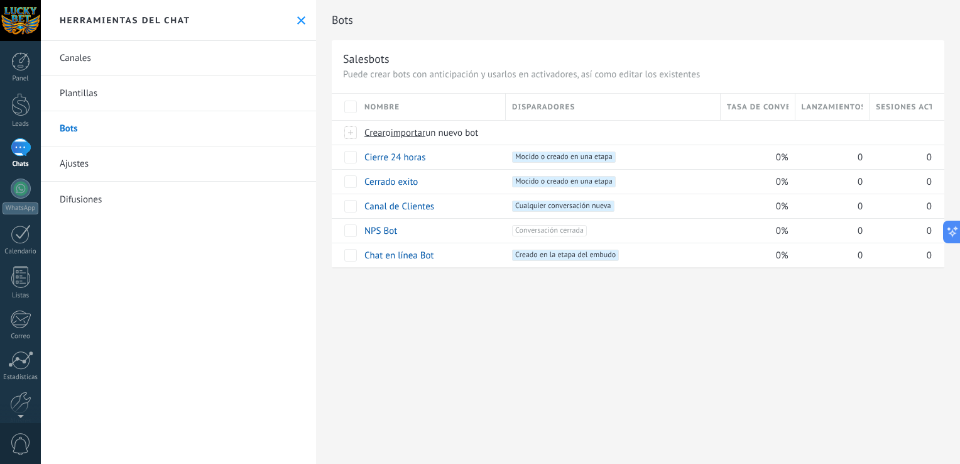
click at [24, 160] on div "Chats" at bounding box center [21, 164] width 36 height 8
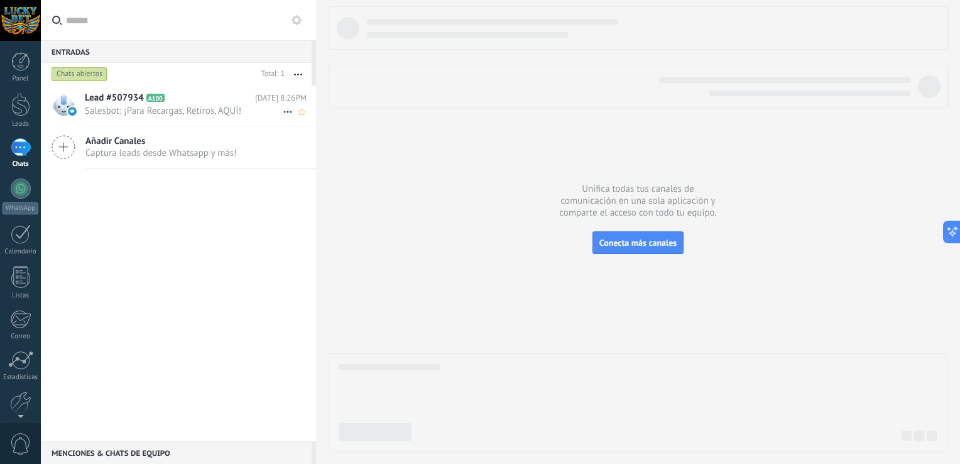
click at [155, 104] on div "Lead #507934 A100 [DATE] 8:26PM Salesbot: ¡Para Recargas, Retiros, AQUÍ!" at bounding box center [200, 105] width 231 height 40
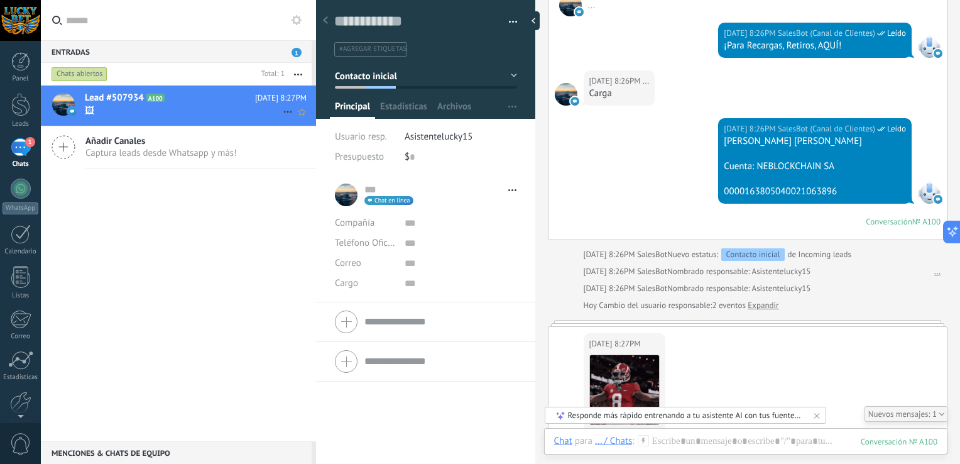
scroll to position [459, 0]
